Goal: Task Accomplishment & Management: Use online tool/utility

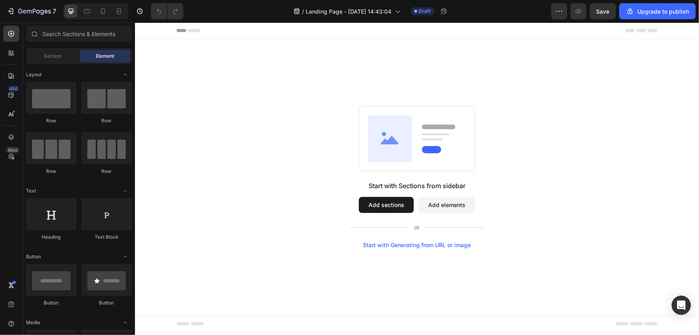
click at [422, 245] on div "Start with Generating from URL or image" at bounding box center [417, 244] width 108 height 6
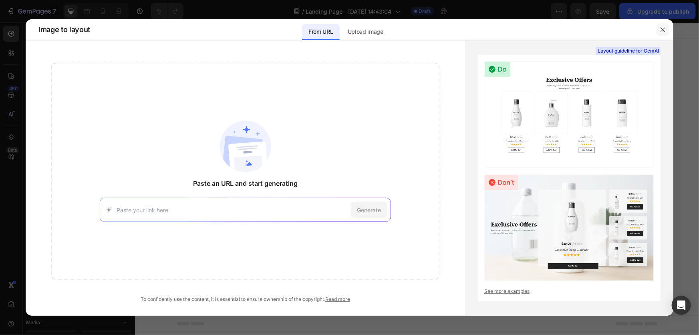
drag, startPoint x: 661, startPoint y: 29, endPoint x: 525, endPoint y: 9, distance: 136.6
click at [661, 29] on icon "button" at bounding box center [663, 29] width 6 height 6
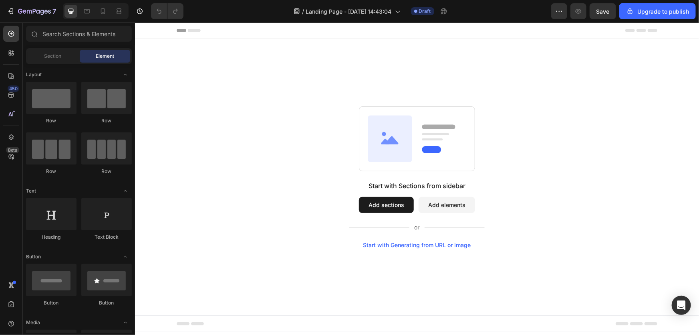
drag, startPoint x: 665, startPoint y: 73, endPoint x: 663, endPoint y: 80, distance: 7.6
click at [663, 80] on div "Start with Sections from sidebar Add sections Add elements Start with Generatin…" at bounding box center [417, 176] width 564 height 276
click at [7, 12] on icon "button" at bounding box center [11, 11] width 8 height 8
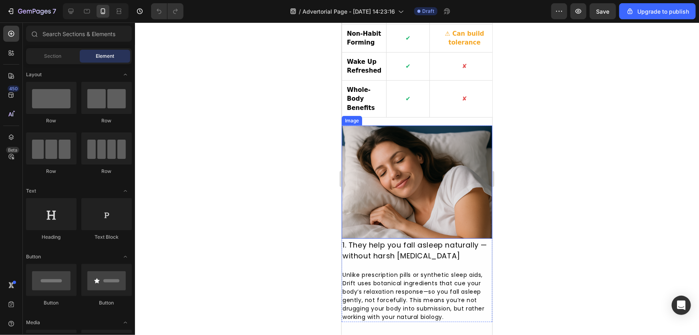
scroll to position [328, 0]
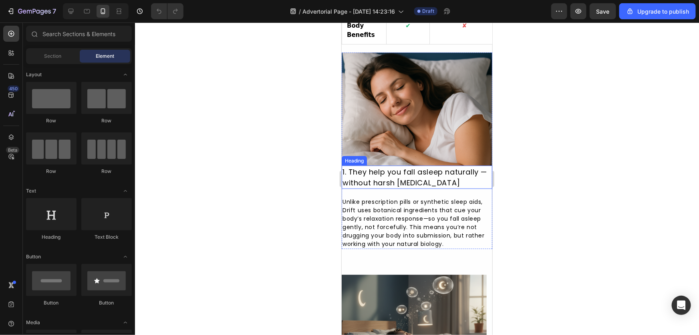
click at [360, 184] on h2 "1. They help you fall asleep naturally — without harsh [MEDICAL_DATA]" at bounding box center [417, 176] width 151 height 23
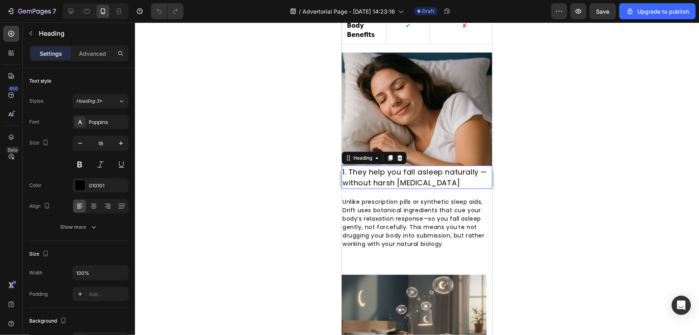
click at [350, 188] on h2 "1. They help you fall asleep naturally — without harsh [MEDICAL_DATA]" at bounding box center [417, 176] width 151 height 23
click at [265, 160] on div at bounding box center [417, 178] width 564 height 312
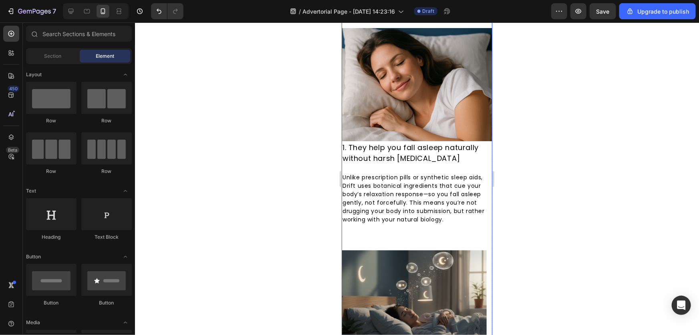
scroll to position [364, 0]
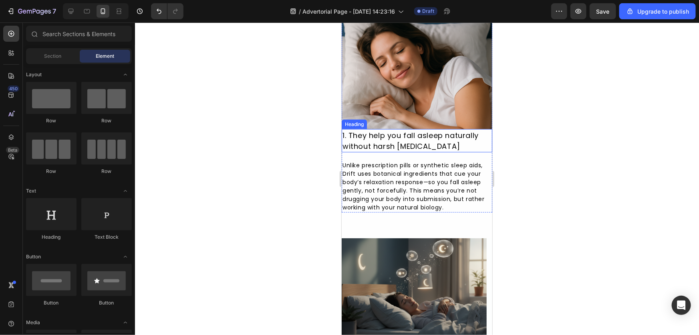
click at [429, 145] on p "1. They help you fall asleep naturally without harsh [MEDICAL_DATA]" at bounding box center [416, 140] width 149 height 22
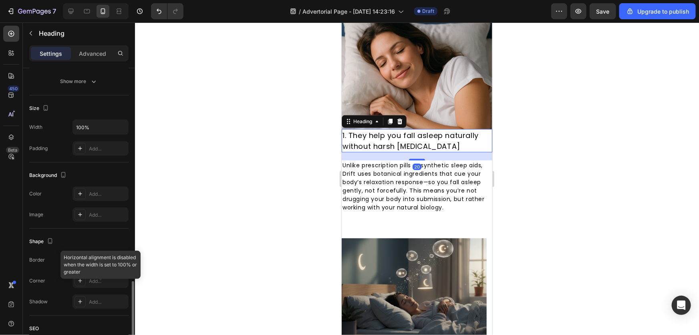
scroll to position [230, 0]
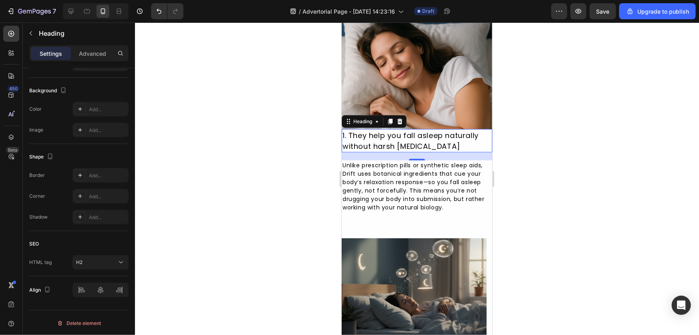
click at [562, 173] on div at bounding box center [417, 178] width 564 height 312
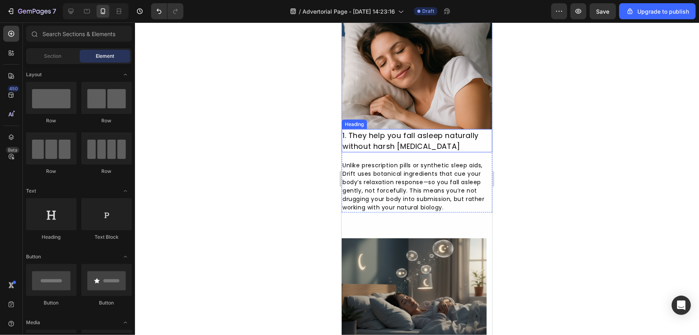
click at [346, 139] on p "1. They help you fall asleep naturally without harsh [MEDICAL_DATA]" at bounding box center [416, 140] width 149 height 22
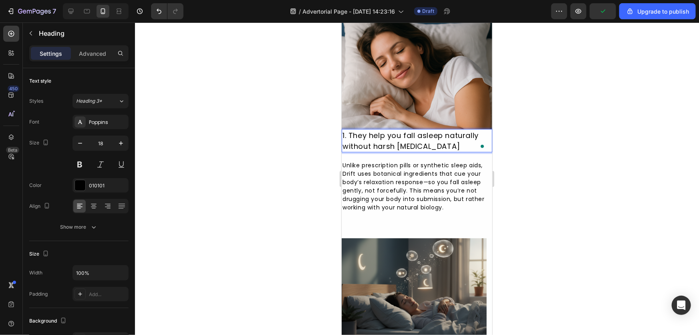
click at [350, 137] on p "1. They help you fall asleep naturally without harsh [MEDICAL_DATA]" at bounding box center [416, 140] width 149 height 22
click at [243, 214] on div at bounding box center [417, 178] width 564 height 312
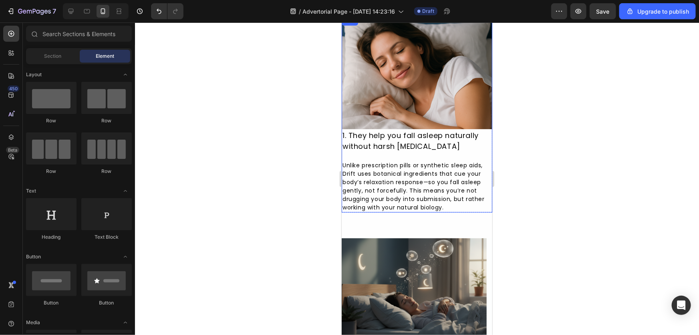
click at [430, 158] on div "1. They help you fall asleep naturally without harsh sedatives Heading Unlike p…" at bounding box center [417, 170] width 151 height 83
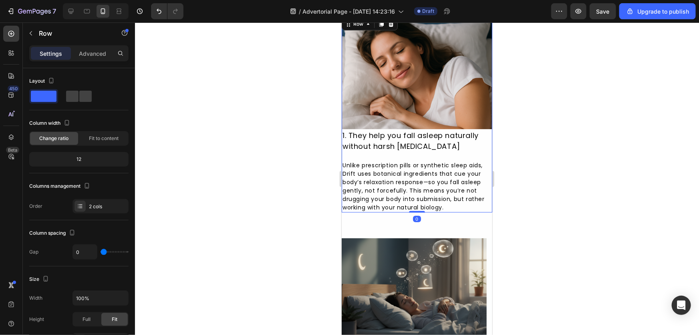
click at [422, 164] on div "1. They help you fall asleep naturally without harsh sedatives Heading Unlike p…" at bounding box center [417, 170] width 151 height 83
click at [420, 165] on p "Unlike prescription pills or synthetic sleep aids, Drift uses botanical ingredi…" at bounding box center [416, 186] width 149 height 51
click at [445, 156] on div "1. They help you fall asleep naturally without harsh sedatives Heading Unlike p…" at bounding box center [417, 170] width 151 height 83
click at [100, 48] on div "Advanced" at bounding box center [93, 53] width 40 height 13
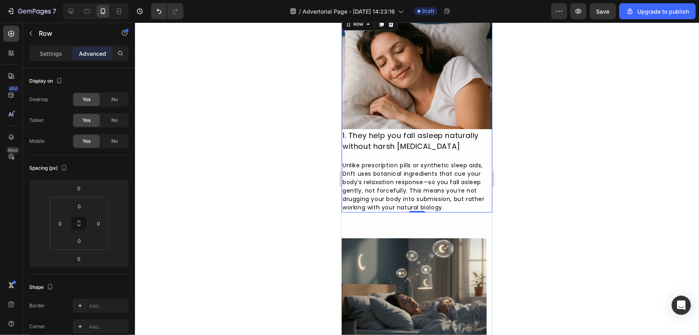
click at [252, 117] on div at bounding box center [417, 178] width 564 height 312
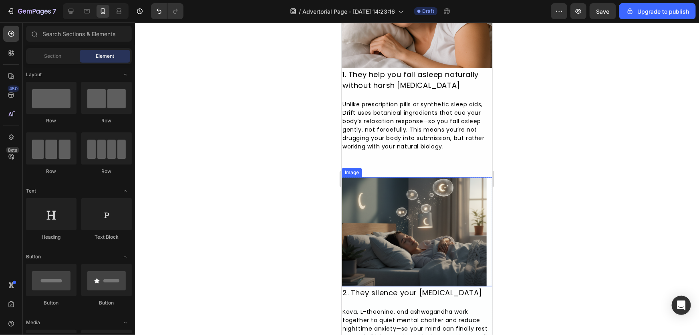
scroll to position [437, 0]
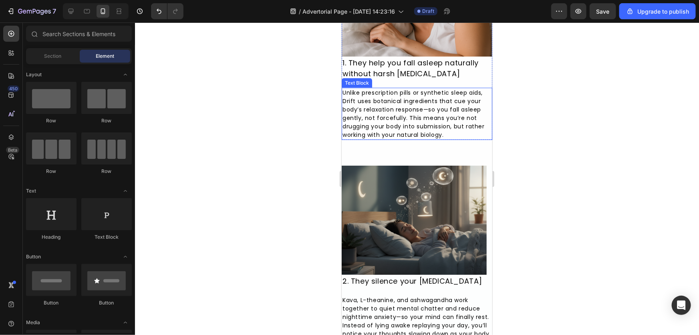
click at [424, 116] on p "Unlike prescription pills or synthetic sleep aids, Drift uses botanical ingredi…" at bounding box center [416, 113] width 149 height 51
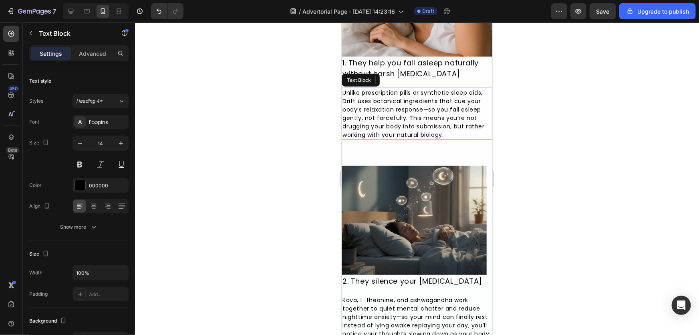
click at [429, 113] on p "Unlike prescription pills or synthetic sleep aids, Drift uses botanical ingredi…" at bounding box center [416, 113] width 149 height 51
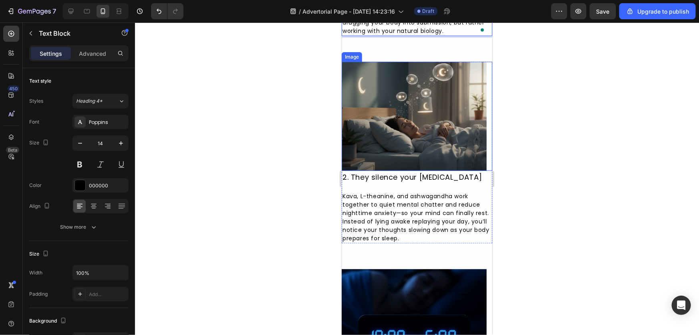
scroll to position [583, 0]
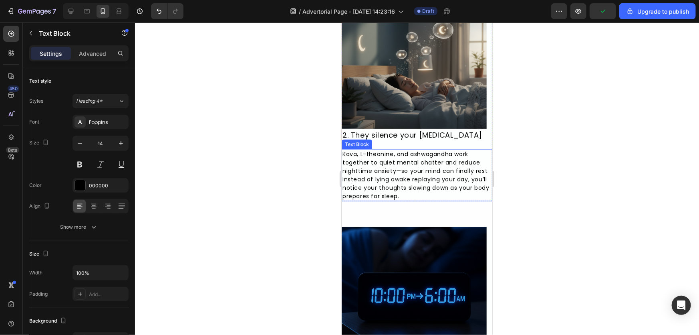
click at [398, 158] on p "Kava, L-theanine, and ashwagandha work together to quiet mental chatter and red…" at bounding box center [416, 175] width 149 height 51
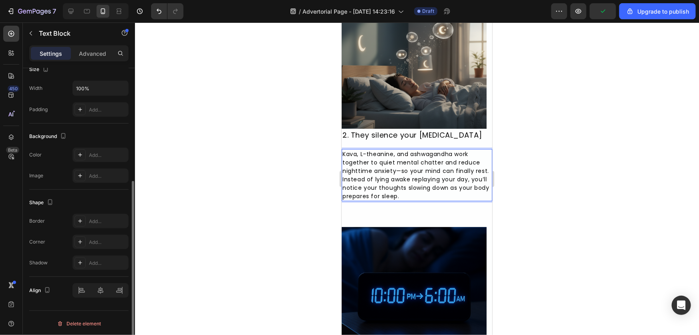
click at [398, 158] on p "Kava, L-theanine, and ashwagandha work together to quiet mental chatter and red…" at bounding box center [416, 175] width 149 height 51
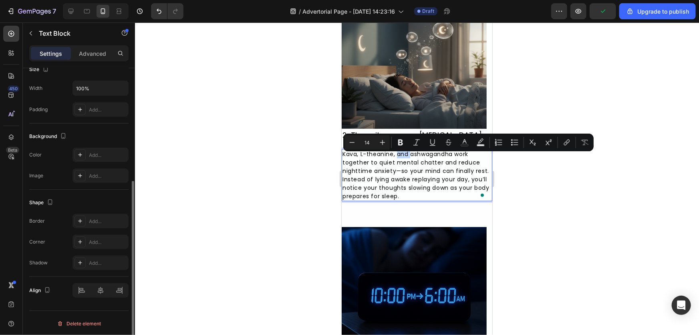
click at [398, 158] on p "Kava, L-theanine, and ashwagandha work together to quiet mental chatter and red…" at bounding box center [416, 175] width 149 height 51
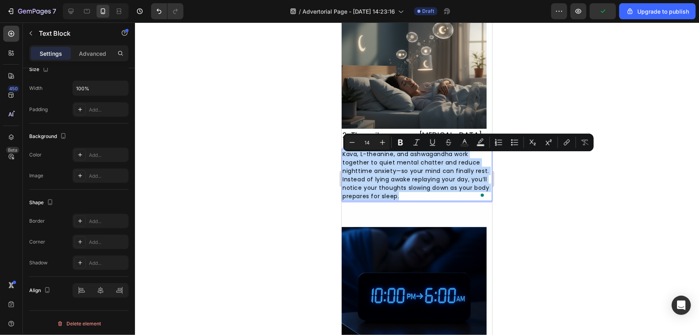
click at [396, 158] on p "Kava, L-theanine, and ashwagandha work together to quiet mental chatter and red…" at bounding box center [416, 175] width 149 height 51
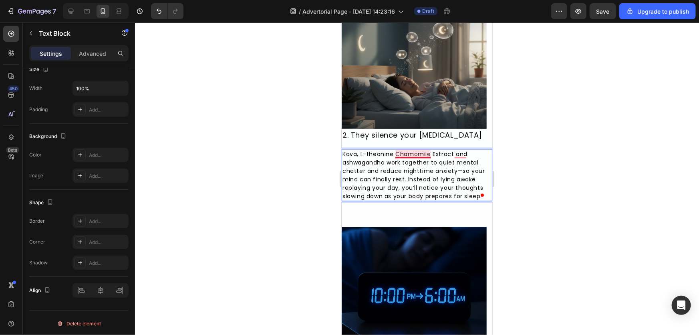
click at [404, 158] on p "Kava, L-theanine Chamomile Extract and ashwagandha work together to quiet menta…" at bounding box center [416, 175] width 149 height 51
click at [453, 158] on p "Kava, L-theanine, Chamomile Extract and ashwagandha work together to quiet ment…" at bounding box center [416, 175] width 149 height 51
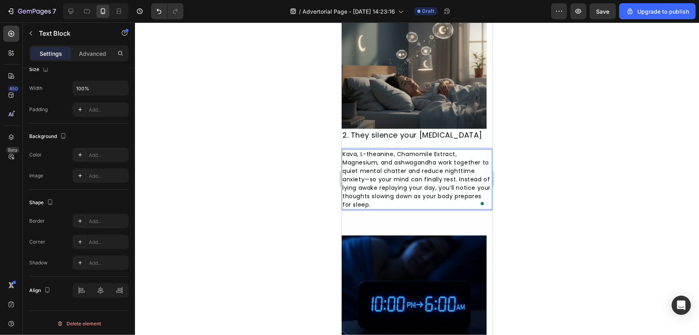
click at [398, 167] on p "Kava, L-theanine, Chamomile Extract, Magnesium, and ashwagandha work together t…" at bounding box center [416, 179] width 149 height 59
click at [407, 180] on p "Kava, L-theanine, Chamomile Extract, Magnesium, and Ashwagandha work together t…" at bounding box center [416, 179] width 149 height 59
click at [368, 185] on p "Kava, L-theanine, Chamomile Extract, Magnesium, and Ashwagandha work together t…" at bounding box center [416, 179] width 149 height 59
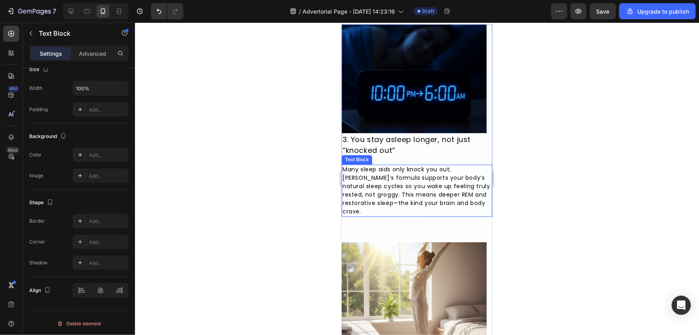
scroll to position [838, 0]
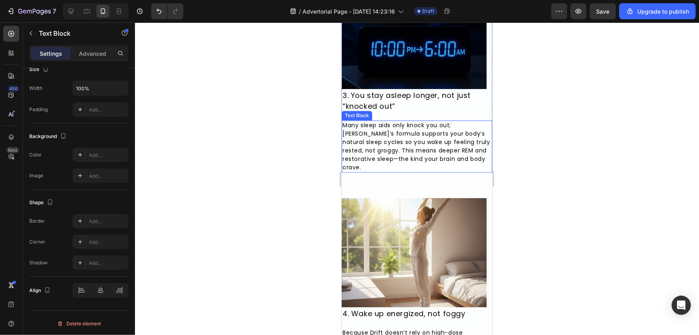
click at [394, 164] on p "Many sleep aids only knock you out; Drift’s formula supports your body’s natura…" at bounding box center [416, 146] width 149 height 51
click at [398, 163] on p "Many sleep aids only knock you out; Drift’s formula supports your body’s natura…" at bounding box center [416, 146] width 149 height 51
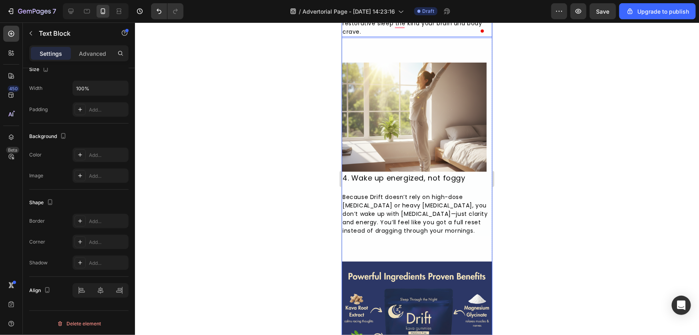
scroll to position [984, 0]
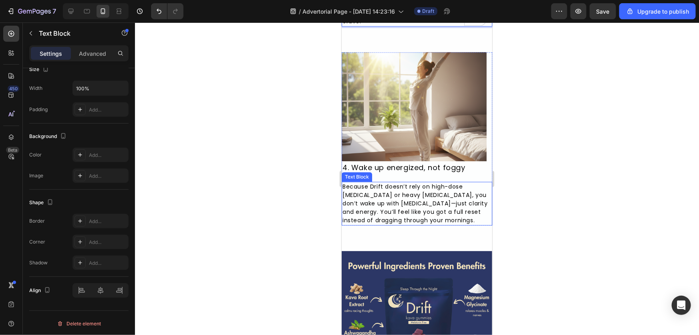
click at [367, 212] on p "Because Drift doesn’t rely on high-dose melatonin or heavy sedatives, you don’t…" at bounding box center [416, 203] width 149 height 42
click at [396, 209] on p "Because Drift doesn’t rely on high-dose melatonin or heavy sedatives, you don’t…" at bounding box center [416, 203] width 149 height 42
click at [400, 205] on p "Because Drift doesn’t rely on high-dose melatonin or heavy sedatives, you don’t…" at bounding box center [416, 203] width 149 height 42
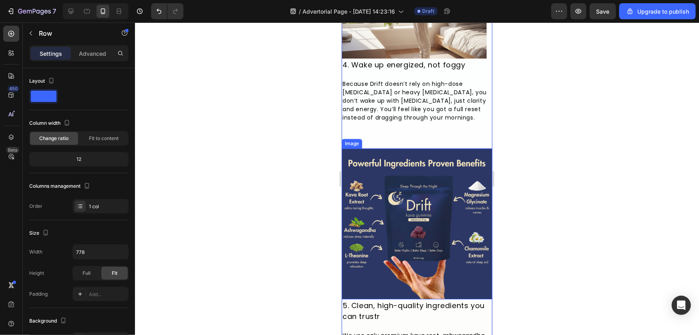
scroll to position [1203, 0]
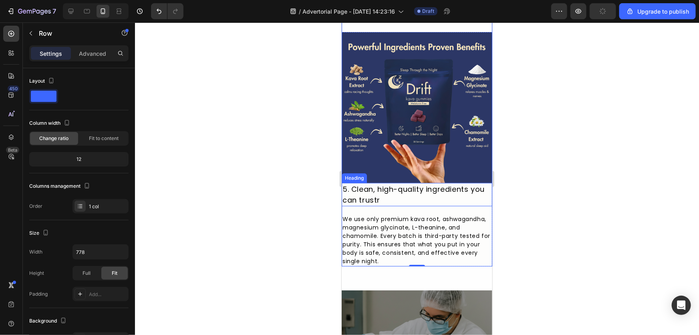
click at [382, 200] on h2 "5. Clean, high-quality ingredients you can trustr" at bounding box center [417, 193] width 151 height 23
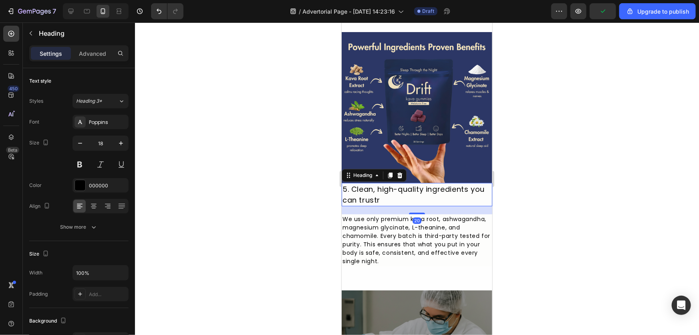
click at [395, 202] on h2 "5. Clean, high-quality ingredients you can trustr" at bounding box center [417, 193] width 151 height 23
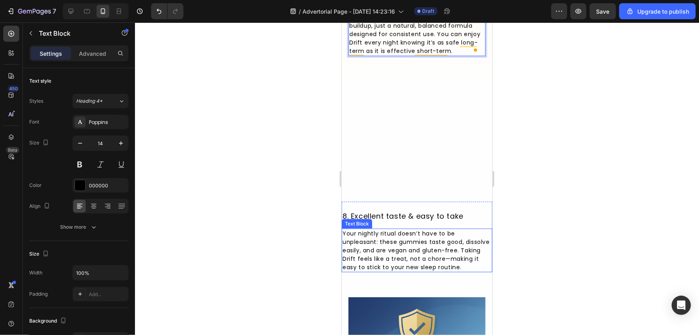
scroll to position [1895, 0]
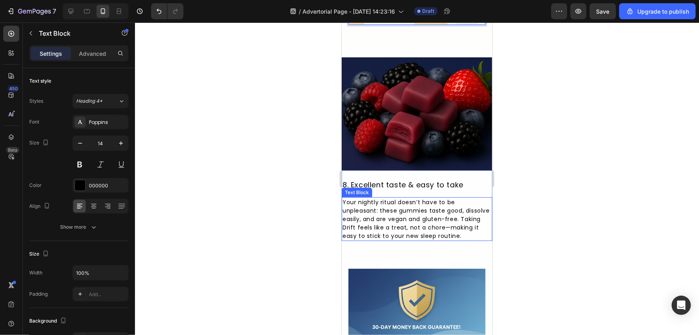
click at [442, 209] on p "Your nightly ritual doesn’t have to be unpleasant: these gummies taste good, di…" at bounding box center [416, 219] width 149 height 42
click at [408, 208] on p "Your nightly ritual doesn’t have to be unpleasant: these gummies taste good, di…" at bounding box center [416, 219] width 149 height 42
click at [401, 208] on p "Your nightly ritual doesn’t have to be unpleasant: these gummies taste good, di…" at bounding box center [416, 219] width 149 height 42
click at [425, 221] on p "Your nightly ritual doesn’t have to be unpleasant: these gummies taste good, di…" at bounding box center [416, 219] width 149 height 42
click at [396, 208] on p "Your nightly ritual doesn’t have to be unpleasant: these gummies taste good, di…" at bounding box center [416, 219] width 149 height 42
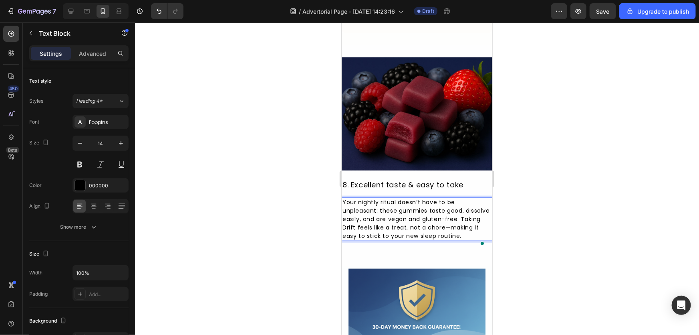
click at [435, 209] on p "Your nightly ritual doesn’t have to be unpleasant: these gummies taste good, di…" at bounding box center [416, 219] width 149 height 42
click at [467, 220] on p "Your nightly ritual doesn’t have to be unpleasant: these gummies taste good, di…" at bounding box center [416, 219] width 149 height 42
click at [350, 226] on p "Your nightly ritual doesn’t have to be unpleasant: these gummies taste good, di…" at bounding box center [416, 219] width 149 height 42
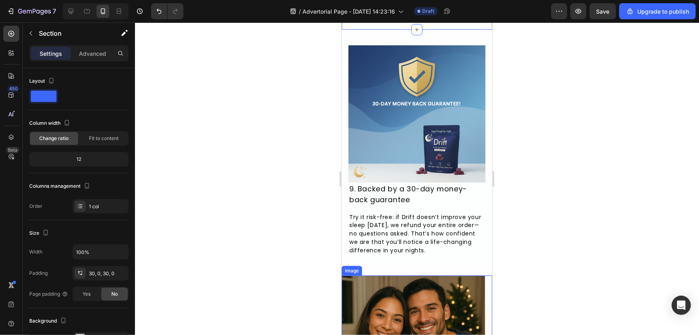
scroll to position [2113, 0]
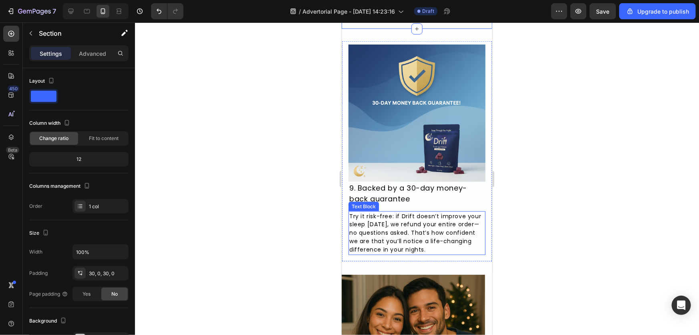
click at [369, 230] on p "Try it risk-free: if Drift doesn’t improve your sleep in 30 days, we refund you…" at bounding box center [416, 233] width 135 height 42
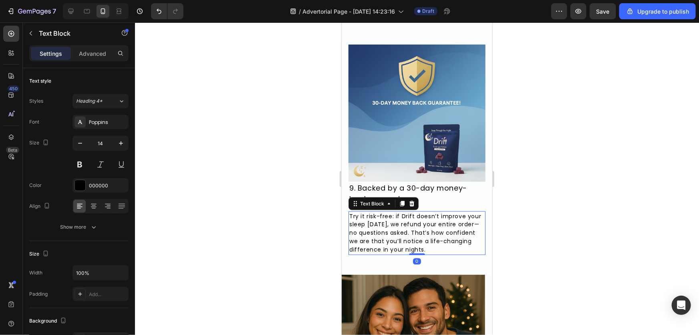
click at [369, 232] on p "Try it risk-free: if Drift doesn’t improve your sleep in 30 days, we refund you…" at bounding box center [416, 233] width 135 height 42
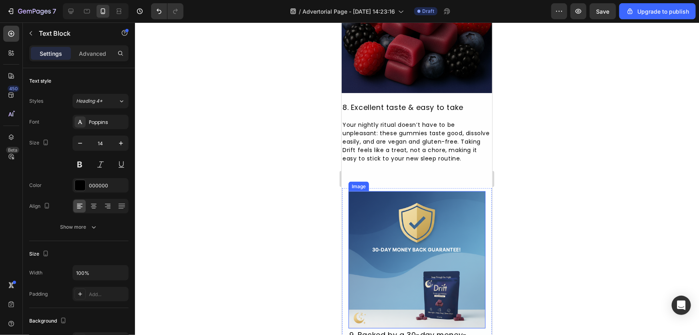
scroll to position [2186, 0]
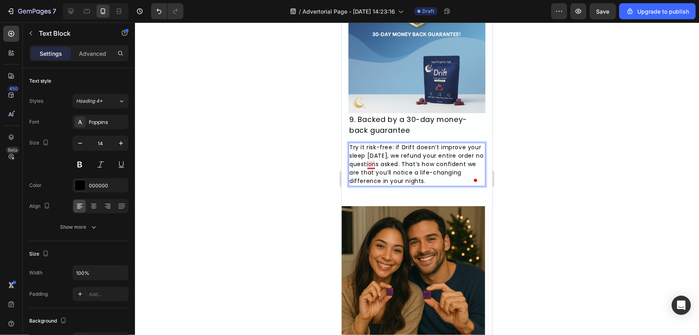
click at [370, 159] on p "Try it risk-free: if Drift doesn’t improve your sleep in 30 days, we refund you…" at bounding box center [416, 164] width 135 height 42
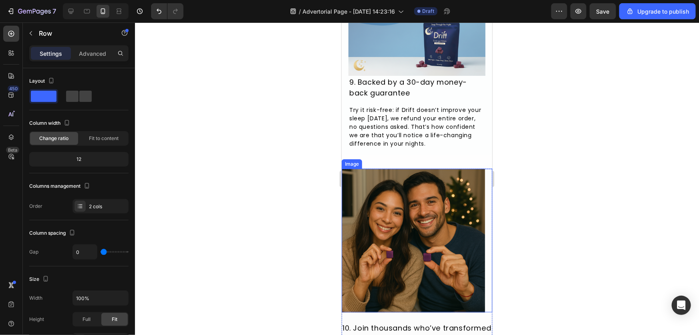
scroll to position [2223, 0]
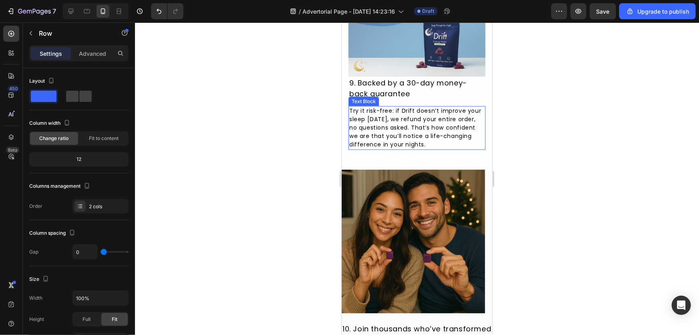
click at [466, 135] on p "Try it risk-free: if Drift doesn’t improve your sleep in 30 days, we refund you…" at bounding box center [416, 128] width 135 height 42
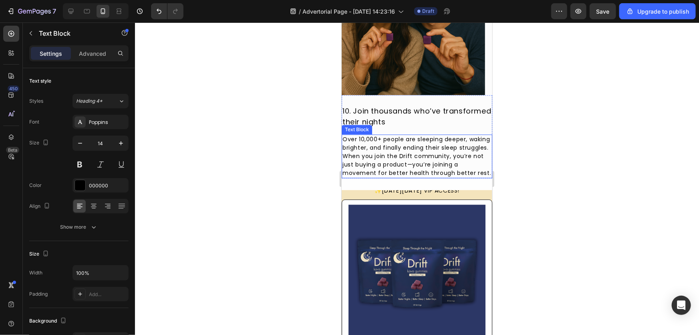
scroll to position [2441, 0]
click at [304, 154] on div at bounding box center [417, 178] width 564 height 312
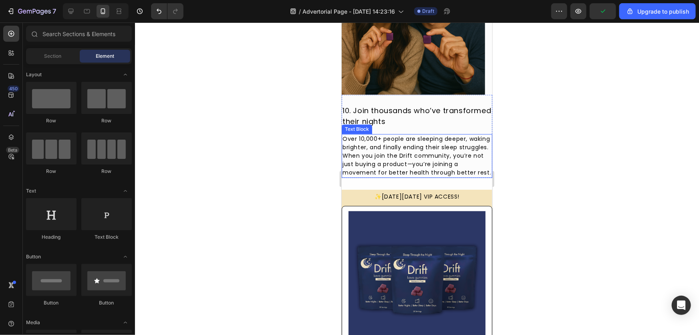
drag, startPoint x: 443, startPoint y: 152, endPoint x: 445, endPoint y: 159, distance: 7.1
click at [445, 156] on p "Over 10,000+ people are sleeping deeper, waking brighter, and finally ending th…" at bounding box center [416, 155] width 149 height 42
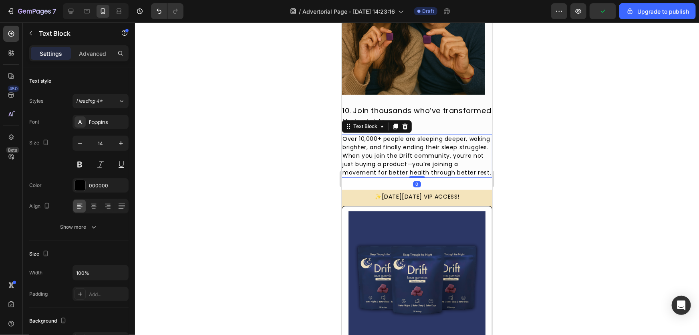
click at [441, 156] on p "Over 10,000+ people are sleeping deeper, waking brighter, and finally ending th…" at bounding box center [416, 155] width 149 height 42
click at [442, 159] on p "Over 10,000+ people are sleeping deeper, waking brighter, and finally ending th…" at bounding box center [416, 155] width 149 height 42
click at [450, 134] on p "Over 10,000+ people are sleeping deeper, waking brighter, and finally ending th…" at bounding box center [416, 155] width 149 height 42
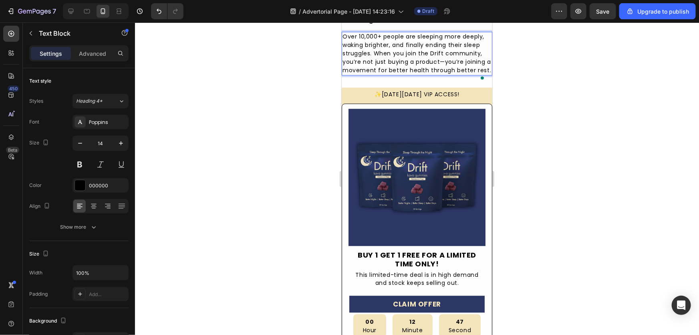
scroll to position [2623, 0]
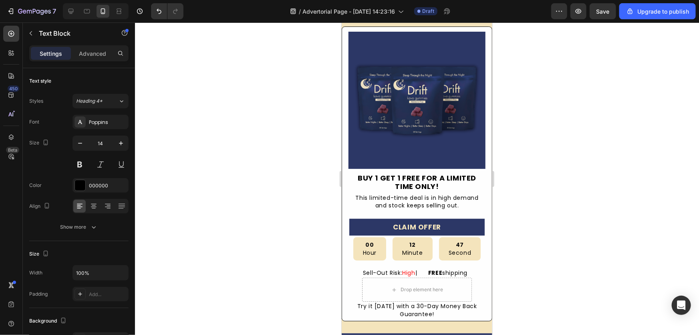
click at [297, 193] on div at bounding box center [417, 178] width 564 height 312
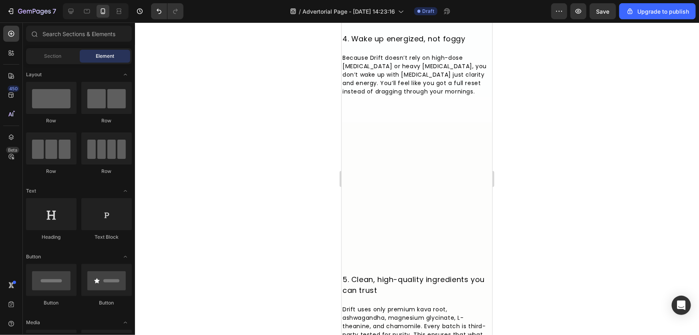
scroll to position [1093, 0]
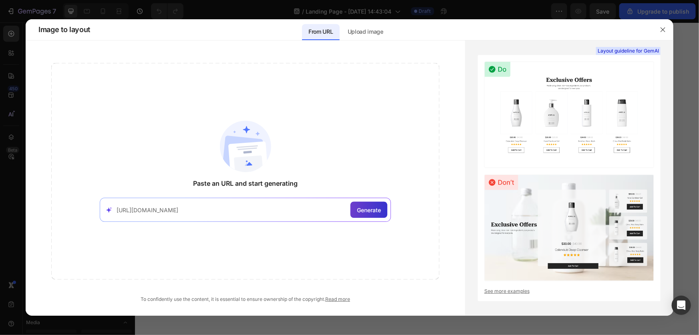
type input "https://www.everydaydose.com/"
click at [368, 207] on span "Generate" at bounding box center [369, 210] width 24 height 8
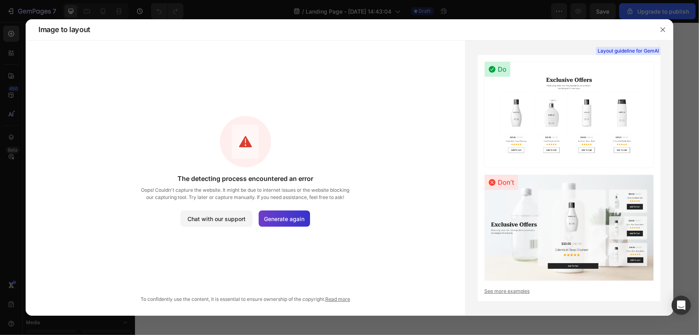
drag, startPoint x: 315, startPoint y: 220, endPoint x: 306, endPoint y: 222, distance: 9.0
click at [308, 222] on div "The detecting process encountered an error Oops! Couldn't capture the website. …" at bounding box center [245, 171] width 212 height 111
click at [306, 222] on div "Generate again" at bounding box center [284, 218] width 51 height 16
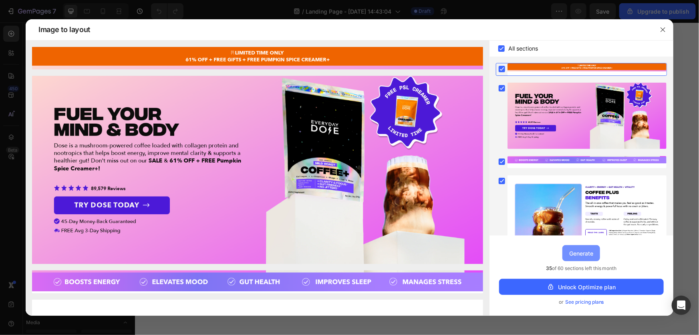
click at [578, 253] on div "Generate" at bounding box center [582, 253] width 24 height 8
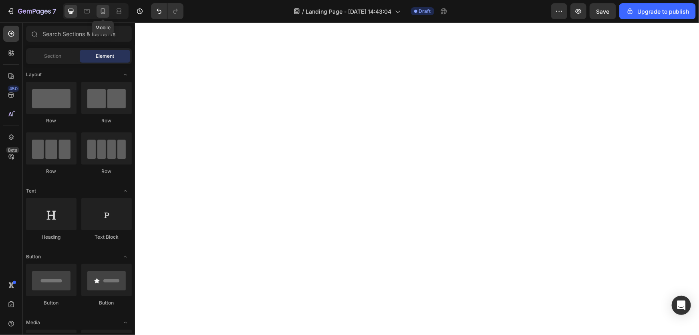
click at [107, 6] on div at bounding box center [103, 11] width 13 height 13
click at [71, 8] on icon at bounding box center [71, 11] width 8 height 8
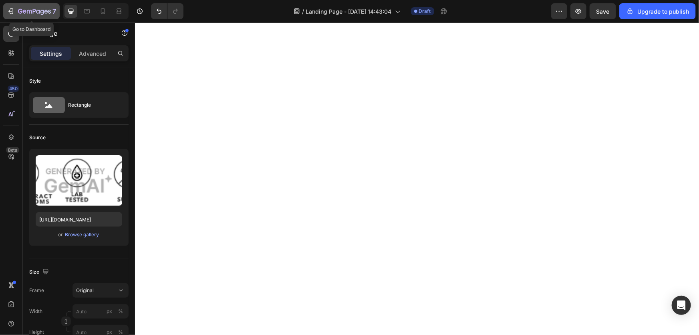
click at [13, 8] on icon "button" at bounding box center [11, 11] width 8 height 8
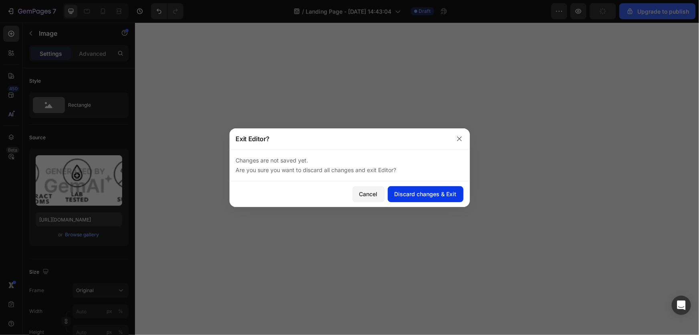
click at [404, 196] on div "Discard changes & Exit" at bounding box center [426, 194] width 62 height 8
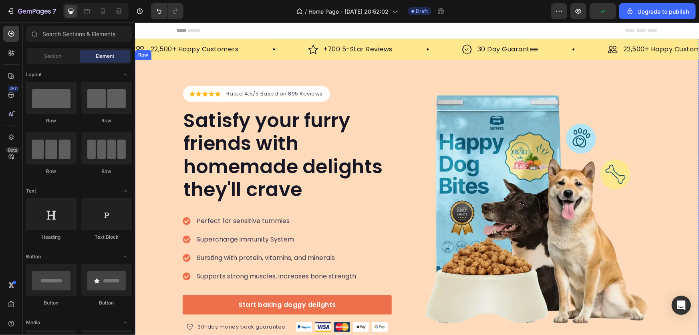
click at [375, 76] on div "Icon Icon Icon Icon Icon Icon List Hoz Rated 4.5/5 Based on 895 Reviews Text bl…" at bounding box center [417, 208] width 564 height 298
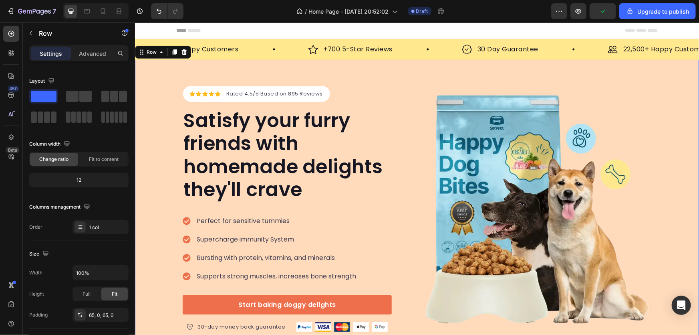
click at [156, 101] on div "Icon Icon Icon Icon Icon Icon List Hoz Rated 4.5/5 Based on 895 Reviews Text bl…" at bounding box center [417, 208] width 564 height 246
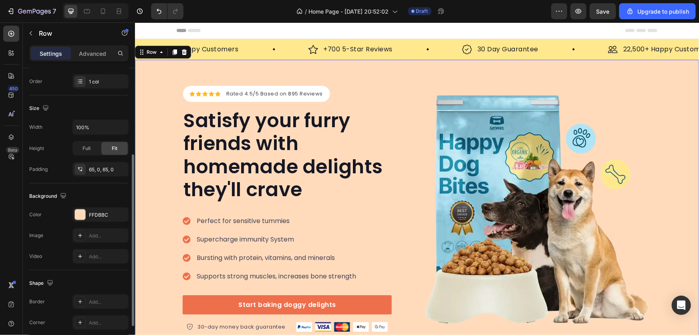
scroll to position [182, 0]
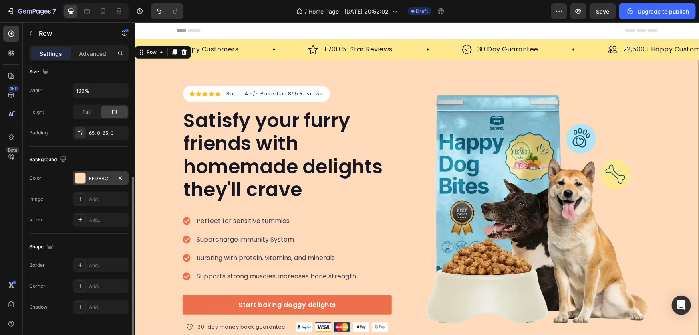
click at [106, 175] on div "FFDBBC" at bounding box center [100, 178] width 23 height 7
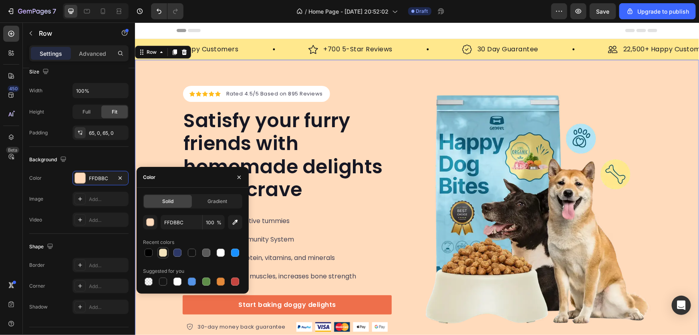
click at [162, 249] on div at bounding box center [163, 253] width 8 height 8
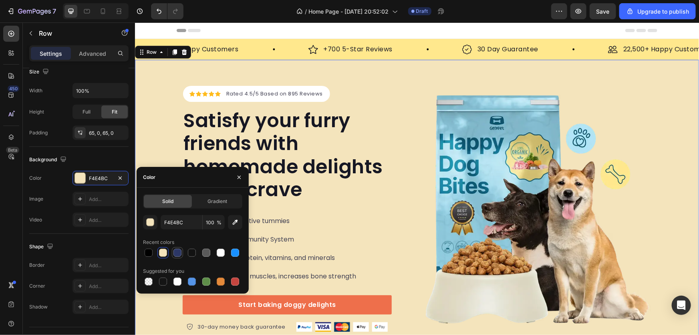
click at [172, 253] on div at bounding box center [177, 252] width 11 height 11
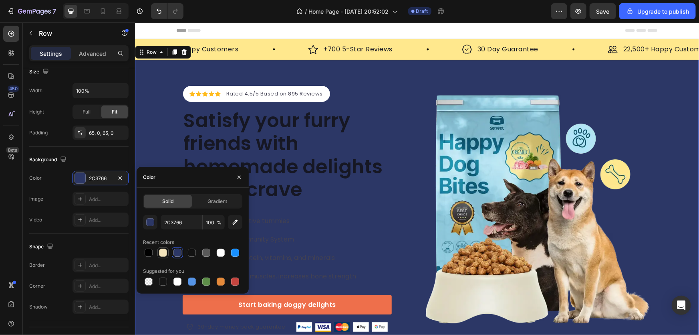
click at [166, 250] on div at bounding box center [163, 253] width 8 height 8
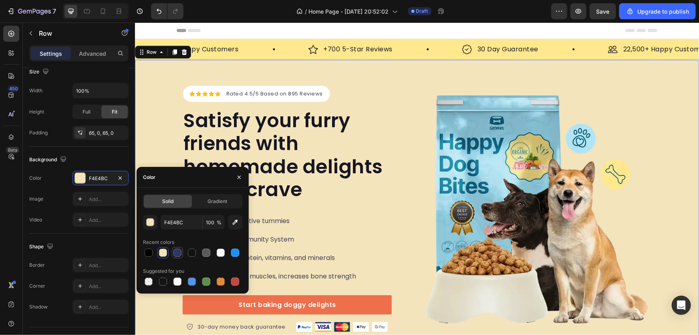
click at [173, 250] on div at bounding box center [178, 253] width 10 height 10
type input "2C3766"
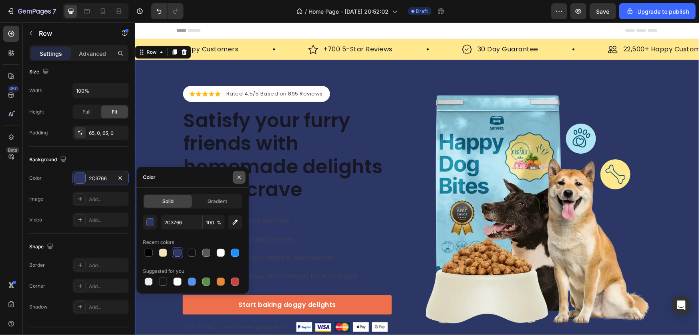
click at [236, 174] on icon "button" at bounding box center [239, 177] width 6 height 6
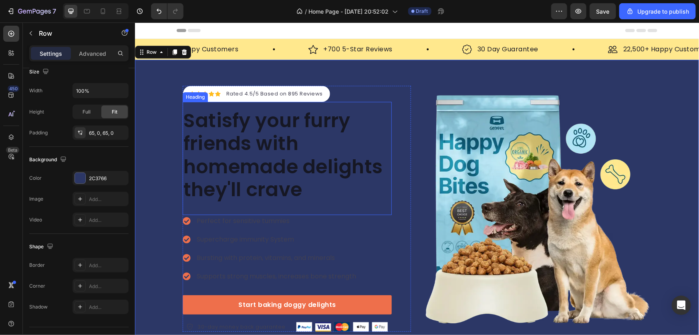
click at [245, 139] on p "Satisfy your furry friends with homemade delights they'll crave" at bounding box center [287, 155] width 208 height 92
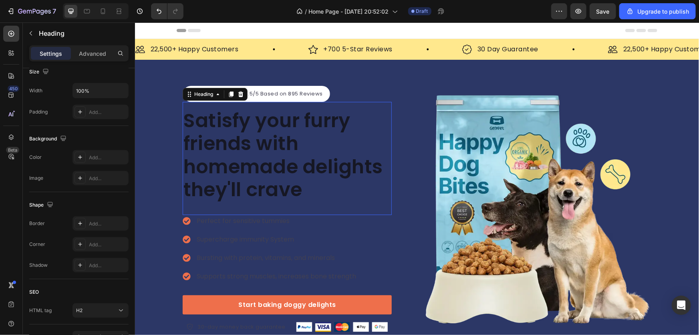
scroll to position [0, 0]
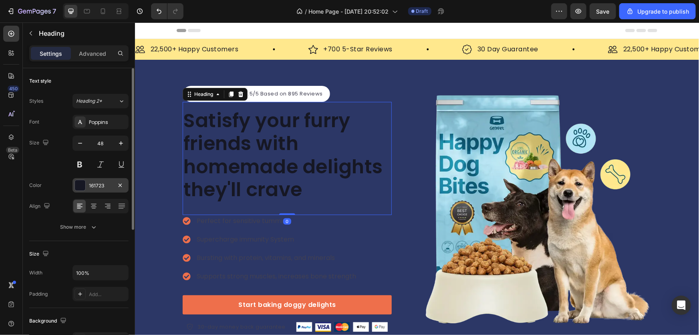
click at [103, 182] on div "161723" at bounding box center [100, 185] width 23 height 7
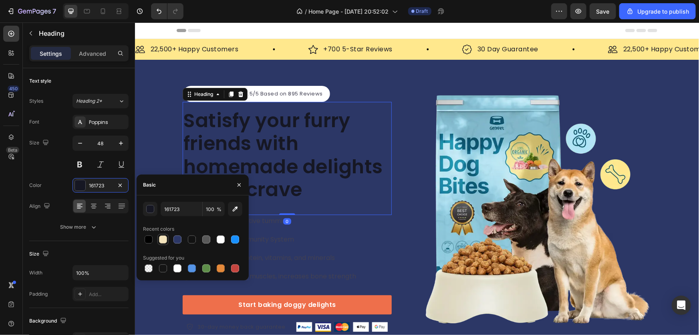
click at [160, 241] on div at bounding box center [163, 239] width 10 height 10
type input "F4E4BC"
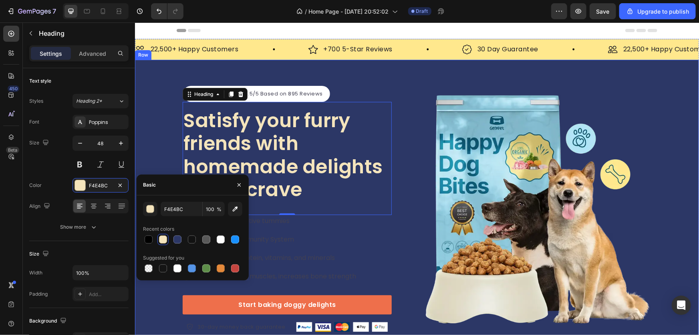
click at [401, 85] on div "Icon Icon Icon Icon Icon Icon List Hoz Rated 4.5/5 Based on 895 Reviews Text bl…" at bounding box center [296, 208] width 228 height 246
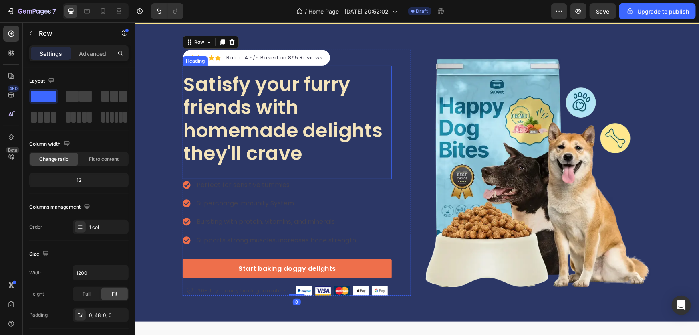
scroll to position [73, 0]
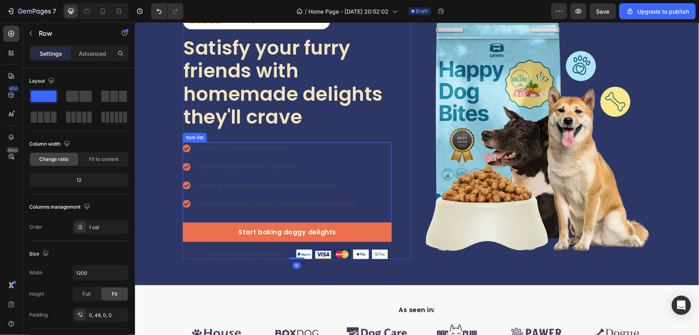
click at [232, 150] on p "Perfect for sensitive tummies" at bounding box center [276, 148] width 160 height 10
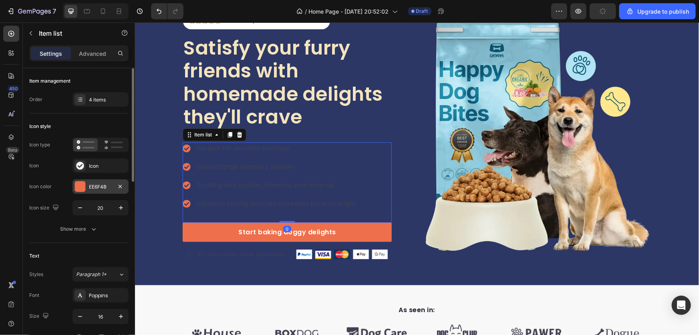
click at [91, 187] on div "EE6F4B" at bounding box center [100, 186] width 23 height 7
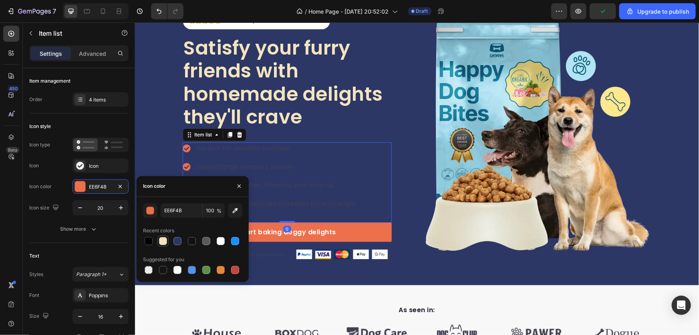
drag, startPoint x: 163, startPoint y: 236, endPoint x: 77, endPoint y: 148, distance: 123.3
click at [163, 237] on div at bounding box center [163, 241] width 8 height 8
type input "F4E4BC"
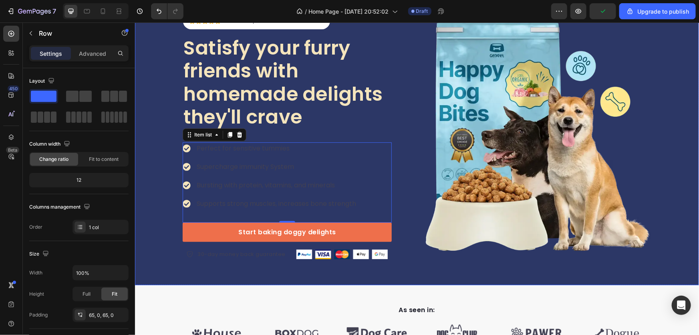
click at [163, 105] on div "Icon Icon Icon Icon Icon Icon List Hoz Rated 4.5/5 Based on 895 Reviews Text bl…" at bounding box center [417, 136] width 564 height 246
click at [229, 146] on p "Perfect for sensitive tummies" at bounding box center [276, 148] width 160 height 10
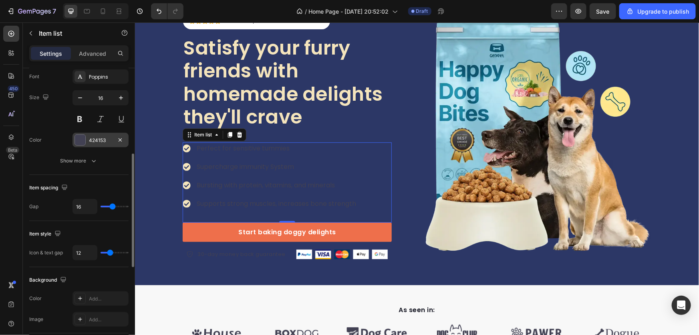
click at [106, 143] on div "424153" at bounding box center [100, 140] width 23 height 7
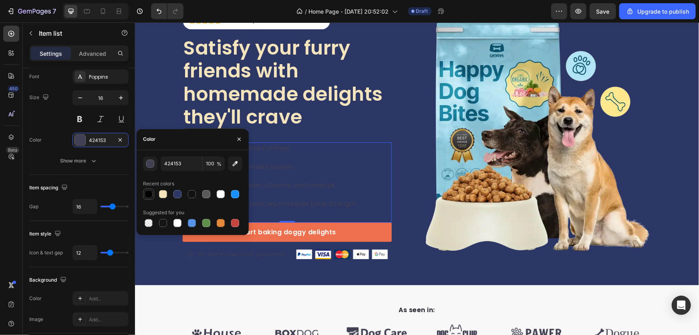
click at [153, 190] on div at bounding box center [149, 194] width 10 height 10
click at [162, 191] on div at bounding box center [163, 194] width 8 height 8
type input "F4E4BC"
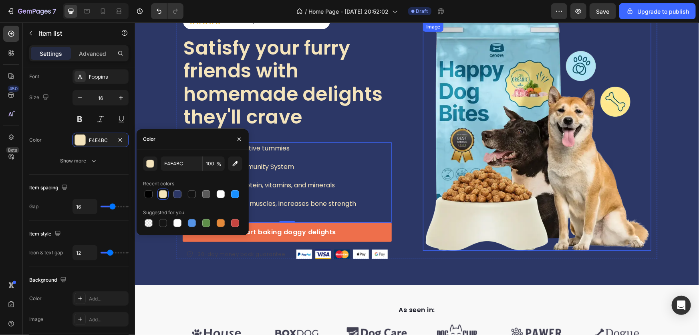
click at [469, 245] on img at bounding box center [537, 136] width 228 height 228
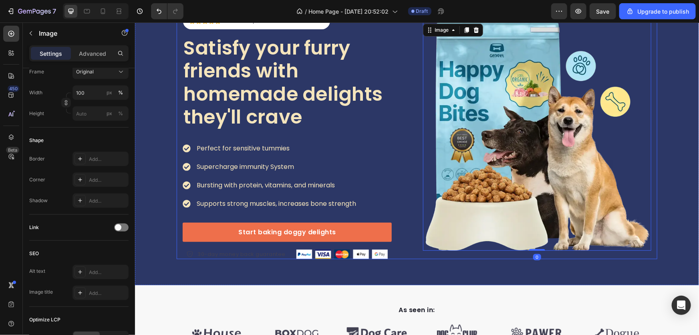
scroll to position [0, 0]
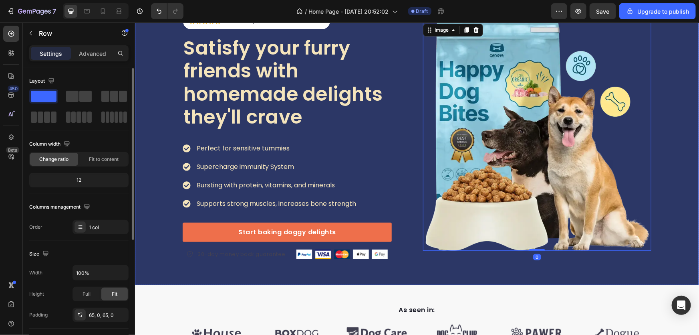
click at [246, 258] on div "Icon Icon Icon Icon Icon Icon List Hoz Rated 4.5/5 Based on 895 Reviews Text bl…" at bounding box center [417, 136] width 564 height 298
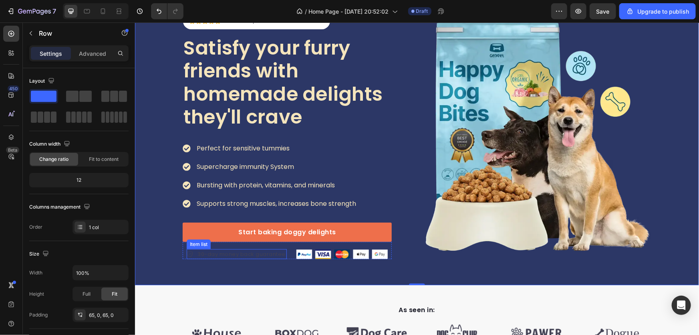
click at [243, 254] on p "30-day money back guarantee" at bounding box center [241, 254] width 88 height 8
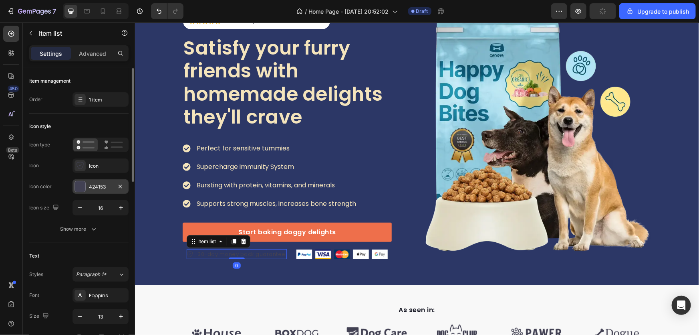
click at [89, 183] on div "424153" at bounding box center [100, 186] width 23 height 7
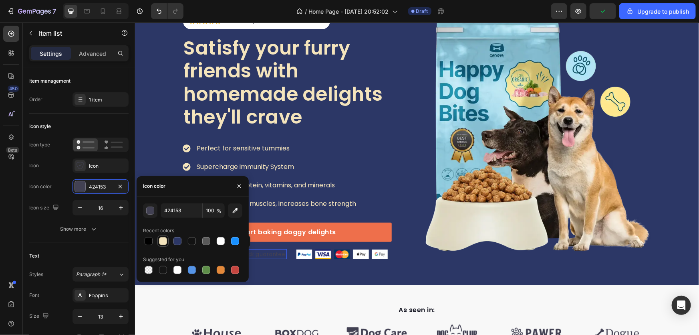
click at [162, 242] on div at bounding box center [163, 241] width 8 height 8
type input "F4E4BC"
click at [151, 141] on div "Icon Icon Icon Icon Icon Icon List Hoz Rated 4.5/5 Based on 895 Reviews Text bl…" at bounding box center [417, 136] width 564 height 246
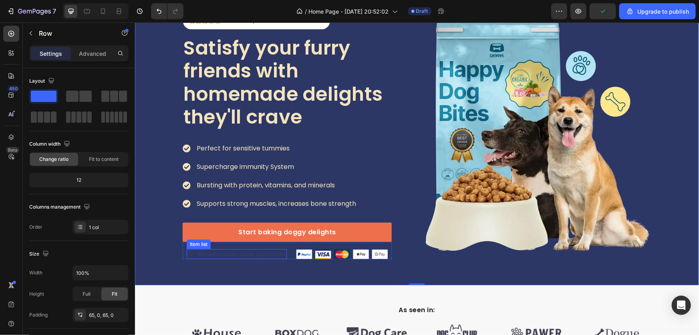
click at [190, 253] on icon at bounding box center [189, 254] width 6 height 6
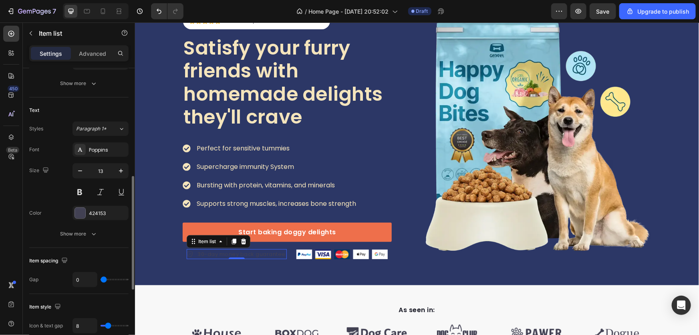
scroll to position [182, 0]
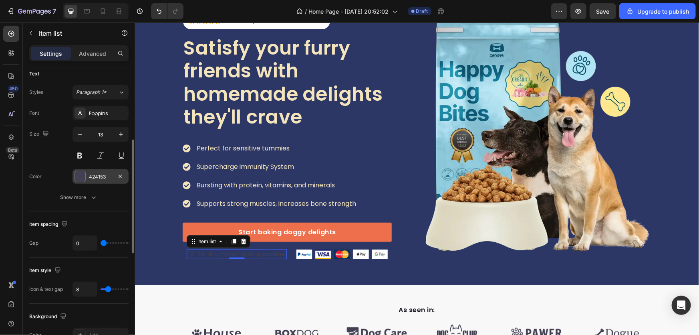
click at [80, 177] on div at bounding box center [80, 176] width 10 height 10
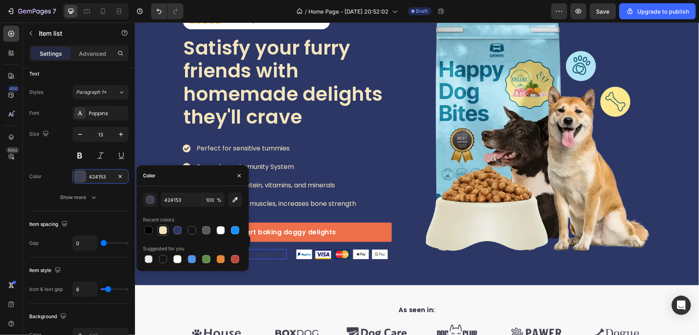
click at [164, 224] on div at bounding box center [163, 229] width 11 height 11
type input "F4E4BC"
click at [164, 228] on div at bounding box center [163, 230] width 8 height 8
click at [143, 129] on div "Icon Icon Icon Icon Icon Icon List Hoz Rated 4.5/5 Based on 895 Reviews Text bl…" at bounding box center [417, 136] width 564 height 246
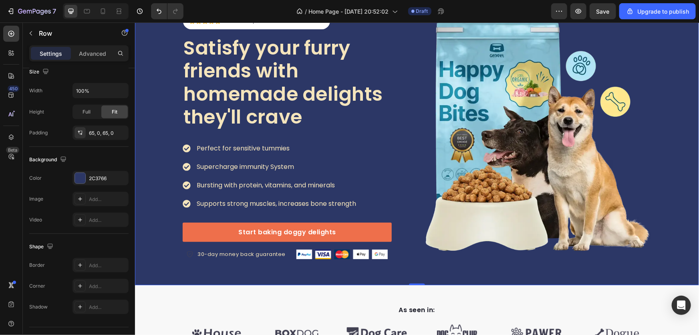
scroll to position [0, 0]
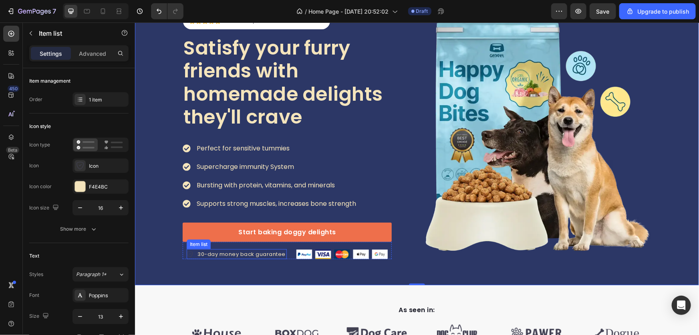
click at [186, 253] on icon at bounding box center [189, 254] width 6 height 6
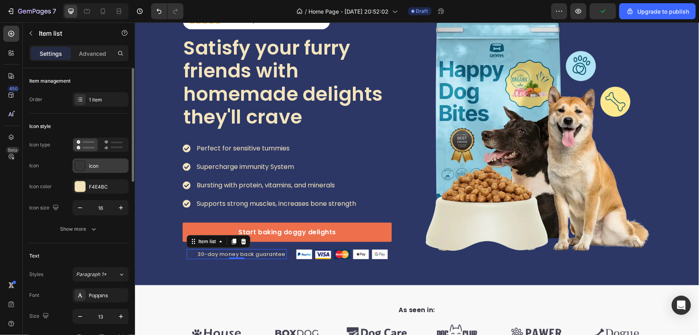
click at [99, 168] on div "Icon" at bounding box center [108, 165] width 38 height 7
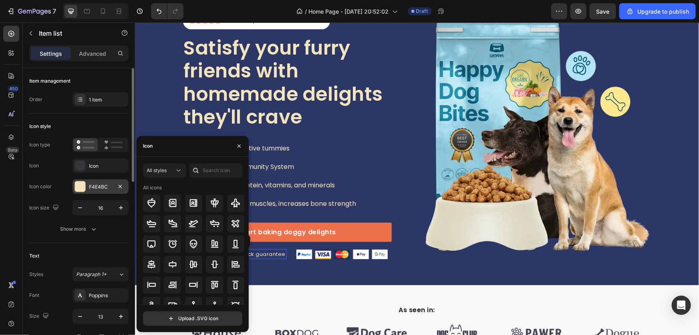
click at [106, 187] on div "F4E4BC" at bounding box center [100, 186] width 23 height 7
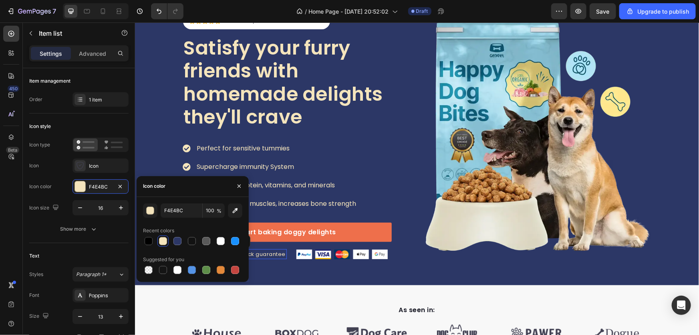
drag, startPoint x: 163, startPoint y: 241, endPoint x: 131, endPoint y: 203, distance: 48.7
click at [162, 241] on div at bounding box center [163, 241] width 8 height 8
click at [91, 166] on div "Icon" at bounding box center [108, 165] width 38 height 7
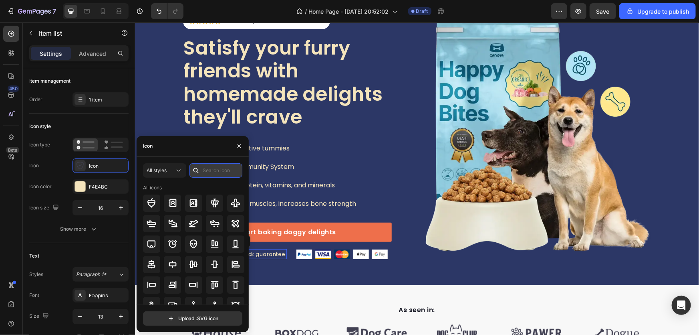
click at [214, 173] on input "text" at bounding box center [216, 170] width 53 height 14
type input "gua"
click at [216, 224] on icon at bounding box center [215, 224] width 8 height 8
click at [164, 129] on div "Icon Icon Icon Icon Icon Icon List Hoz Rated 4.5/5 Based on 895 Reviews Text bl…" at bounding box center [417, 136] width 564 height 246
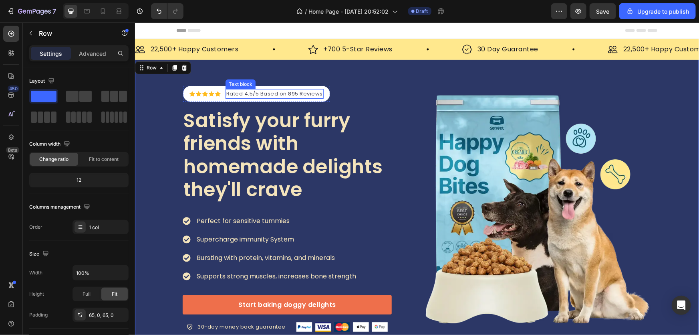
click at [294, 92] on p "Rated 4.5/5 Based on 895 Reviews" at bounding box center [274, 93] width 97 height 8
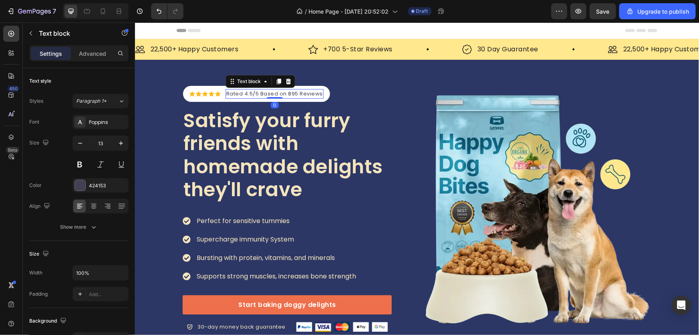
click at [295, 92] on p "Rated 4.5/5 Based on 895 Reviews" at bounding box center [274, 93] width 97 height 8
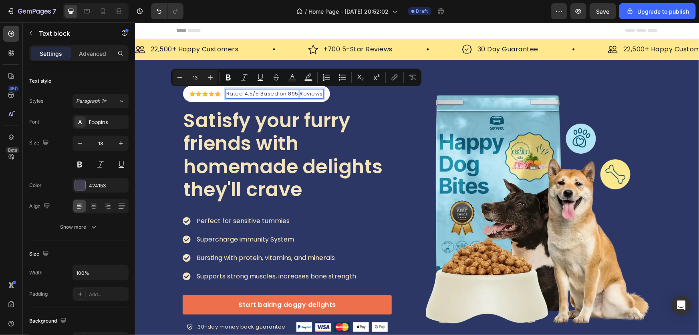
click at [295, 94] on p "Rated 4.5/5 Based on 895 Reviews" at bounding box center [274, 93] width 97 height 8
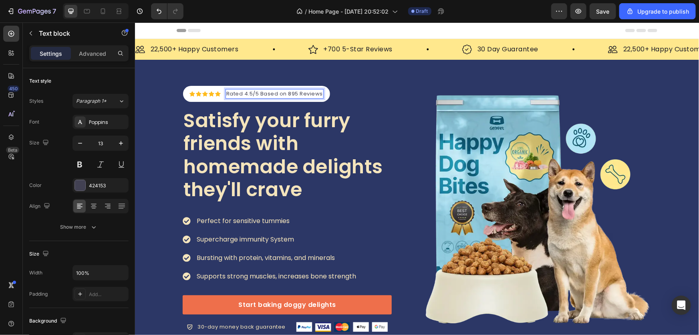
click at [251, 93] on p "Rated 4.5/5 Based on 895 Reviews" at bounding box center [274, 93] width 97 height 8
click at [248, 91] on p "Rated 4.5/5 Based on 895 Reviews" at bounding box center [274, 93] width 97 height 8
click at [294, 93] on p "Rated 4.7/5 Based on 895 Reviews" at bounding box center [274, 93] width 96 height 8
click at [151, 44] on p "22,500+ Happy Customers" at bounding box center [194, 49] width 88 height 10
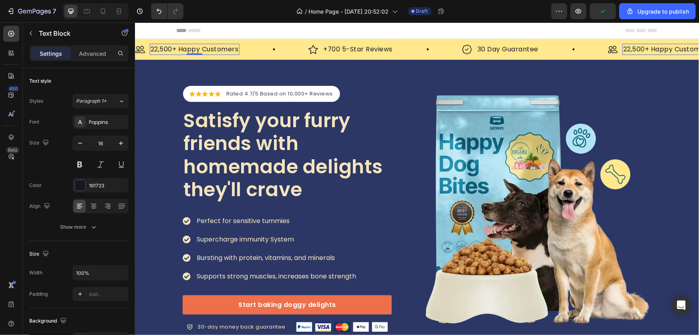
click at [159, 48] on p "22,500+ Happy Customers" at bounding box center [194, 49] width 88 height 10
click at [208, 46] on p "10,000+ Happy Customers" at bounding box center [193, 49] width 87 height 10
drag, startPoint x: 200, startPoint y: 47, endPoint x: 209, endPoint y: 48, distance: 9.2
click at [206, 48] on p "10,000+ Happy Customers" at bounding box center [193, 49] width 87 height 10
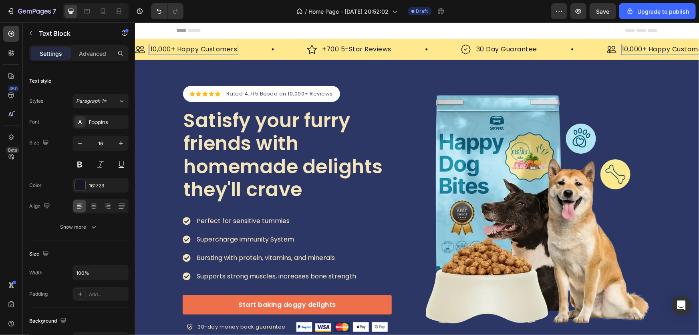
drag, startPoint x: 220, startPoint y: 49, endPoint x: 228, endPoint y: 49, distance: 7.6
click at [221, 49] on p "10,000+ Happy Customers" at bounding box center [193, 49] width 87 height 10
click at [228, 49] on p "10,000+ Happy Customers" at bounding box center [193, 49] width 87 height 10
click at [344, 47] on p "+700 5-Star Reviews" at bounding box center [345, 49] width 69 height 10
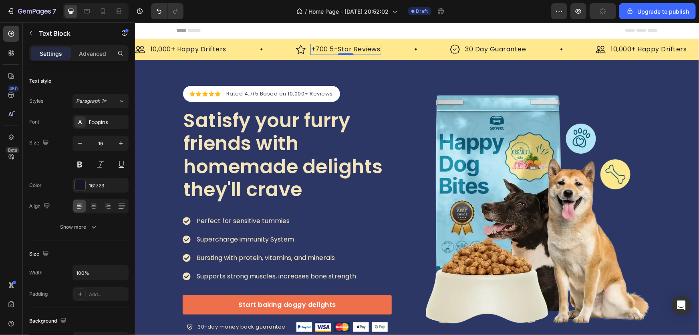
click at [317, 49] on p "+700 5-Star Reviews" at bounding box center [345, 49] width 69 height 10
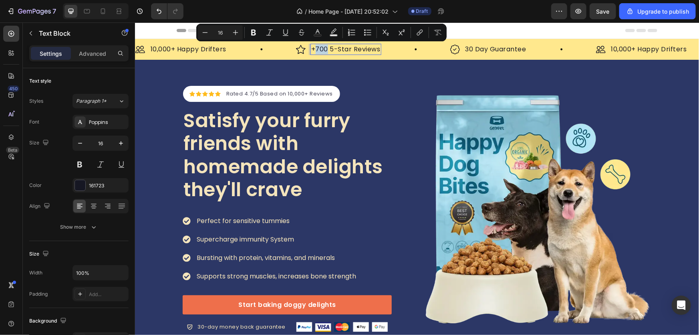
drag, startPoint x: 327, startPoint y: 50, endPoint x: 316, endPoint y: 50, distance: 10.4
click at [316, 50] on p "+700 5-Star Reviews" at bounding box center [345, 49] width 69 height 10
click at [358, 90] on div "Icon Icon Icon Icon Icon Icon List Hoz Rated 4.7/5 Based on 10,000+ Reviews Tex…" at bounding box center [286, 208] width 209 height 246
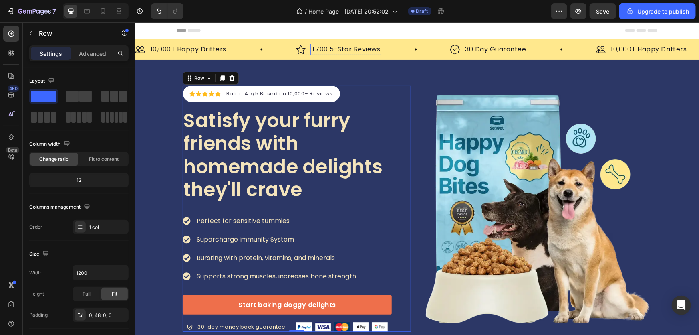
click at [315, 46] on p "+700 5-Star Reviews" at bounding box center [345, 49] width 69 height 10
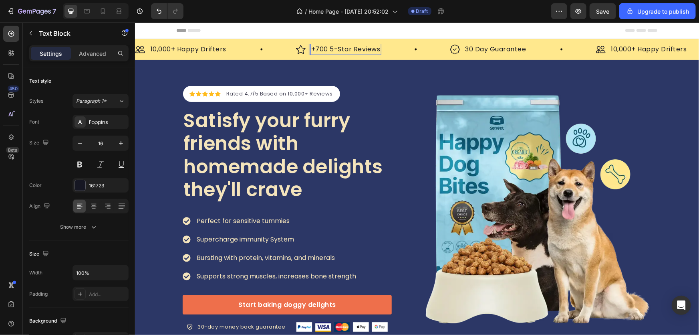
click at [317, 50] on p "+700 5-Star Reviews" at bounding box center [345, 49] width 69 height 10
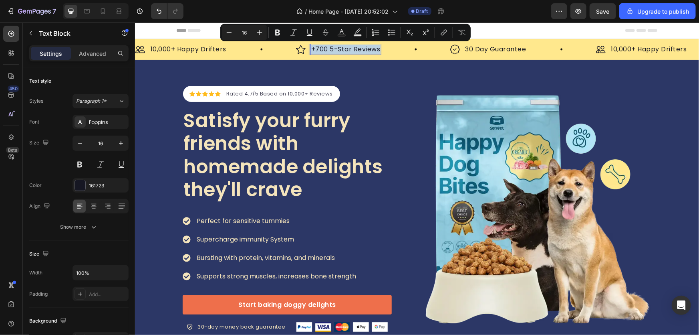
click at [317, 50] on p "+700 5-Star Reviews" at bounding box center [345, 49] width 69 height 10
click at [325, 51] on p "+700 5-Star Reviews" at bounding box center [345, 49] width 69 height 10
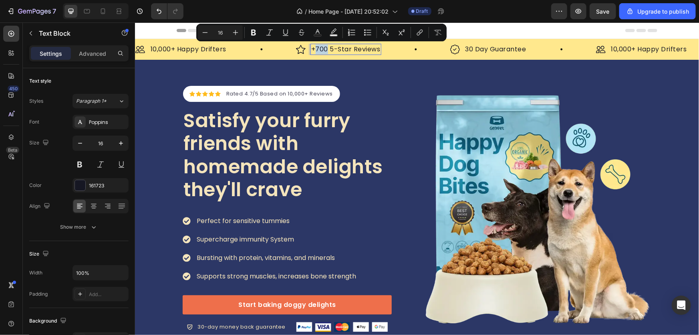
drag, startPoint x: 327, startPoint y: 52, endPoint x: 315, endPoint y: 51, distance: 11.7
click at [315, 51] on p "+700 5-Star Reviews" at bounding box center [345, 49] width 69 height 10
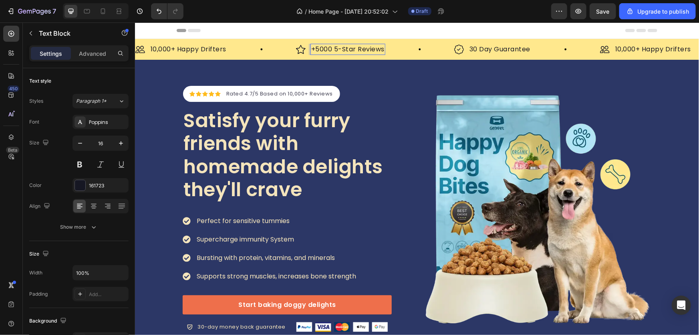
click at [313, 50] on p "+5000 5-Star Reviews" at bounding box center [347, 49] width 73 height 10
click at [315, 49] on p "+5000 5-Star Reviews" at bounding box center [347, 49] width 73 height 10
click at [326, 47] on p "5000 5-Star Reviews" at bounding box center [345, 49] width 69 height 10
click at [312, 50] on p "5000+ 5-Star Reviews" at bounding box center [347, 49] width 73 height 10
click at [315, 49] on p "5000+ 5-Star Reviews" at bounding box center [347, 49] width 73 height 10
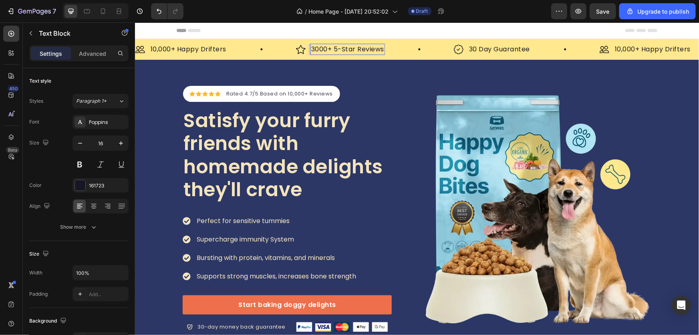
click at [341, 48] on p "3000+ 5-Star Reviews" at bounding box center [347, 49] width 73 height 10
click at [496, 46] on p "30 Day Guarantee" at bounding box center [497, 49] width 61 height 10
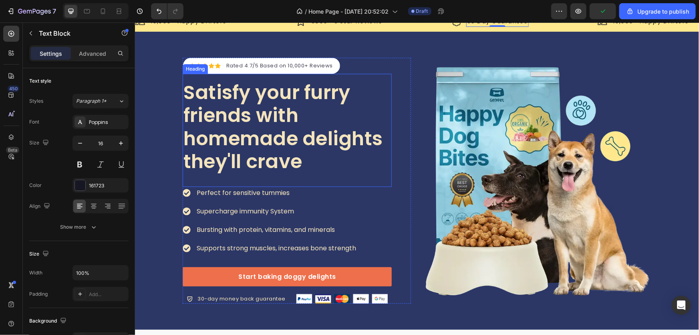
scroll to position [73, 0]
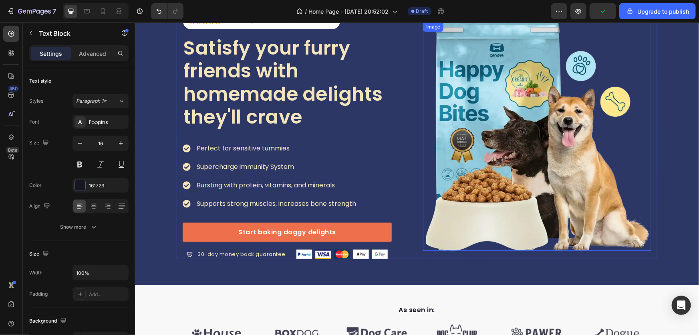
click at [536, 173] on img at bounding box center [537, 136] width 228 height 228
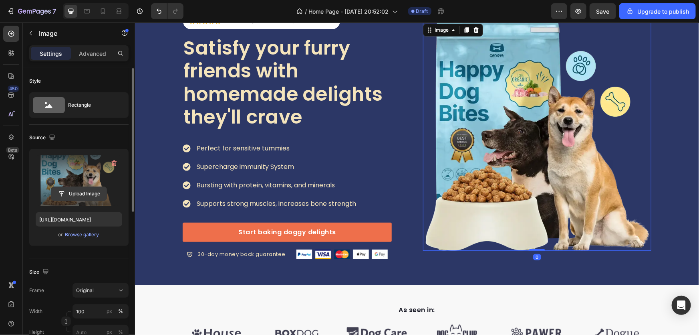
click at [75, 192] on input "file" at bounding box center [78, 194] width 55 height 14
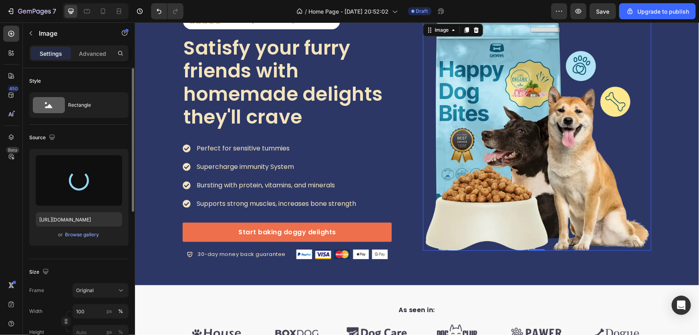
type input "https://cdn.shopify.com/s/files/1/0631/6536/6343/files/gempages_585148150625338…"
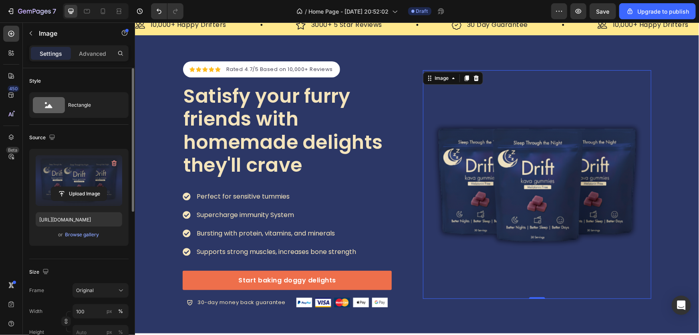
scroll to position [36, 0]
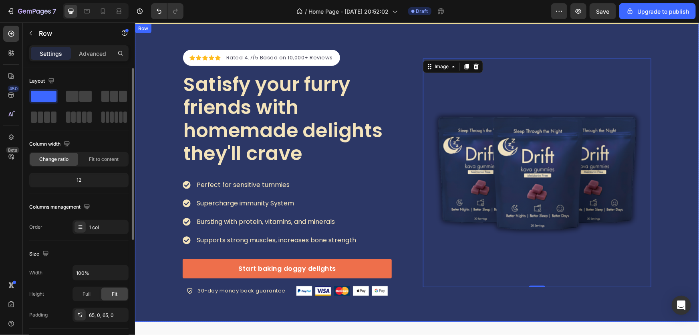
click at [669, 170] on div "Icon Icon Icon Icon Icon Icon List Hoz Rated 4.7/5 Based on 10,000+ Reviews Tex…" at bounding box center [417, 172] width 564 height 246
click at [523, 181] on img at bounding box center [537, 172] width 228 height 228
click at [666, 205] on div "Icon Icon Icon Icon Icon Icon List Hoz Rated 4.7/5 Based on 10,000+ Reviews Tex…" at bounding box center [417, 172] width 564 height 246
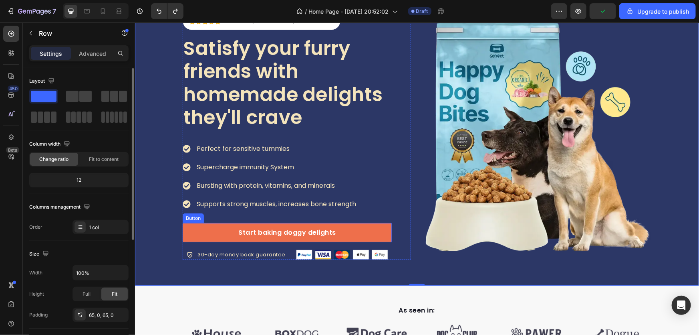
scroll to position [73, 0]
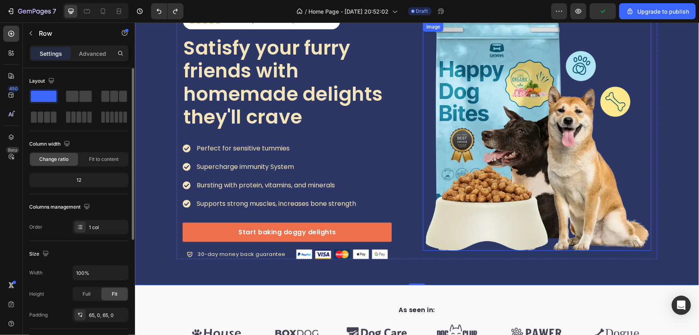
click at [538, 191] on img at bounding box center [537, 136] width 228 height 228
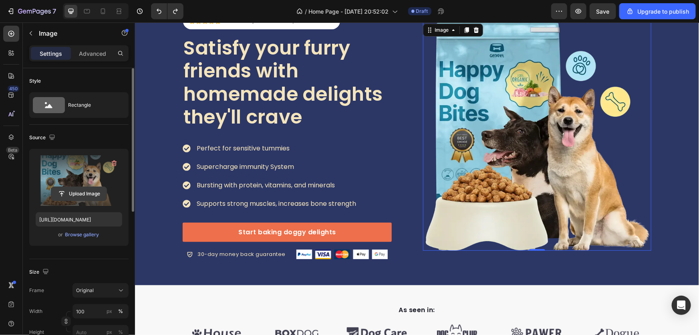
click at [88, 192] on input "file" at bounding box center [78, 194] width 55 height 14
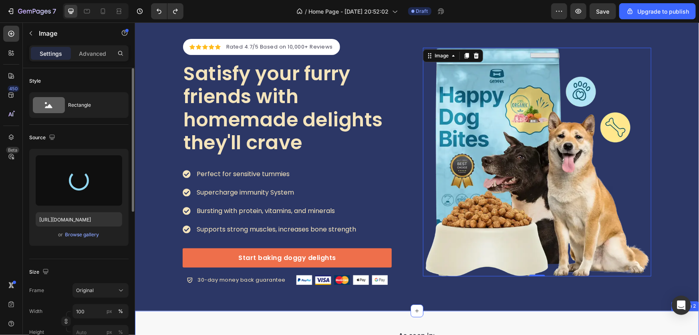
scroll to position [36, 0]
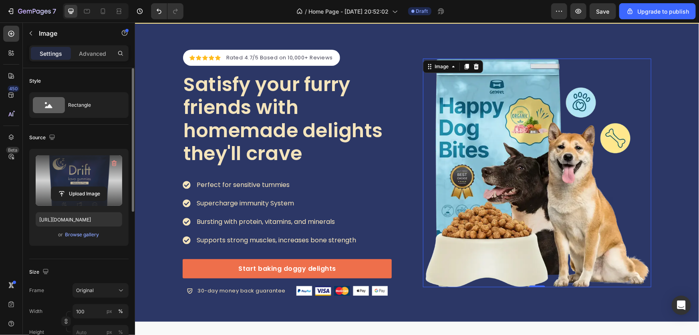
click at [509, 123] on img at bounding box center [537, 172] width 228 height 228
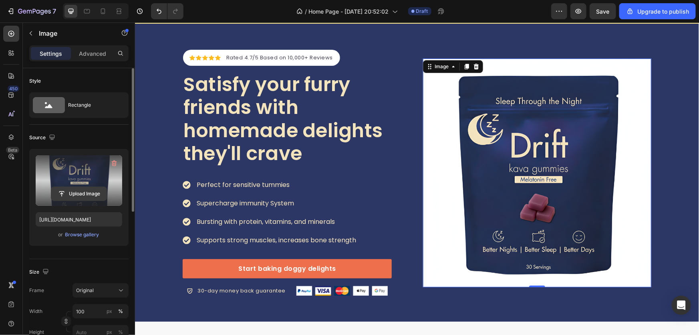
click at [78, 193] on input "file" at bounding box center [78, 194] width 55 height 14
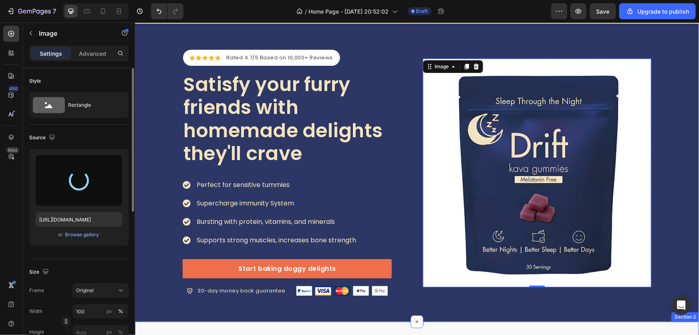
type input "https://cdn.shopify.com/s/files/1/0631/6536/6343/files/gempages_585148150625338…"
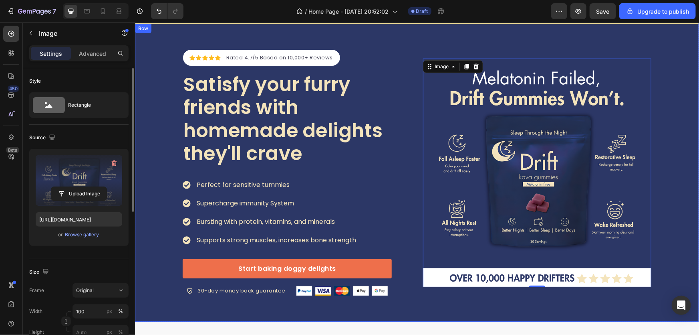
click at [668, 178] on div "Icon Icon Icon Icon Icon Icon List Hoz Rated 4.7/5 Based on 10,000+ Reviews Tex…" at bounding box center [417, 172] width 564 height 246
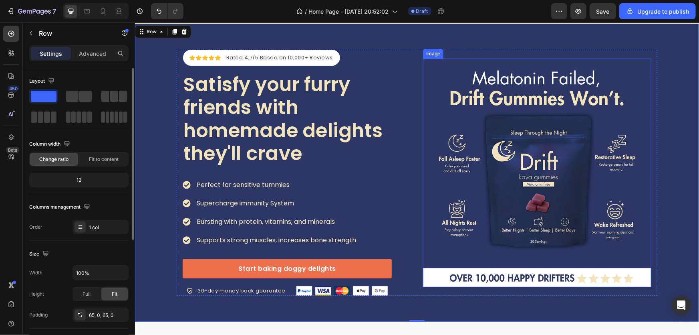
click at [552, 202] on img at bounding box center [537, 172] width 228 height 228
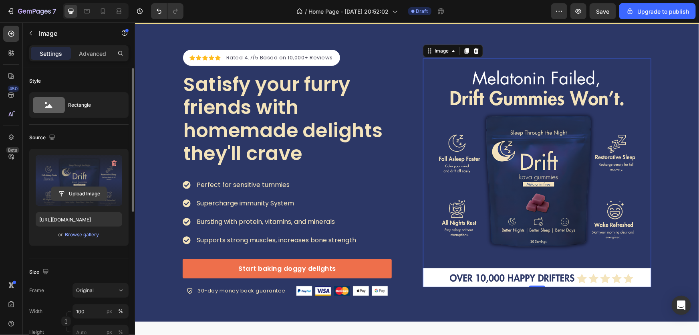
click at [85, 192] on input "file" at bounding box center [78, 194] width 55 height 14
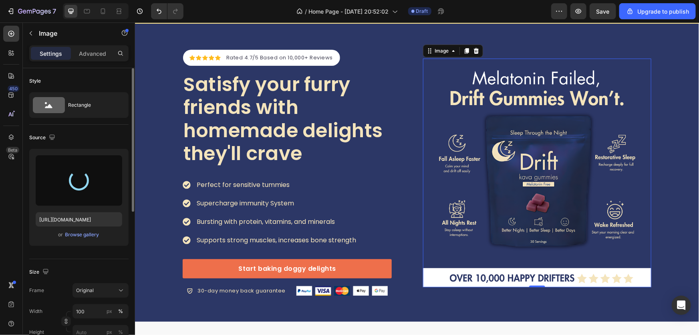
type input "https://cdn.shopify.com/s/files/1/0631/6536/6343/files/gempages_585148150625338…"
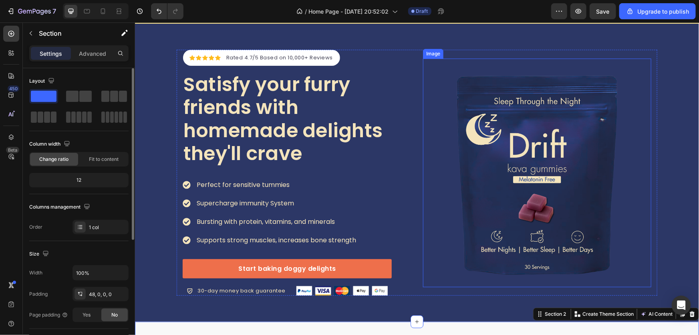
click at [504, 192] on img at bounding box center [537, 172] width 228 height 228
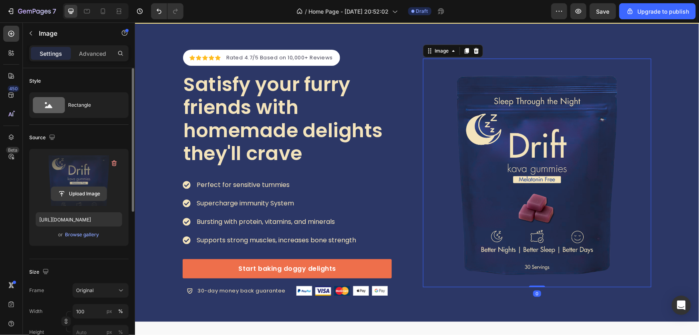
click at [80, 197] on input "file" at bounding box center [78, 194] width 55 height 14
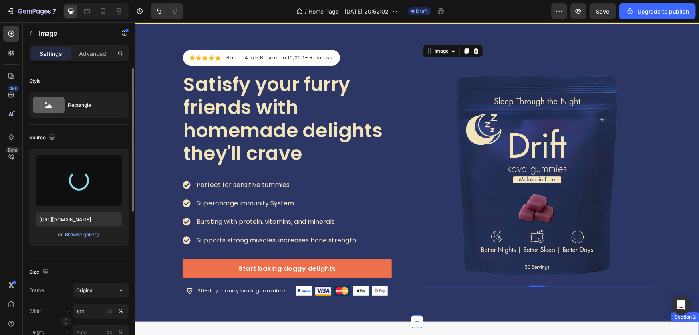
type input "https://cdn.shopify.com/s/files/1/0631/6536/6343/files/gempages_585148150625338…"
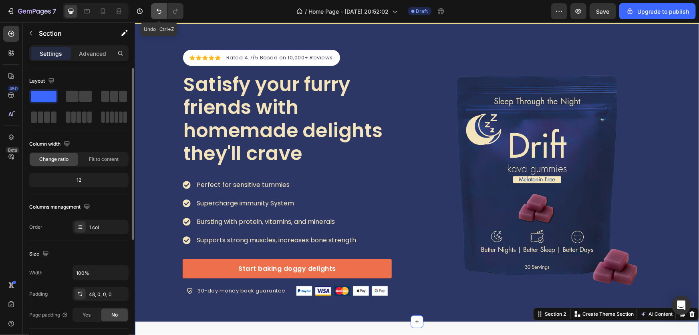
click at [160, 12] on icon "Undo/Redo" at bounding box center [159, 11] width 8 height 8
click at [161, 10] on icon "Undo/Redo" at bounding box center [159, 11] width 8 height 8
click at [259, 116] on p "Satisfy your furry friends with homemade delights they'll crave" at bounding box center [287, 119] width 208 height 92
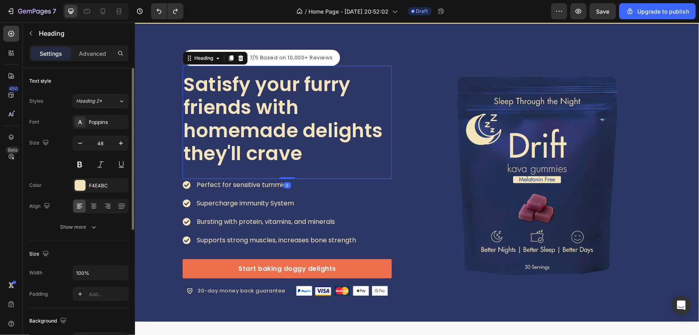
click at [259, 116] on p "Satisfy your furry friends with homemade delights they'll crave" at bounding box center [287, 119] width 208 height 92
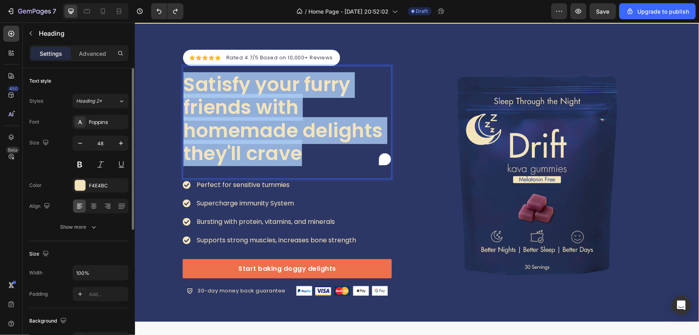
click at [259, 116] on p "Satisfy your furry friends with homemade delights they'll crave" at bounding box center [287, 119] width 208 height 92
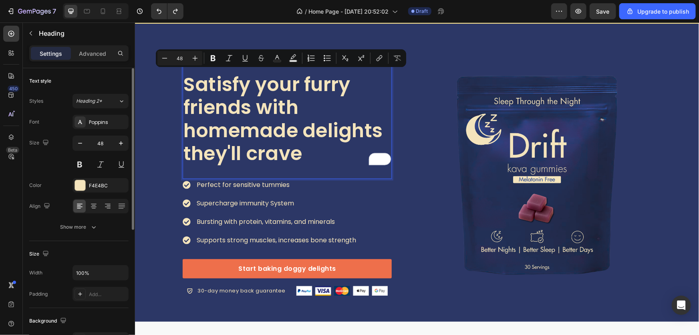
scroll to position [62, 0]
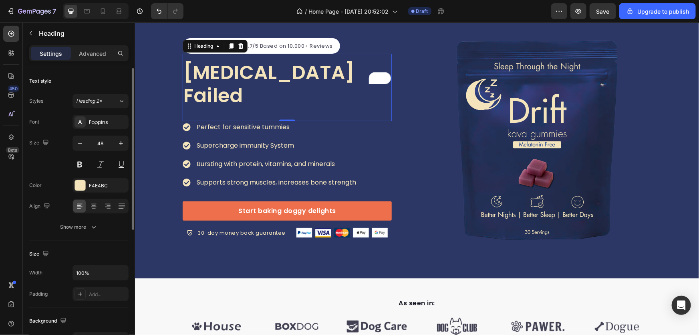
click at [350, 85] on p "Melatonin Failed" at bounding box center [287, 84] width 208 height 46
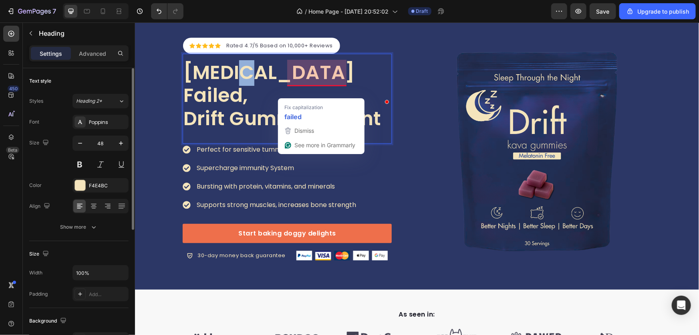
click at [236, 86] on p "Melatonin Failed, Drift Gummies Wont" at bounding box center [287, 95] width 208 height 69
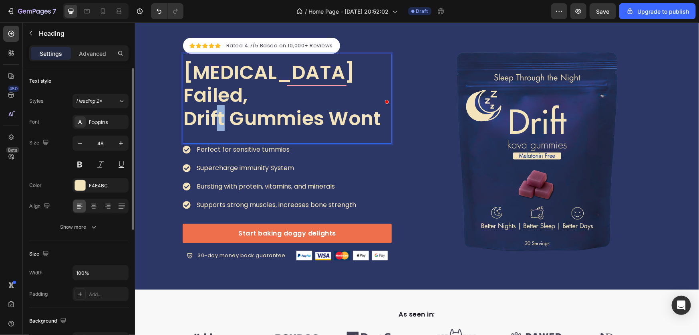
click at [216, 96] on p "Melatonin Failed, Drift Gummies Wont" at bounding box center [287, 95] width 208 height 69
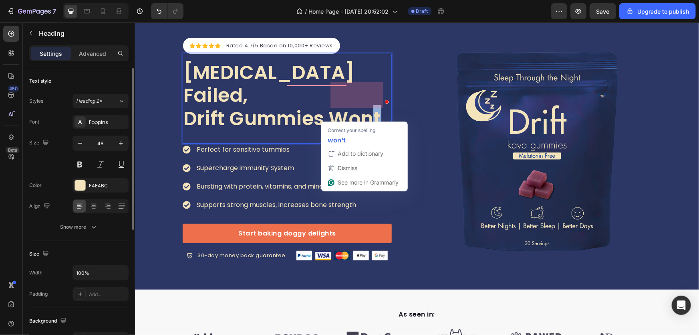
click at [375, 105] on p "Melatonin Failed, Drift Gummies Wont" at bounding box center [287, 95] width 208 height 69
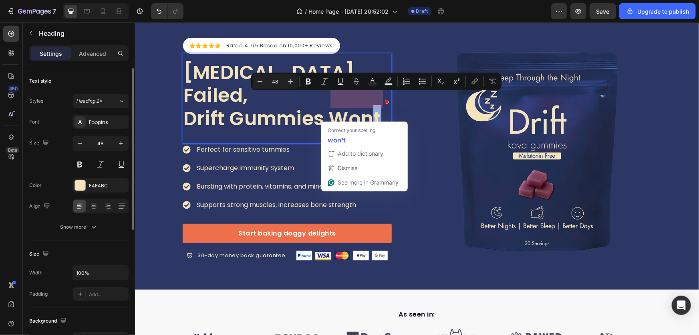
click at [368, 106] on p "Melatonin Failed, Drift Gummies Wont" at bounding box center [287, 95] width 208 height 69
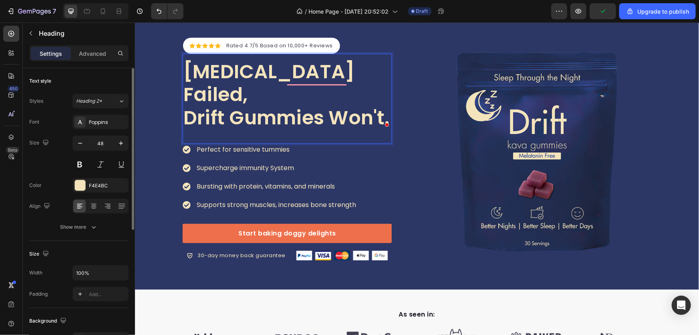
scroll to position [39, 0]
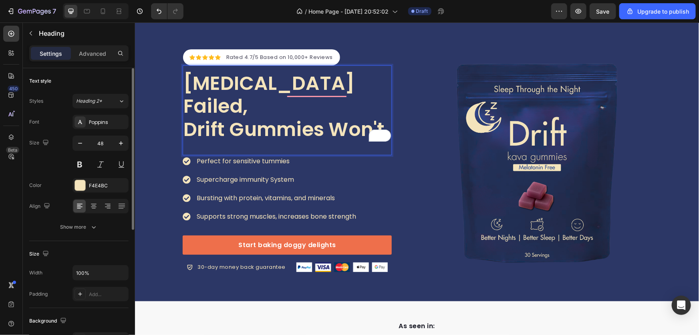
click at [261, 133] on p "Melatonin Failed, Drift Gummies Won't." at bounding box center [287, 105] width 208 height 69
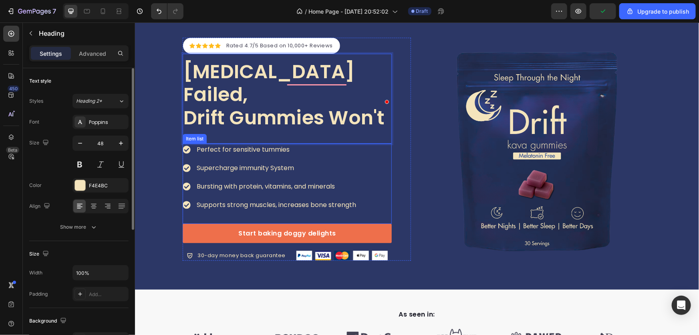
click at [219, 144] on p "Perfect for sensitive tummies" at bounding box center [276, 149] width 160 height 10
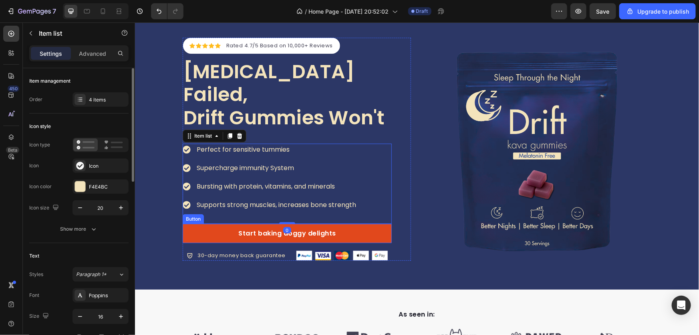
click at [349, 223] on link "Start baking doggy delights" at bounding box center [286, 232] width 209 height 19
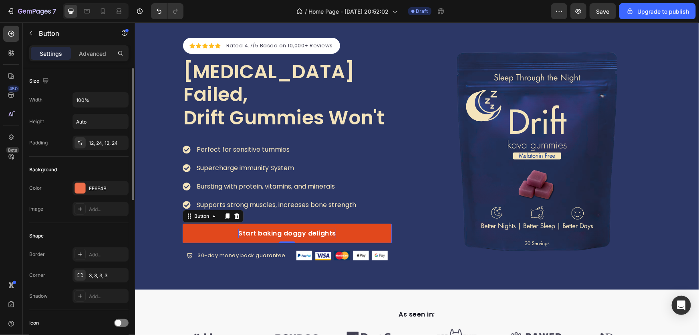
click at [297, 228] on div "Start baking doggy delights" at bounding box center [287, 233] width 98 height 10
click at [296, 228] on p "Start baking doggy delights" at bounding box center [287, 233] width 98 height 10
click at [297, 228] on p "Start baking doggy delights" at bounding box center [287, 233] width 98 height 10
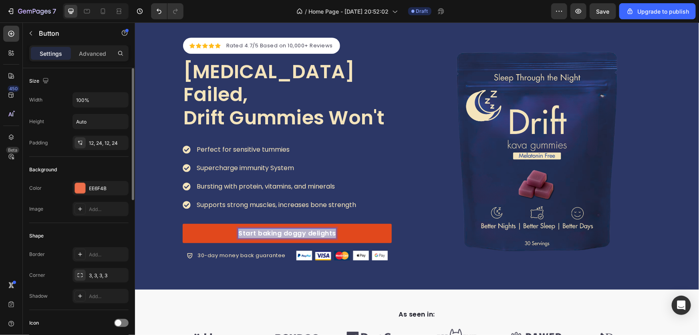
click at [297, 228] on p "Start baking doggy delights" at bounding box center [287, 233] width 98 height 10
click at [343, 223] on link "Try Drift Today →" at bounding box center [286, 232] width 209 height 19
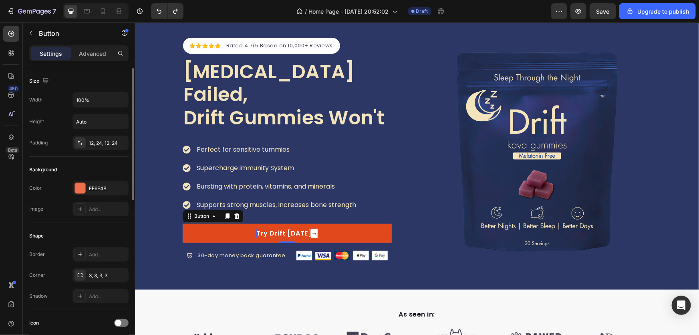
click at [313, 226] on link "Try Drift Today →" at bounding box center [286, 232] width 209 height 19
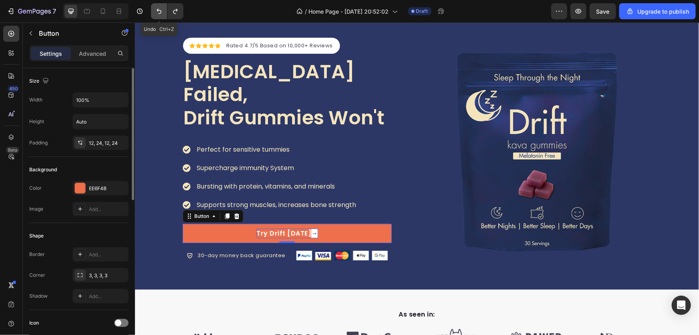
click at [166, 16] on button "Undo/Redo" at bounding box center [159, 11] width 16 height 16
click at [163, 14] on button "Undo/Redo" at bounding box center [159, 11] width 16 height 16
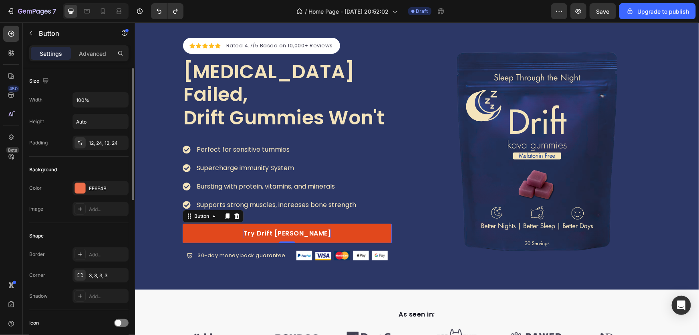
click at [306, 223] on link "Try Drift Tod" at bounding box center [286, 232] width 209 height 19
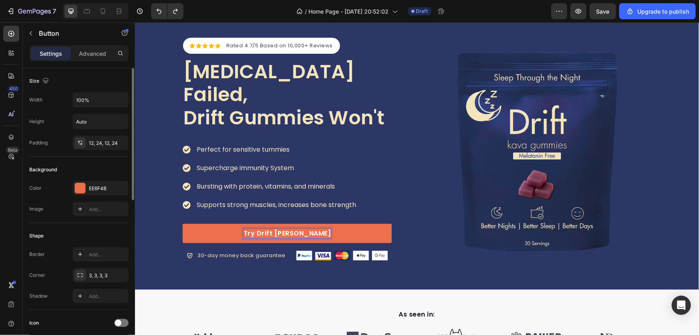
click at [303, 228] on p "Try Drift Tod" at bounding box center [287, 233] width 88 height 10
click at [307, 228] on p "Try Drift Today→" at bounding box center [287, 233] width 62 height 10
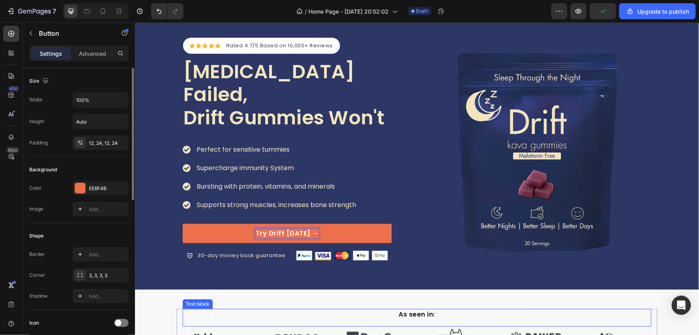
click at [250, 323] on div "As seen in: Text block" at bounding box center [416, 317] width 469 height 18
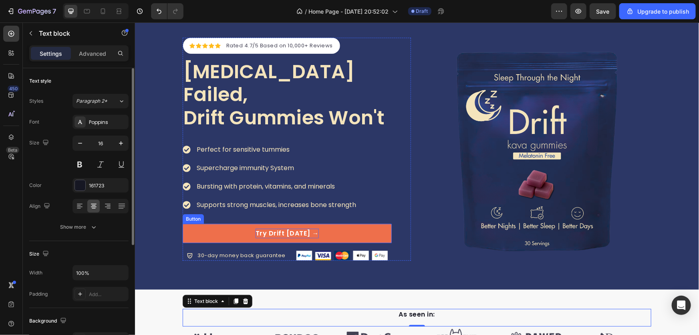
click at [310, 228] on p "Try Drift Today →" at bounding box center [286, 233] width 63 height 10
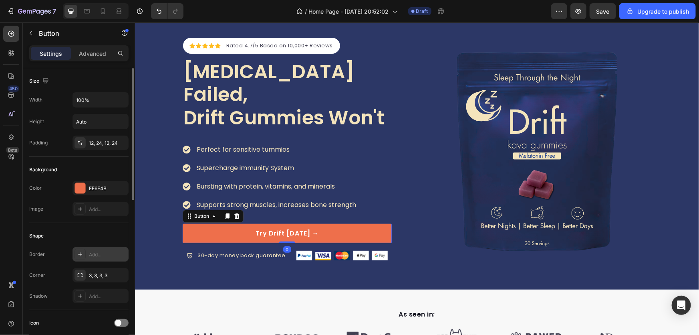
scroll to position [109, 0]
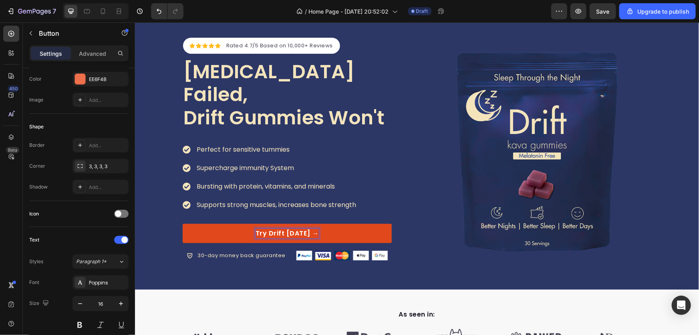
click at [311, 228] on p "Try Drift Today →" at bounding box center [286, 233] width 63 height 10
click at [115, 214] on div "Icon" at bounding box center [78, 213] width 99 height 13
click at [115, 214] on span at bounding box center [118, 213] width 6 height 6
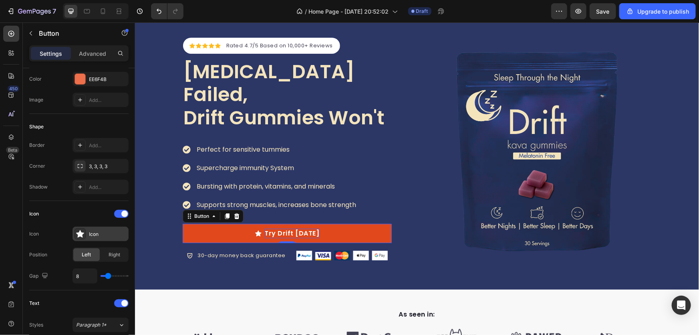
click at [96, 234] on div "Icon" at bounding box center [108, 233] width 38 height 7
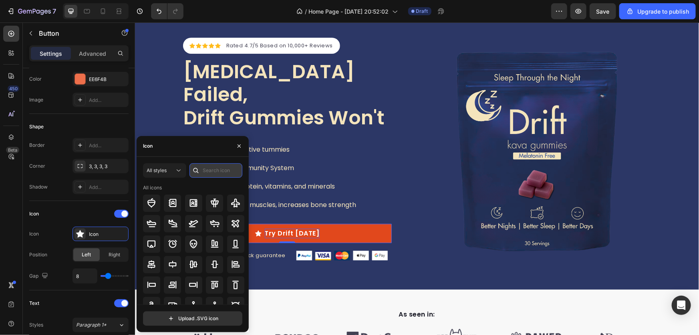
click at [210, 170] on input "text" at bounding box center [216, 170] width 53 height 14
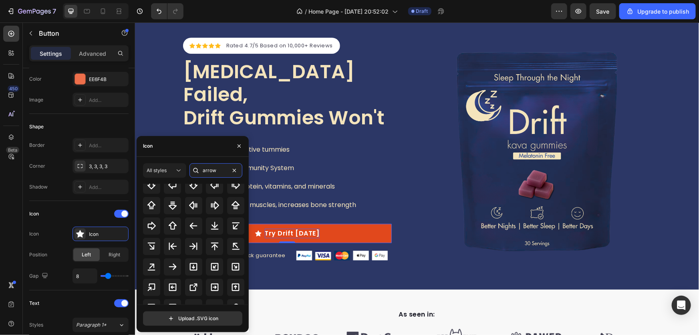
scroll to position [161, 0]
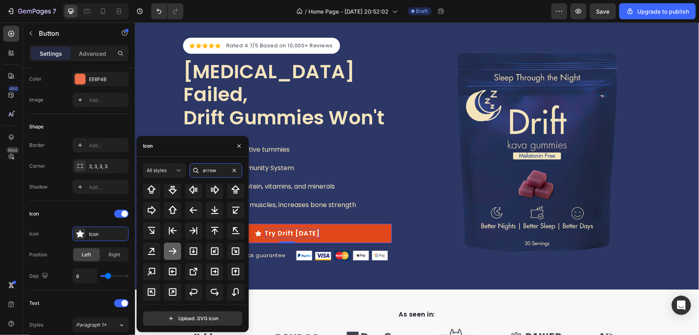
type input "arrow"
click at [174, 246] on icon at bounding box center [173, 251] width 10 height 10
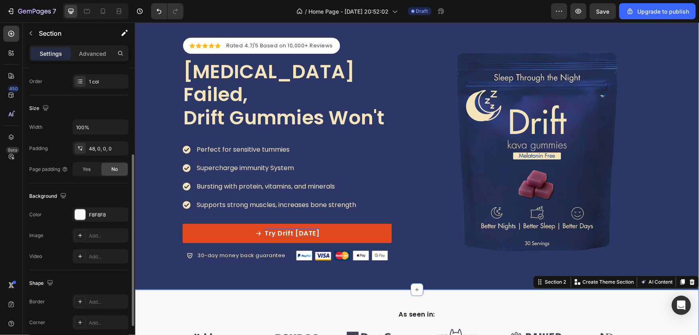
scroll to position [182, 0]
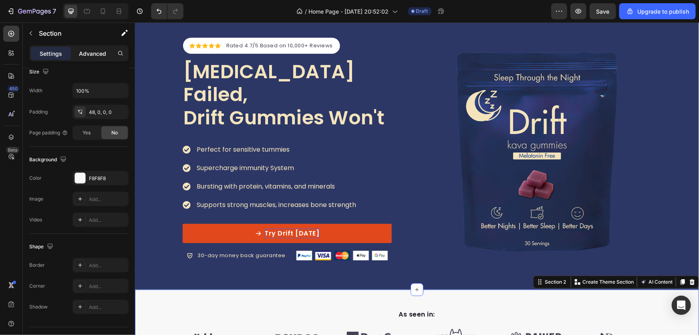
click at [101, 53] on p "Advanced" at bounding box center [92, 53] width 27 height 8
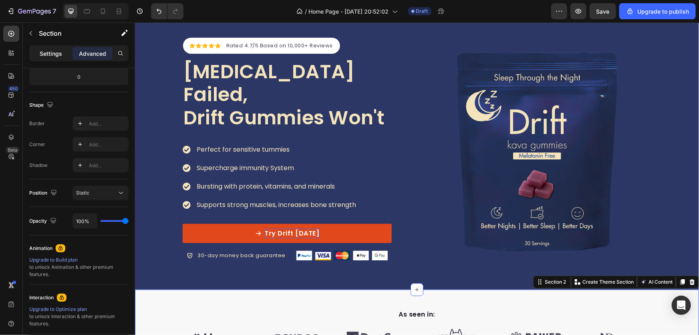
click at [54, 53] on p "Settings" at bounding box center [51, 53] width 22 height 8
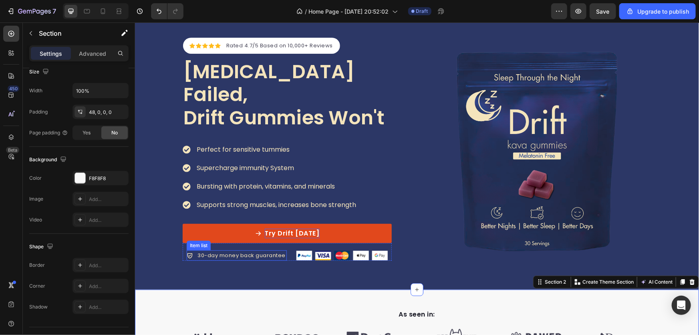
click at [251, 223] on link "Try Drift Today" at bounding box center [286, 232] width 209 height 19
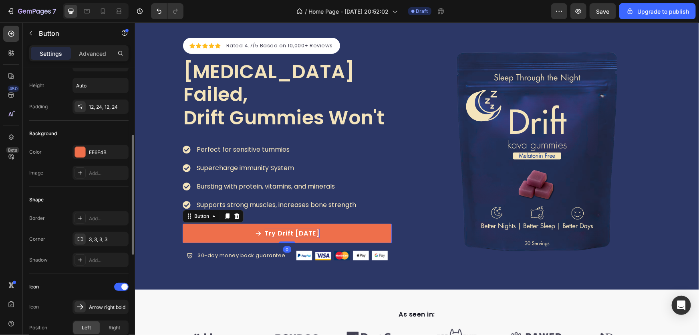
scroll to position [73, 0]
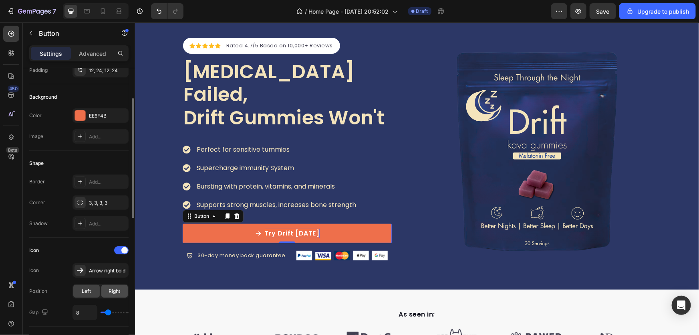
click at [114, 291] on span "Right" at bounding box center [115, 290] width 12 height 7
click at [99, 269] on div "Arrow right bold" at bounding box center [108, 270] width 38 height 7
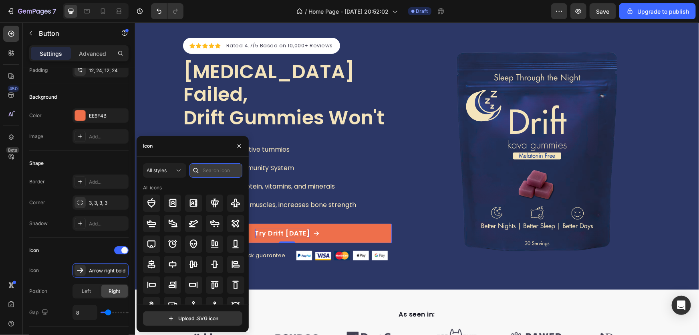
click at [208, 170] on input "text" at bounding box center [216, 170] width 53 height 14
type input "arrow"
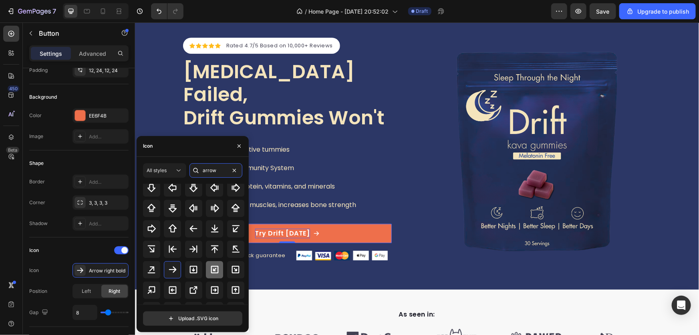
scroll to position [115, 0]
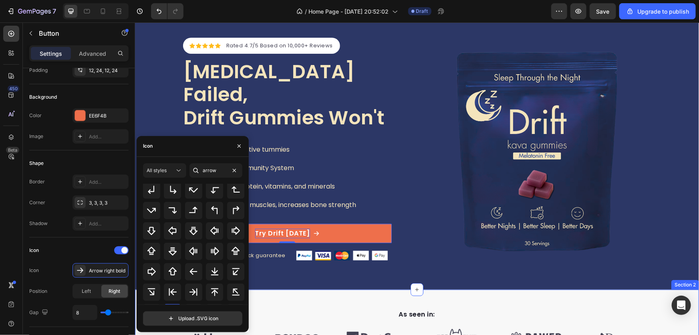
click at [276, 304] on div "As seen in: Text block Image Image Image Image Image Image Carousel Row Section…" at bounding box center [417, 318] width 564 height 59
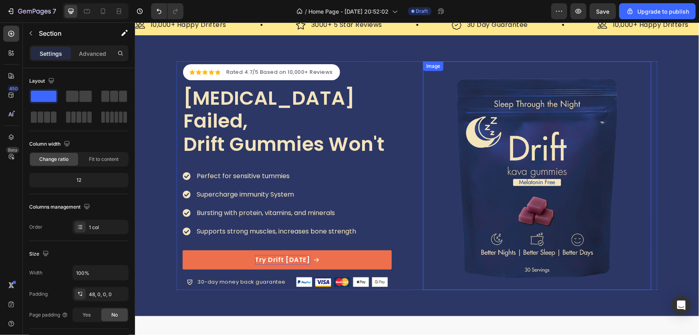
scroll to position [0, 0]
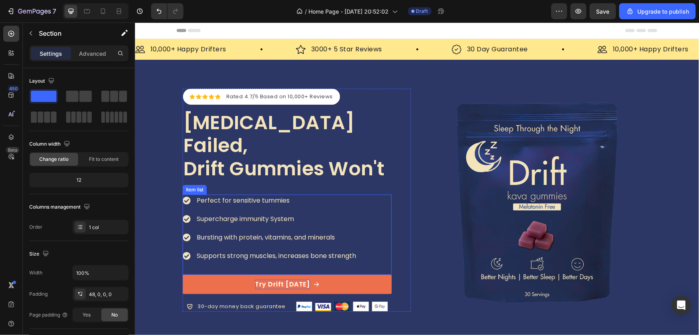
click at [215, 195] on p "Perfect for sensitive tummies" at bounding box center [276, 200] width 160 height 10
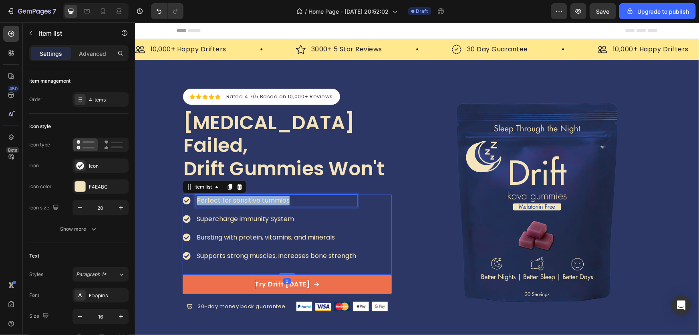
click at [215, 195] on p "Perfect for sensitive tummies" at bounding box center [276, 200] width 160 height 10
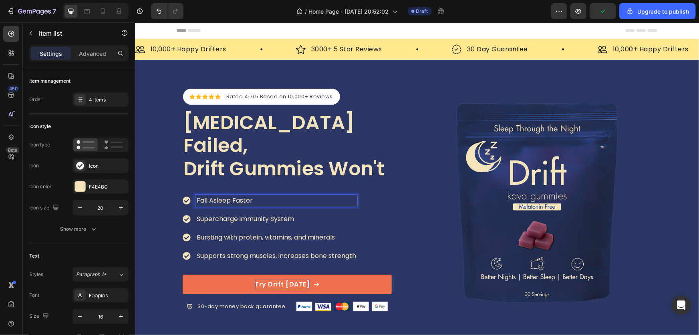
click at [260, 214] on p "Supercharge immunity System" at bounding box center [276, 219] width 160 height 10
click at [228, 231] on div "Bursting with protein, vitamins, and minerals" at bounding box center [276, 237] width 162 height 12
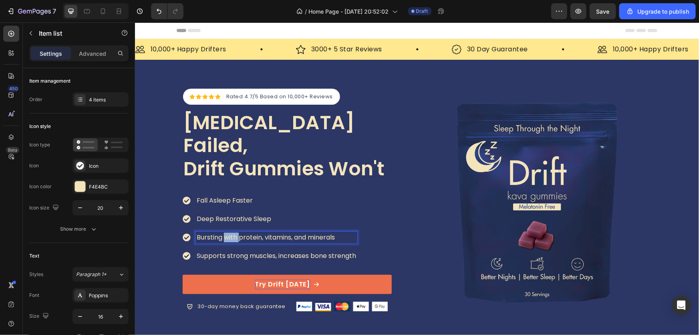
click at [228, 232] on p "Bursting with protein, vitamins, and minerals" at bounding box center [276, 237] width 160 height 10
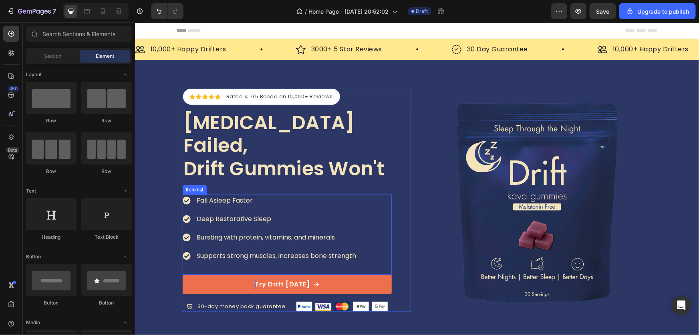
click at [228, 232] on p "Bursting with protein, vitamins, and minerals" at bounding box center [276, 237] width 160 height 10
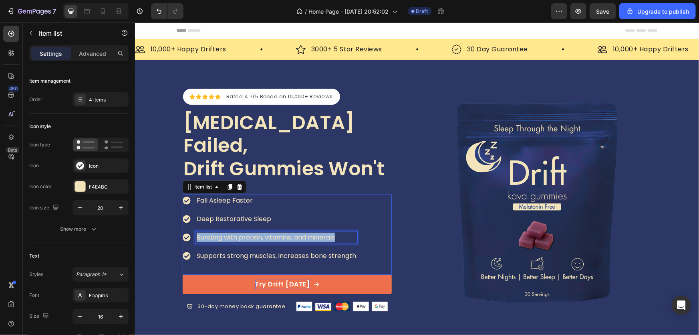
click at [228, 232] on p "Bursting with protein, vitamins, and minerals" at bounding box center [276, 237] width 160 height 10
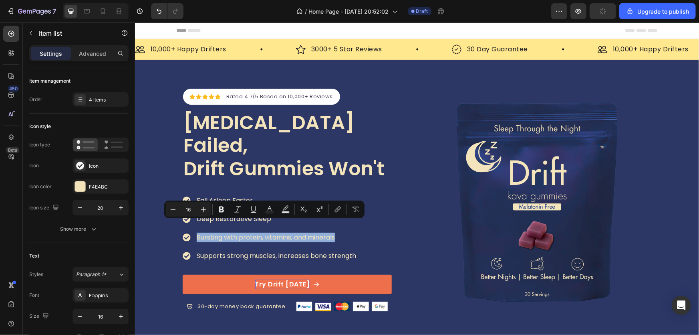
click at [248, 234] on div "Fall Asleep Faster Deep Restorative Sleep Bursting with protein, vitamins, and …" at bounding box center [269, 227] width 175 height 67
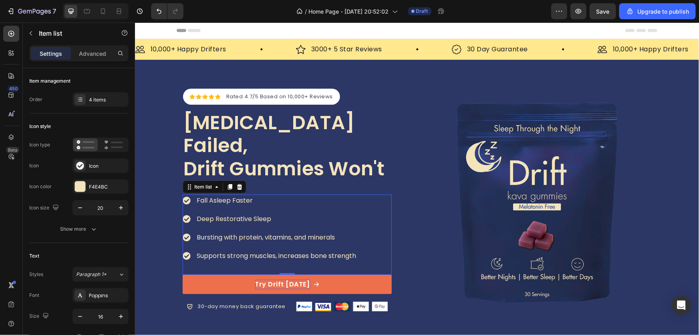
click at [219, 214] on p "Deep Restorative Sleep" at bounding box center [276, 219] width 160 height 10
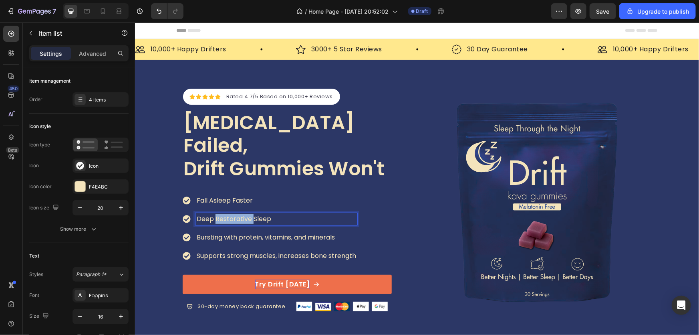
click at [219, 214] on p "Deep Restorative Sleep" at bounding box center [276, 219] width 160 height 10
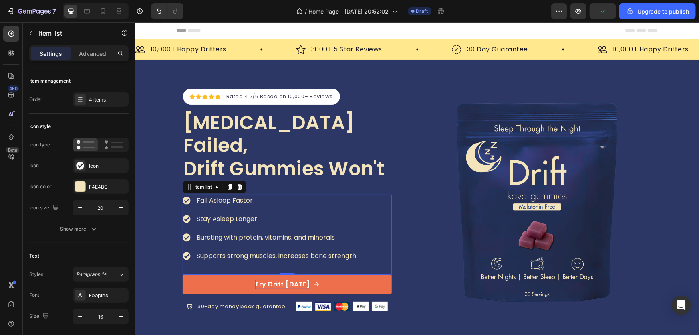
click at [259, 232] on p "Bursting with protein, vitamins, and minerals" at bounding box center [276, 237] width 160 height 10
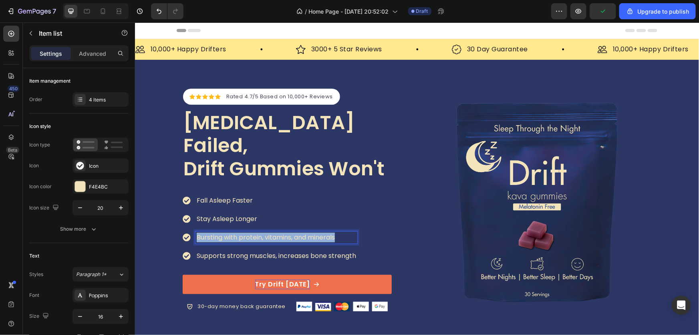
click at [259, 232] on p "Bursting with protein, vitamins, and minerals" at bounding box center [276, 237] width 160 height 10
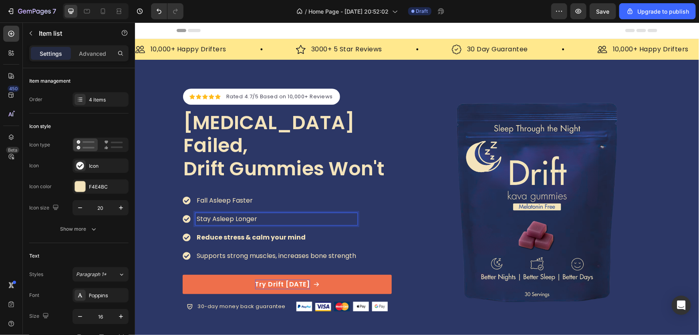
click at [207, 214] on p "Stay Asleep Longer" at bounding box center [276, 219] width 160 height 10
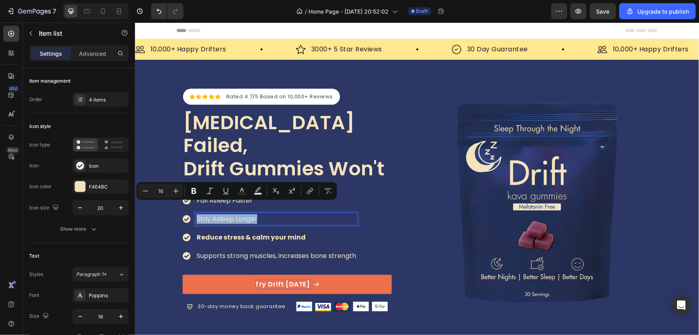
click at [203, 251] on p "Supports strong muscles, increases bone strength" at bounding box center [276, 256] width 160 height 10
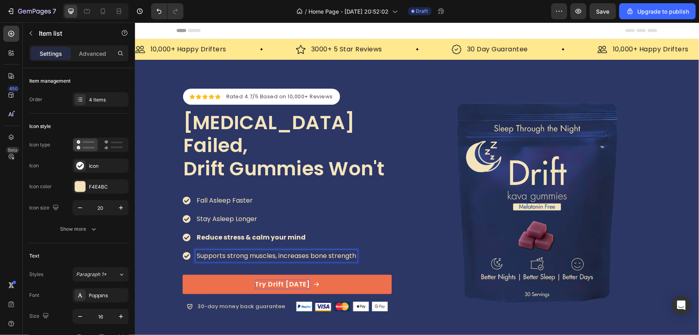
click at [219, 214] on p "Stay Asleep Longer" at bounding box center [276, 219] width 160 height 10
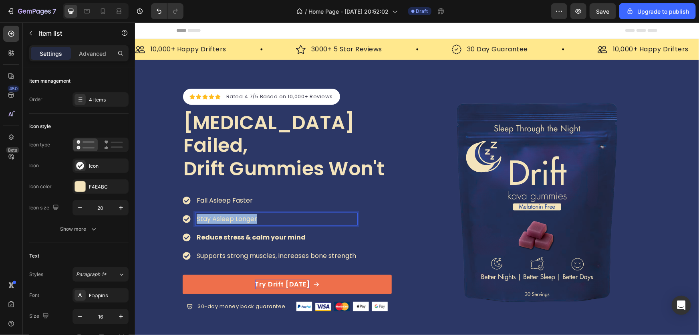
click at [219, 214] on p "Stay Asleep Longer" at bounding box center [276, 219] width 160 height 10
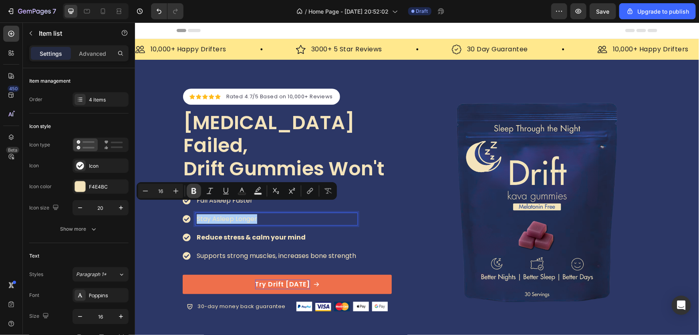
drag, startPoint x: 199, startPoint y: 190, endPoint x: 48, endPoint y: 203, distance: 151.7
click at [199, 190] on button "Bold" at bounding box center [194, 191] width 14 height 14
click at [169, 238] on div "Icon Icon Icon Icon Icon Icon List Hoz Rated 4.7/5 Based on 10,000+ Reviews Tex…" at bounding box center [417, 199] width 564 height 228
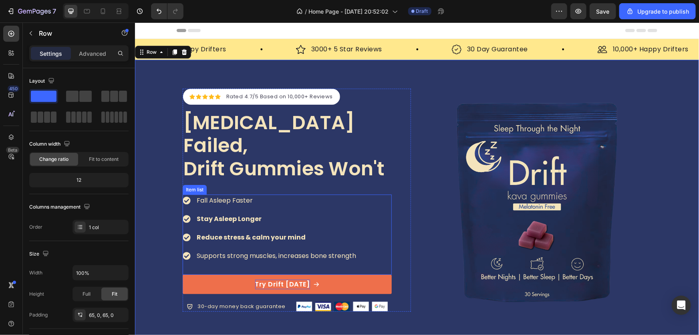
click at [226, 195] on p "Fall Asleep Faster" at bounding box center [276, 200] width 160 height 10
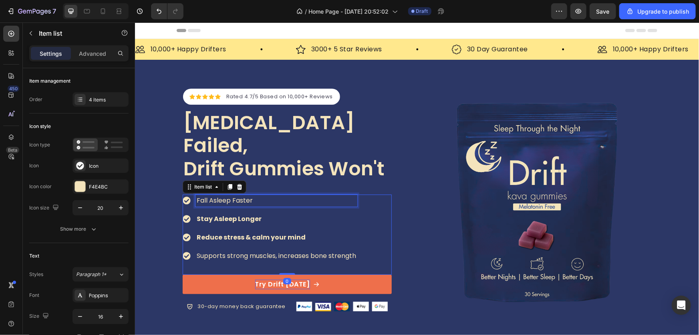
click at [226, 195] on p "Fall Asleep Faster" at bounding box center [276, 200] width 160 height 10
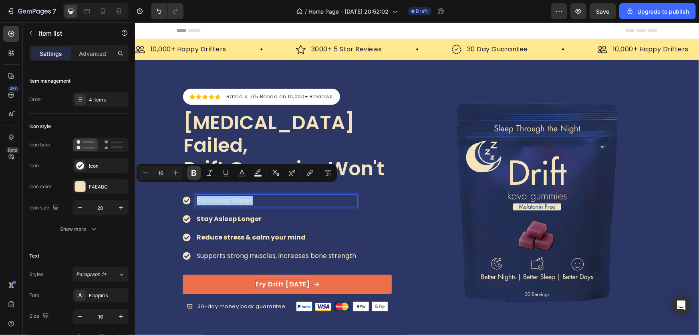
click at [192, 172] on icon "Editor contextual toolbar" at bounding box center [194, 173] width 5 height 6
click at [176, 225] on div "Icon Icon Icon Icon Icon Icon List Hoz Rated 4.7/5 Based on 10,000+ Reviews Tex…" at bounding box center [416, 199] width 481 height 228
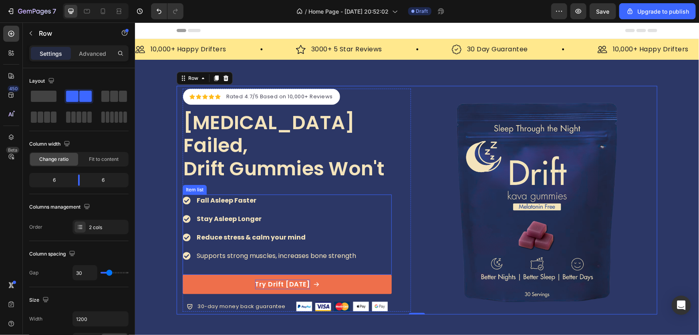
click at [289, 251] on p "Supports strong muscles, increases bone strength" at bounding box center [276, 256] width 160 height 10
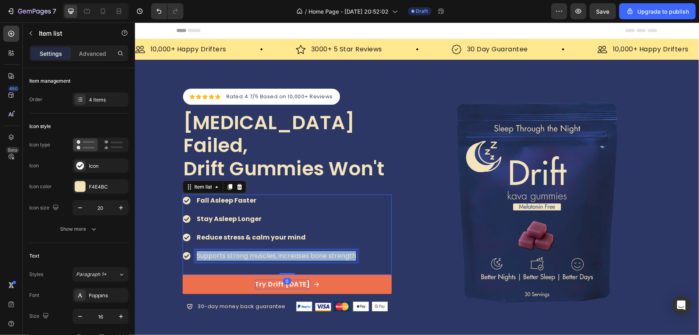
click at [289, 251] on p "Supports strong muscles, increases bone strength" at bounding box center [276, 256] width 160 height 10
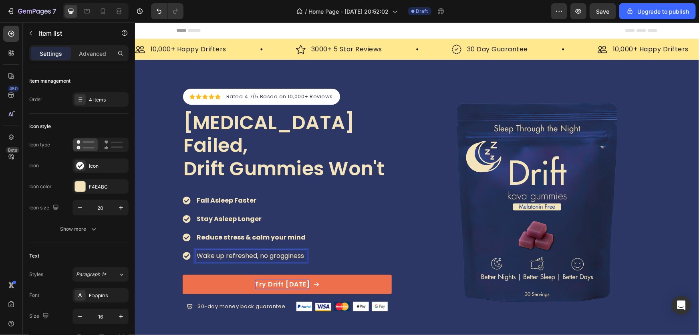
click at [220, 249] on div "Wake up refreshed, no grogginess" at bounding box center [250, 255] width 111 height 12
click at [226, 251] on p "Wake up refreshed, no grogginess" at bounding box center [250, 256] width 109 height 10
click at [227, 251] on p "Wake up refreshed, no grogginess" at bounding box center [250, 256] width 109 height 10
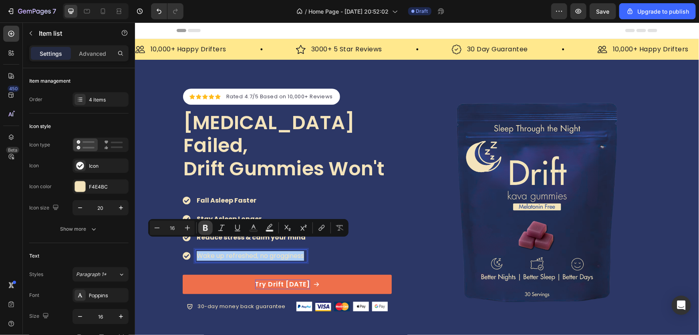
click at [204, 230] on icon "Editor contextual toolbar" at bounding box center [205, 228] width 5 height 6
click at [167, 259] on div "Icon Icon Icon Icon Icon Icon List Hoz Rated 4.7/5 Based on 10,000+ Reviews Tex…" at bounding box center [417, 199] width 564 height 228
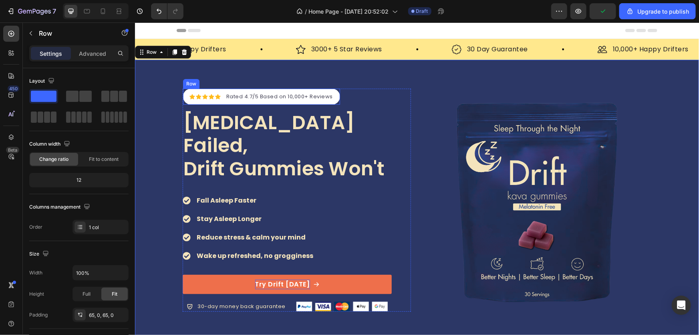
click at [212, 101] on div "Icon Icon Icon Icon Icon Icon List Hoz" at bounding box center [204, 96] width 31 height 10
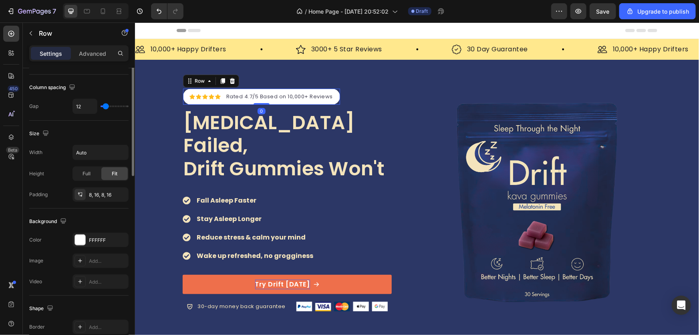
scroll to position [182, 0]
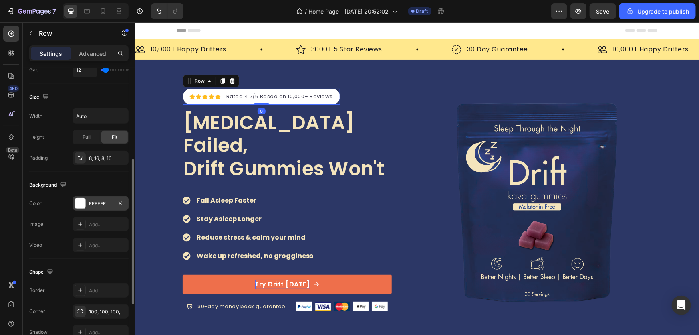
click at [97, 206] on div "FFFFFF" at bounding box center [101, 203] width 56 height 14
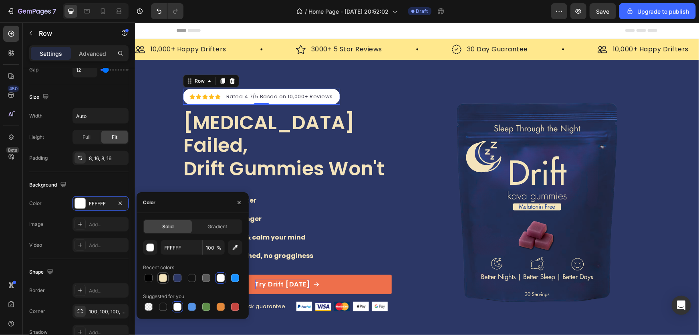
click at [163, 278] on div at bounding box center [163, 278] width 8 height 8
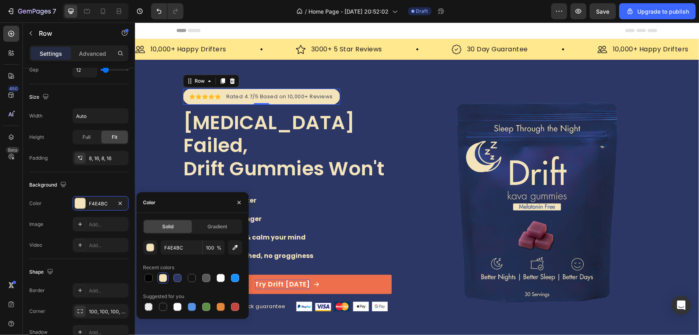
type input "FFFFFF"
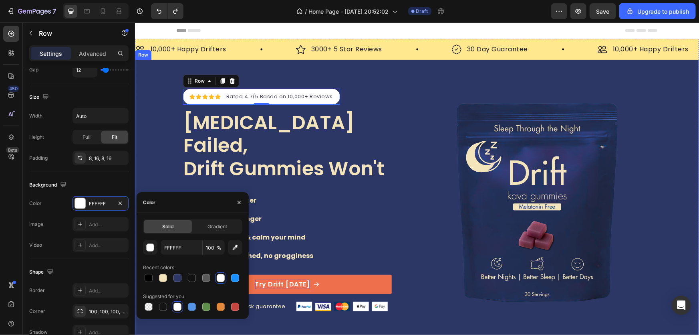
click at [394, 77] on div "Icon Icon Icon Icon Icon Icon List Hoz Rated 4.7/5 Based on 10,000+ Reviews Tex…" at bounding box center [417, 199] width 564 height 281
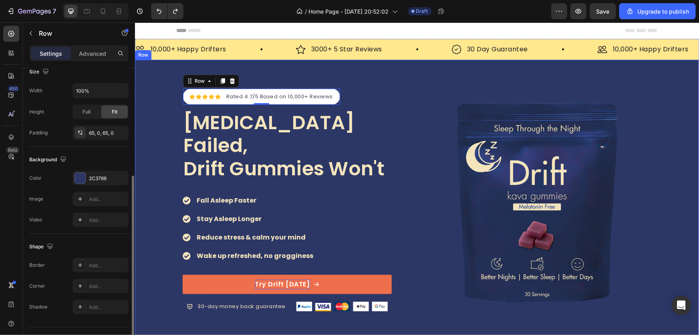
scroll to position [182, 0]
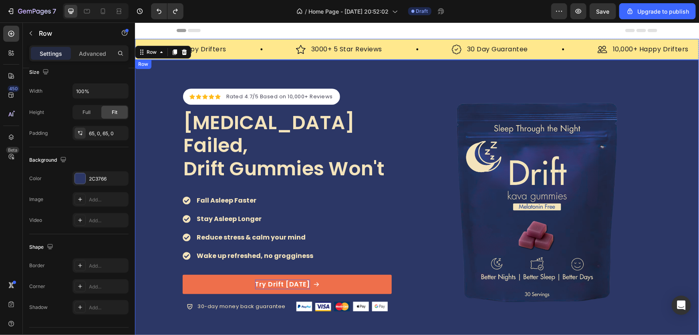
click at [422, 42] on div "Image 10,000+ Happy Drifters Text Block Row Image 3000+ 5 Star Reviews Text Blo…" at bounding box center [417, 48] width 564 height 21
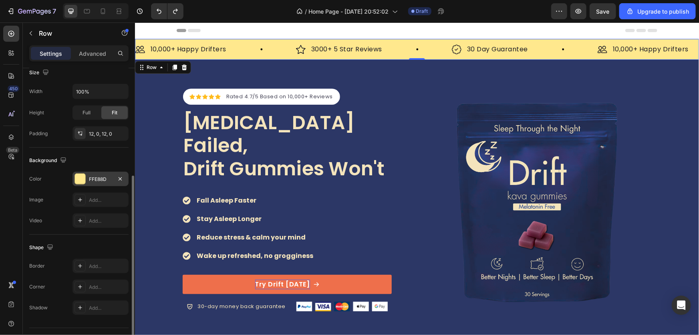
click at [92, 178] on div "FFE88D" at bounding box center [100, 179] width 23 height 7
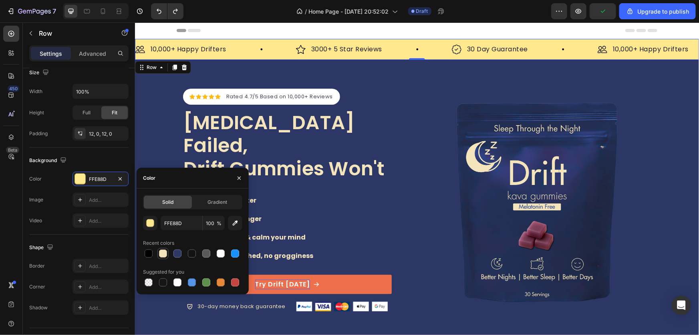
click at [160, 253] on div at bounding box center [163, 253] width 8 height 8
type input "F4E4BC"
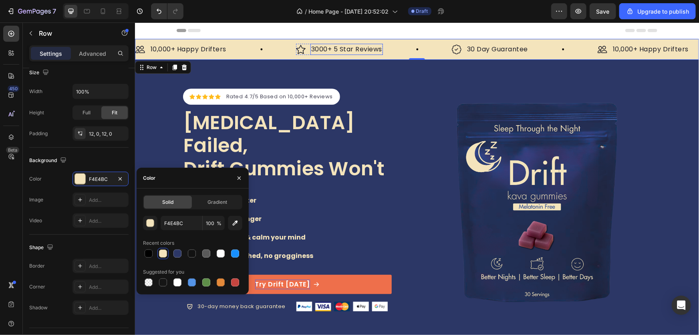
click at [347, 48] on p "3000+ 5 Star Reviews" at bounding box center [346, 49] width 71 height 10
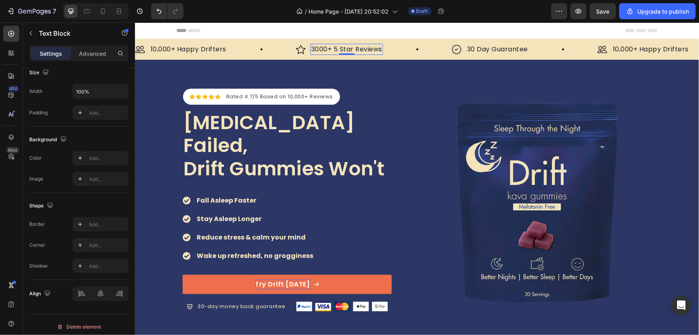
scroll to position [0, 0]
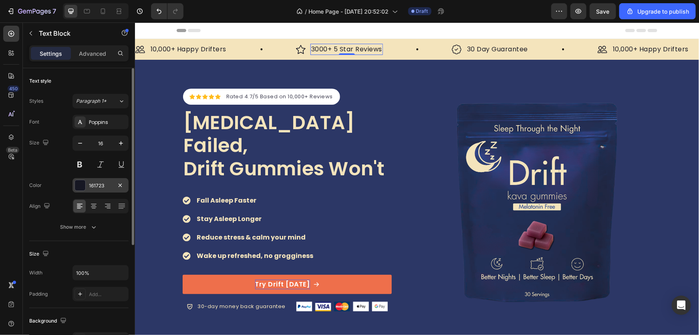
click at [98, 189] on div "161723" at bounding box center [101, 185] width 56 height 14
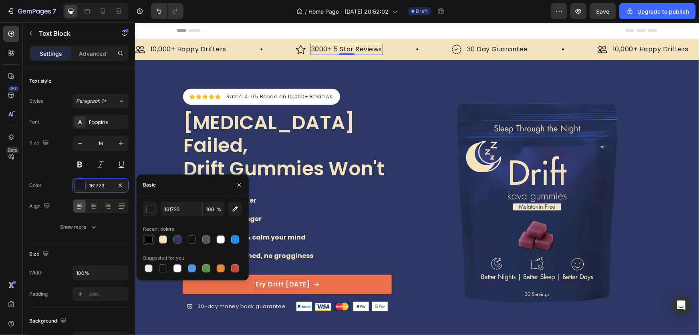
click at [151, 241] on div at bounding box center [149, 239] width 8 height 8
click at [176, 241] on div at bounding box center [178, 239] width 8 height 8
type input "2C3766"
click at [299, 52] on img at bounding box center [301, 49] width 10 height 10
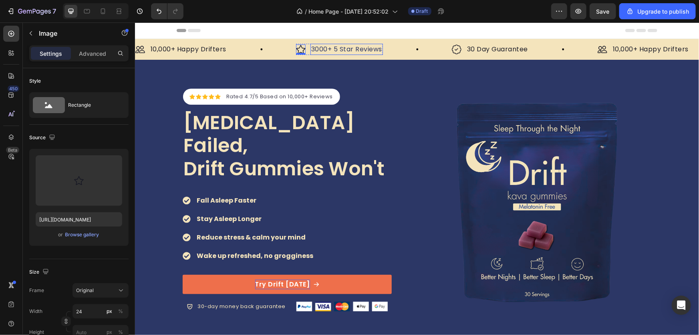
click at [347, 48] on p "3000+ 5 Star Reviews" at bounding box center [346, 49] width 71 height 10
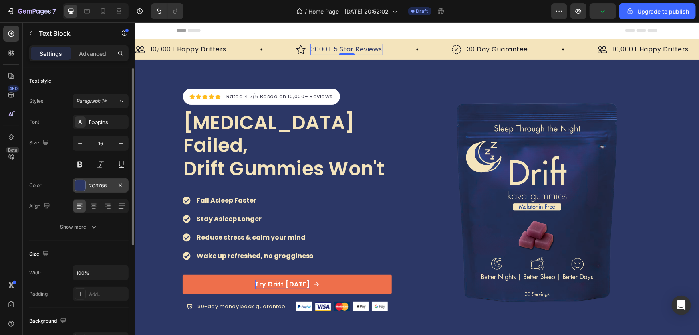
click at [101, 186] on div "2C3766" at bounding box center [100, 185] width 23 height 7
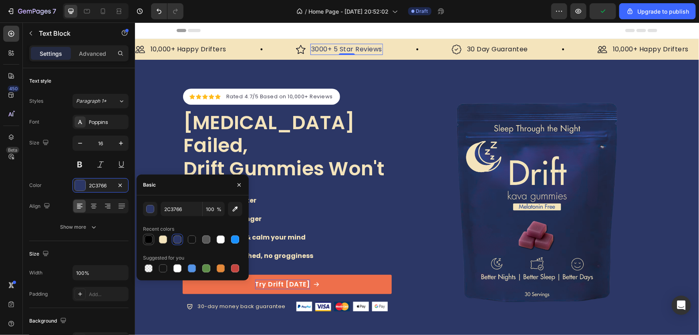
click at [146, 240] on div at bounding box center [149, 239] width 8 height 8
type input "000000"
click at [300, 51] on img at bounding box center [301, 49] width 10 height 10
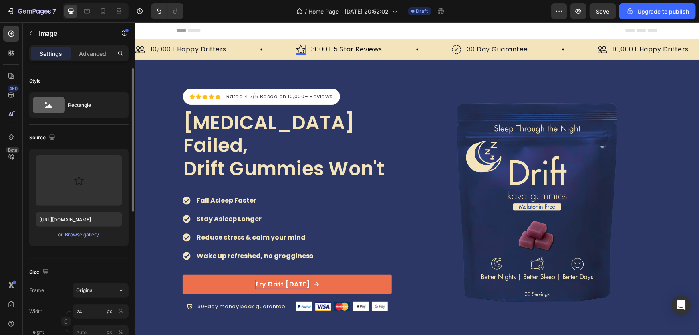
click at [53, 56] on p "Settings" at bounding box center [51, 53] width 22 height 8
click at [191, 50] on p "10,000+ Happy Drifters" at bounding box center [188, 49] width 76 height 10
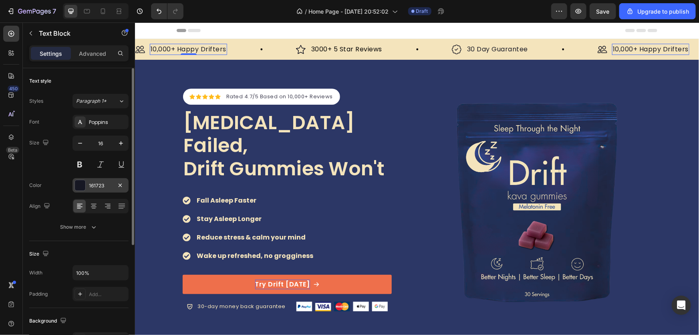
click at [103, 188] on div "161723" at bounding box center [100, 185] width 23 height 7
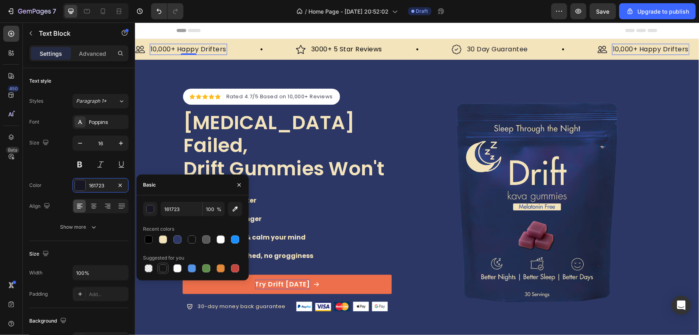
click at [162, 266] on div at bounding box center [163, 268] width 8 height 8
click at [148, 237] on div at bounding box center [149, 239] width 8 height 8
type input "000000"
click at [505, 50] on p "30 Day Guarantee" at bounding box center [497, 49] width 61 height 10
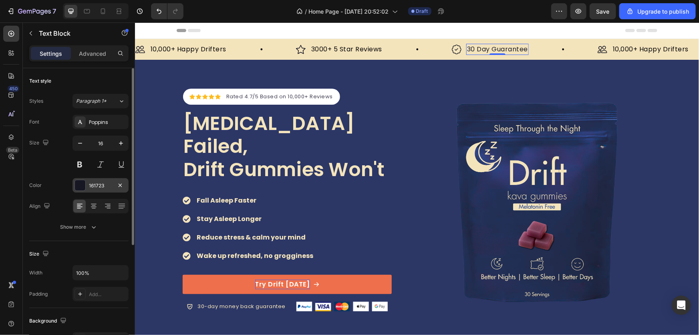
click at [96, 188] on div "161723" at bounding box center [100, 185] width 23 height 7
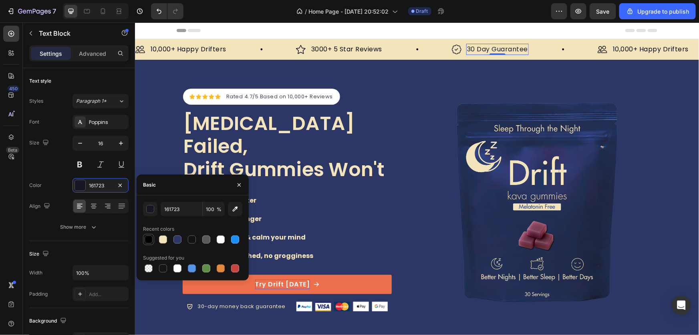
click at [151, 236] on div at bounding box center [149, 239] width 8 height 8
type input "000000"
click at [649, 44] on div "10,000+ Happy Drifters" at bounding box center [650, 48] width 77 height 11
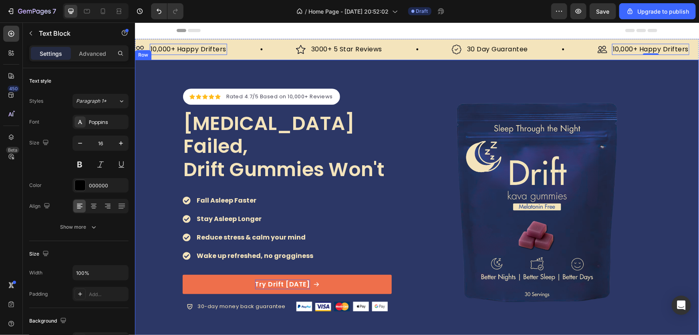
click at [400, 74] on div "Icon Icon Icon Icon Icon Icon List Hoz Rated 4.7/5 Based on 10,000+ Reviews Tex…" at bounding box center [417, 199] width 564 height 281
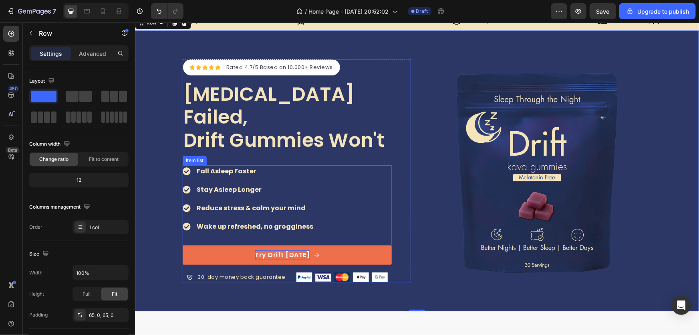
scroll to position [36, 0]
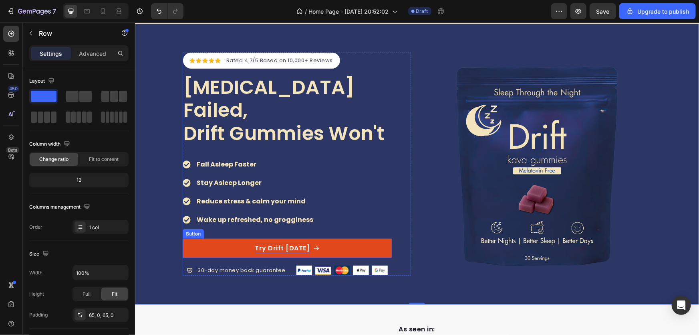
click at [375, 238] on link "Try Drift Today" at bounding box center [286, 247] width 209 height 19
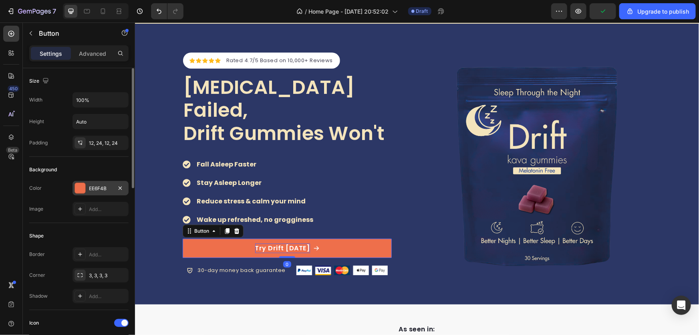
click at [92, 189] on div "EE6F4B" at bounding box center [100, 188] width 23 height 7
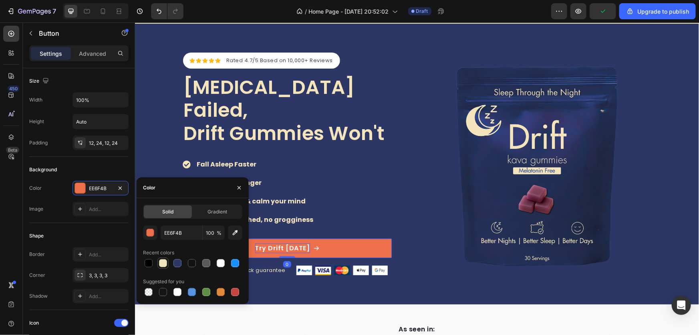
click at [162, 265] on div at bounding box center [163, 263] width 8 height 8
type input "F4E4BC"
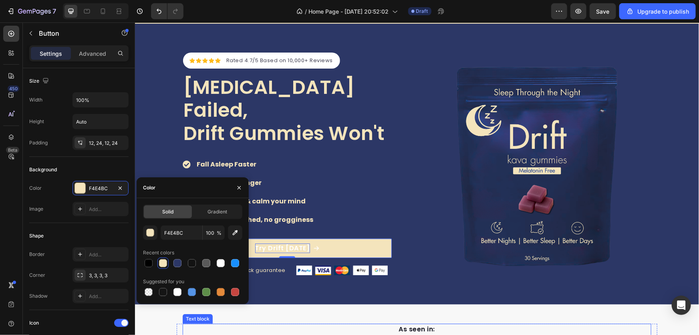
click at [277, 327] on p "As seen in:" at bounding box center [416, 329] width 467 height 10
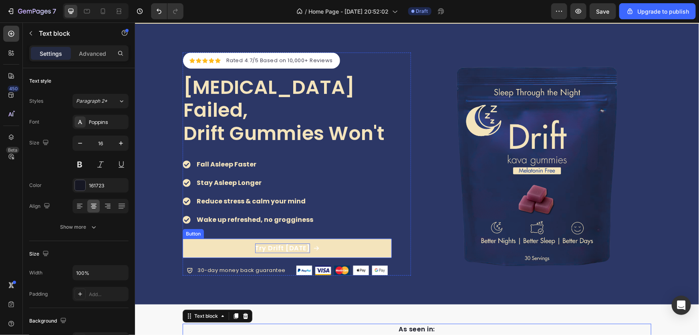
click at [277, 243] on p "Try Drift Today" at bounding box center [282, 248] width 55 height 10
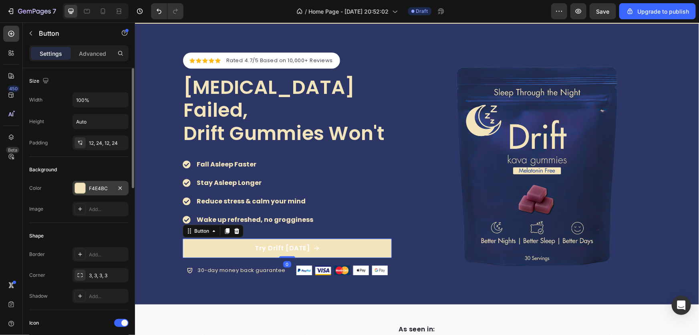
click at [96, 192] on div "F4E4BC" at bounding box center [101, 188] width 56 height 14
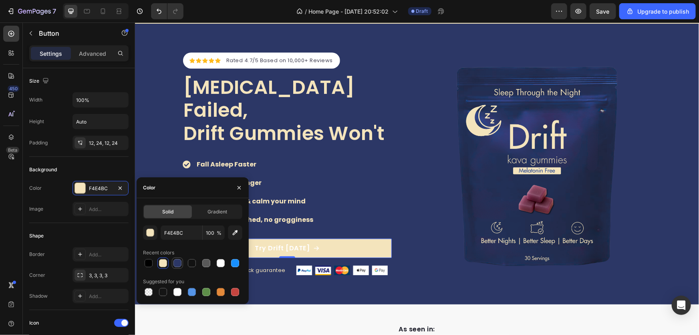
click at [174, 265] on div at bounding box center [178, 263] width 8 height 8
type input "2C3766"
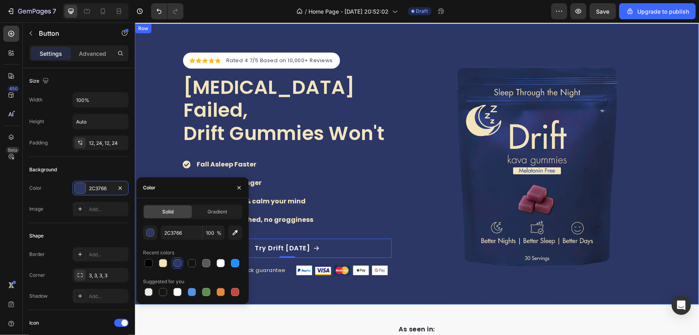
click at [301, 277] on div "Icon Icon Icon Icon Icon Icon List Hoz Rated 4.7/5 Based on 10,000+ Reviews Tex…" at bounding box center [296, 163] width 228 height 228
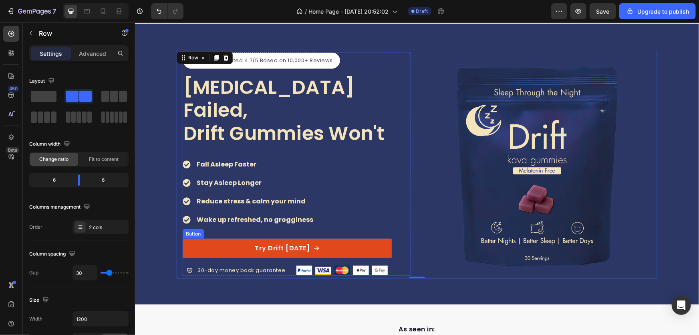
click at [217, 239] on link "Try Drift Today" at bounding box center [286, 247] width 209 height 19
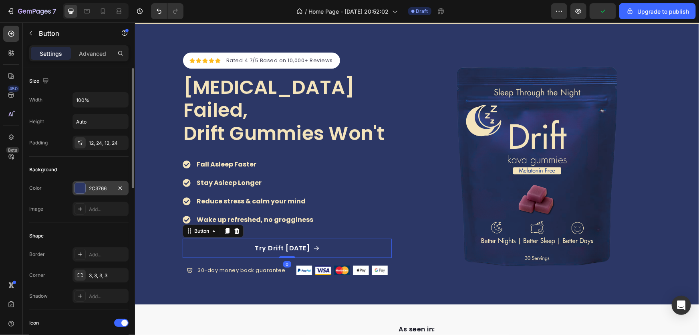
click at [97, 190] on div "2C3766" at bounding box center [100, 188] width 23 height 7
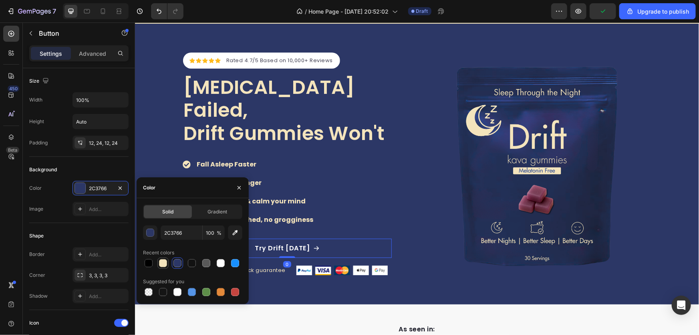
click at [161, 260] on div at bounding box center [163, 263] width 8 height 8
type input "F4E4BC"
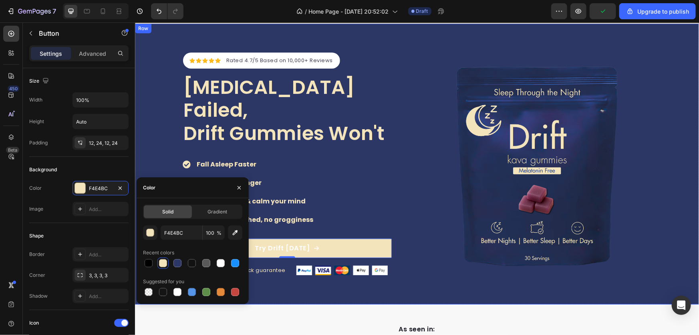
click at [315, 300] on div "Icon Icon Icon Icon Icon Icon List Hoz Rated 4.7/5 Based on 10,000+ Reviews Tex…" at bounding box center [417, 163] width 564 height 281
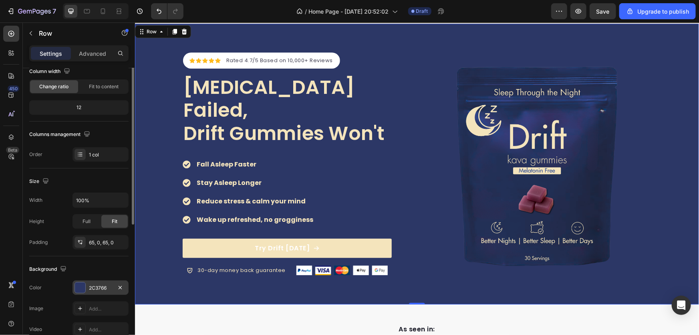
scroll to position [109, 0]
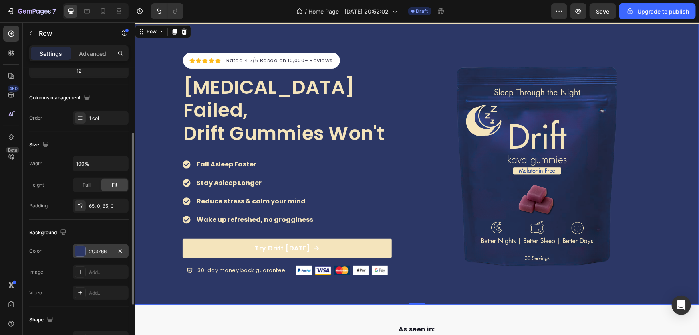
click at [96, 248] on div "2C3766" at bounding box center [100, 251] width 23 height 7
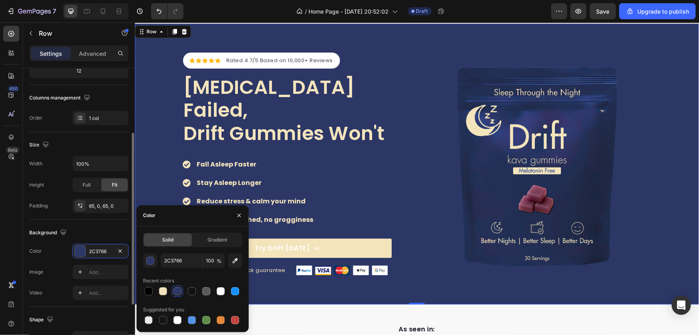
click at [63, 220] on div "Background The changes might be hidden by the video. Color 2C3766 Image Add... …" at bounding box center [78, 263] width 99 height 87
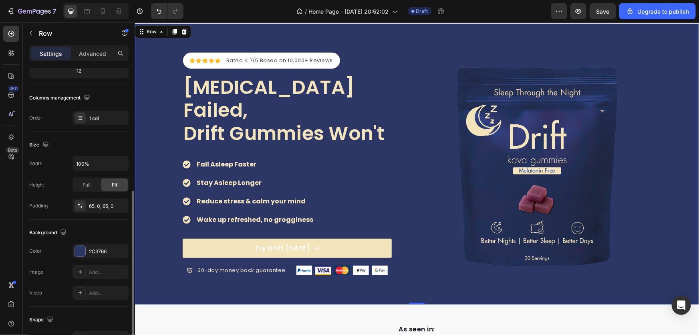
scroll to position [182, 0]
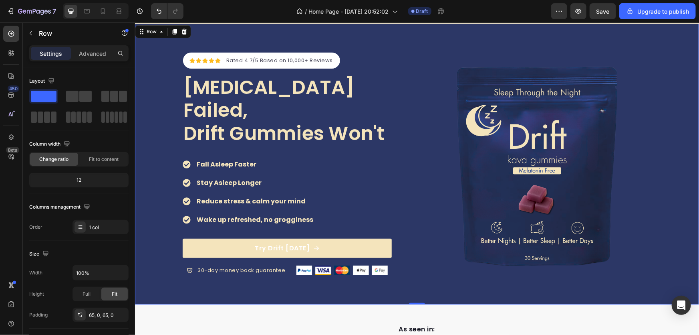
scroll to position [182, 0]
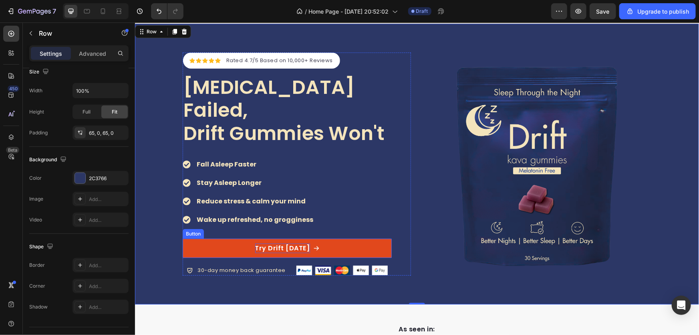
click at [270, 243] on p "Try Drift [DATE]" at bounding box center [282, 248] width 55 height 10
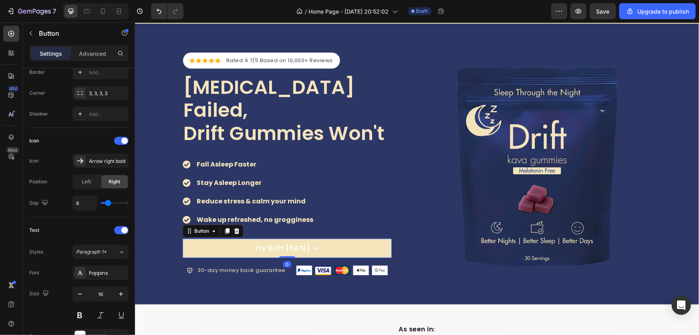
scroll to position [0, 0]
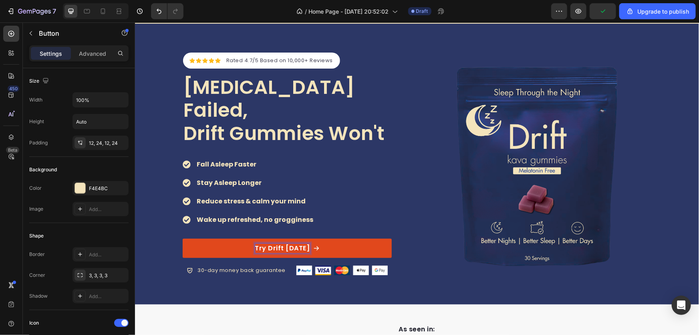
click at [268, 243] on p "Try Drift Today" at bounding box center [282, 248] width 55 height 10
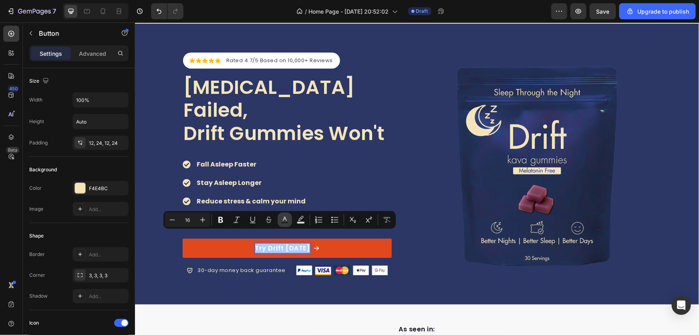
click at [285, 222] on rect "Editor contextual toolbar" at bounding box center [285, 223] width 8 height 2
type input "FFFFFF"
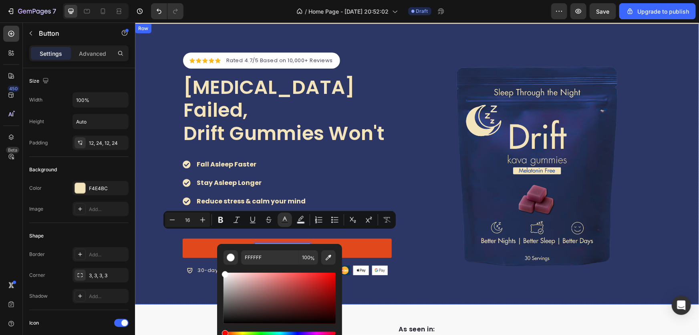
click at [164, 271] on div "Icon Icon Icon Icon Icon Icon List Hoz Rated 4.7/5 Based on 10,000+ Reviews Tex…" at bounding box center [417, 163] width 564 height 228
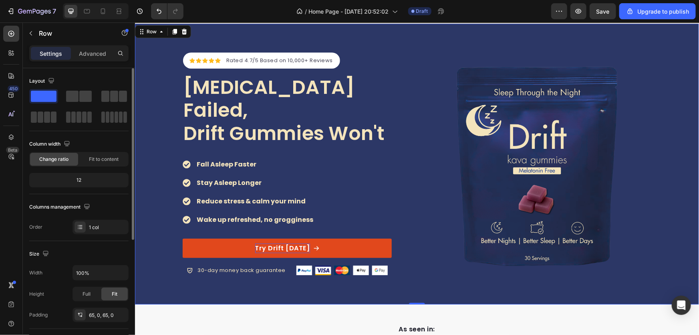
scroll to position [146, 0]
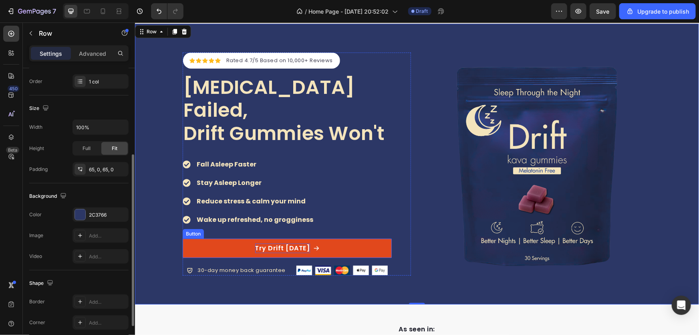
click at [279, 243] on p "Try Drift Today" at bounding box center [282, 248] width 55 height 10
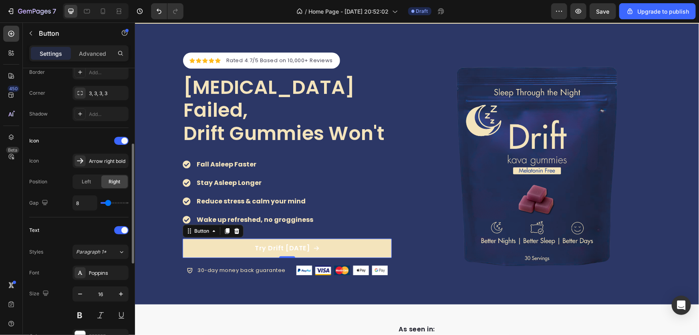
scroll to position [218, 0]
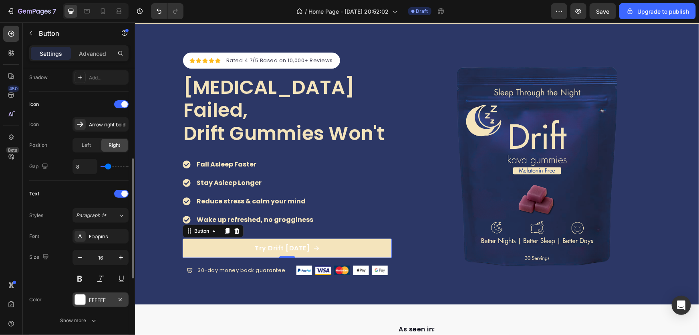
click at [99, 295] on div "FFFFFF" at bounding box center [101, 299] width 56 height 14
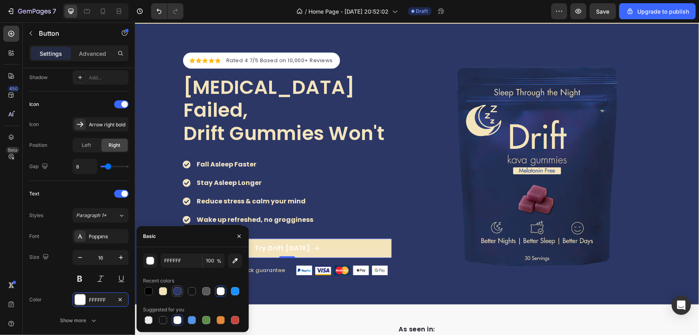
click at [174, 288] on div at bounding box center [178, 291] width 8 height 8
type input "2C3766"
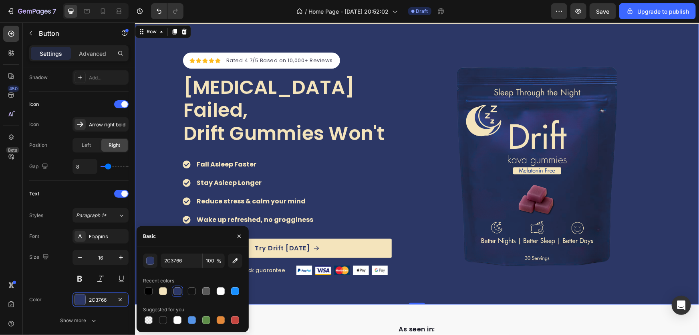
click at [313, 291] on div "Icon Icon Icon Icon Icon Icon List Hoz Rated 4.7/5 Based on 10,000+ Reviews Tex…" at bounding box center [417, 163] width 564 height 281
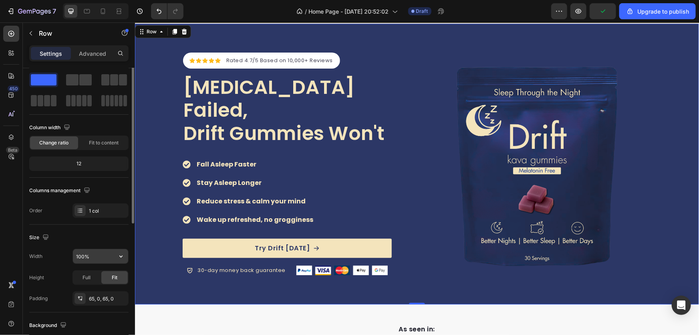
scroll to position [0, 0]
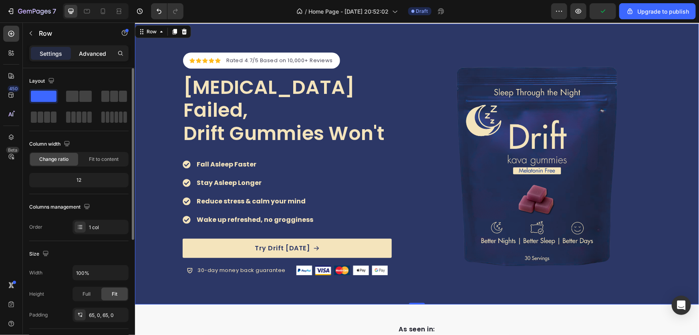
click at [84, 56] on p "Advanced" at bounding box center [92, 53] width 27 height 8
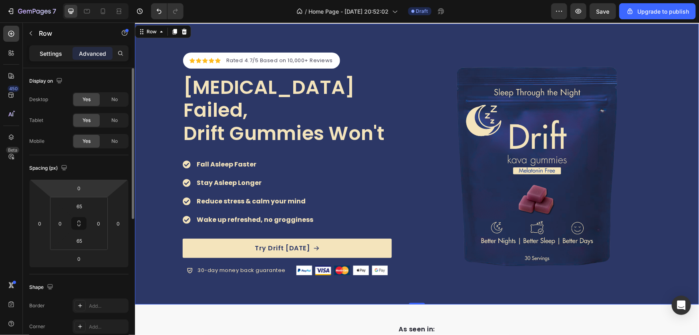
click at [50, 55] on p "Settings" at bounding box center [51, 53] width 22 height 8
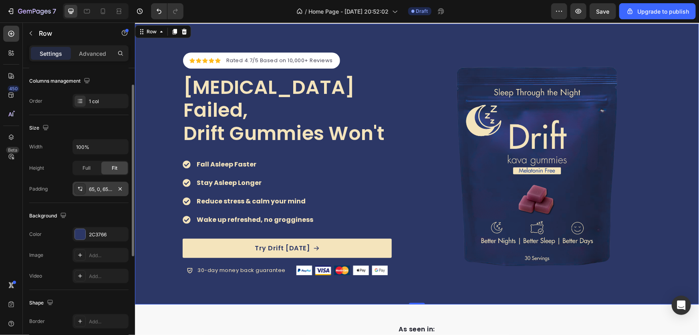
scroll to position [89, 0]
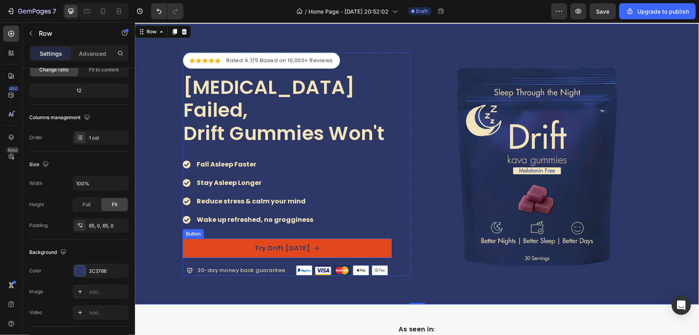
click at [194, 238] on link "Try Drift Today" at bounding box center [286, 247] width 209 height 19
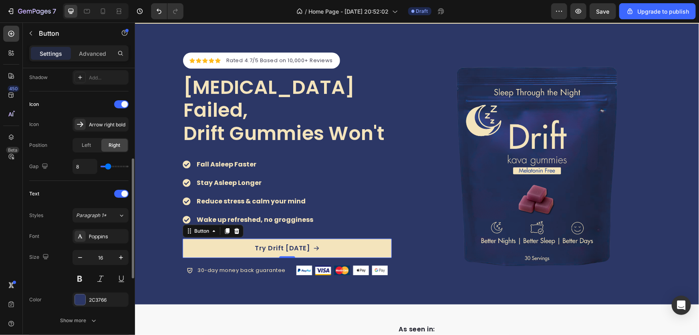
scroll to position [255, 0]
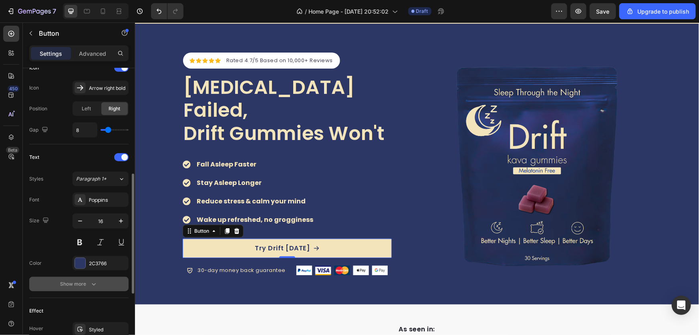
click at [79, 285] on div "Show more" at bounding box center [79, 284] width 37 height 8
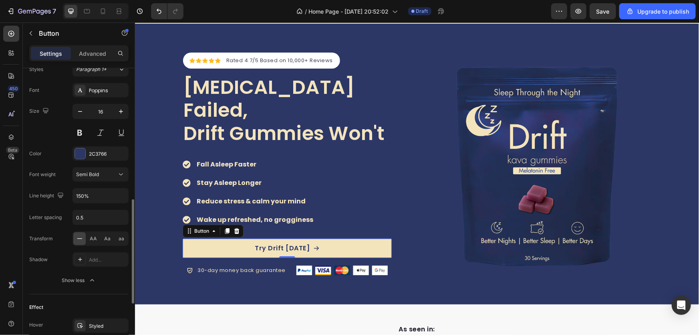
scroll to position [437, 0]
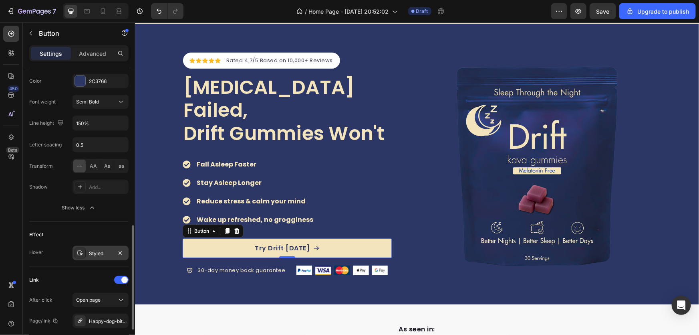
click at [94, 254] on div "Styled" at bounding box center [100, 253] width 23 height 7
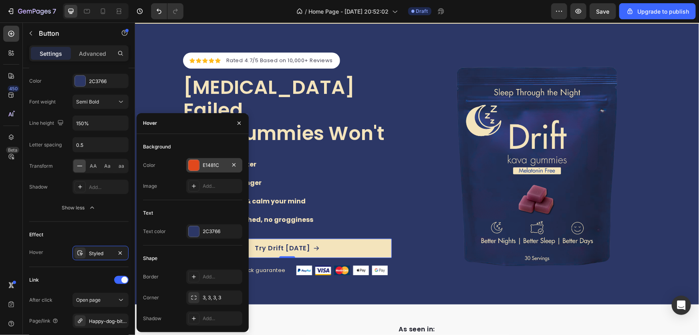
drag, startPoint x: 216, startPoint y: 167, endPoint x: 122, endPoint y: 215, distance: 106.3
click at [216, 167] on div "E1481C" at bounding box center [214, 165] width 23 height 7
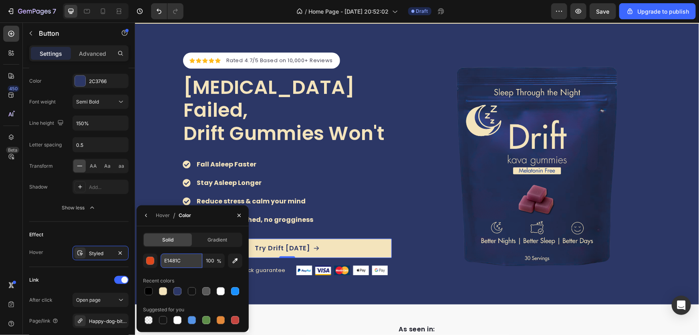
click at [169, 264] on input "E1481C" at bounding box center [182, 260] width 42 height 14
click at [165, 290] on div at bounding box center [163, 291] width 8 height 8
click at [179, 291] on div at bounding box center [178, 291] width 8 height 8
click at [222, 290] on div at bounding box center [221, 291] width 8 height 8
click at [165, 288] on div at bounding box center [163, 291] width 8 height 8
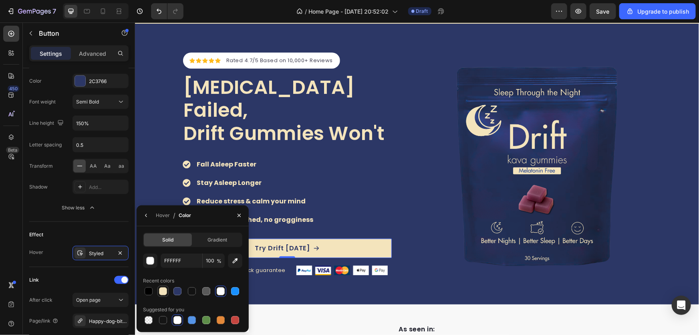
type input "F4E4BC"
click at [84, 224] on div "Effect Hover Styled" at bounding box center [78, 244] width 99 height 45
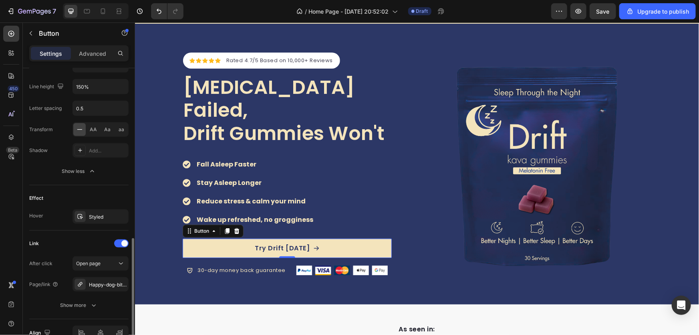
scroll to position [516, 0]
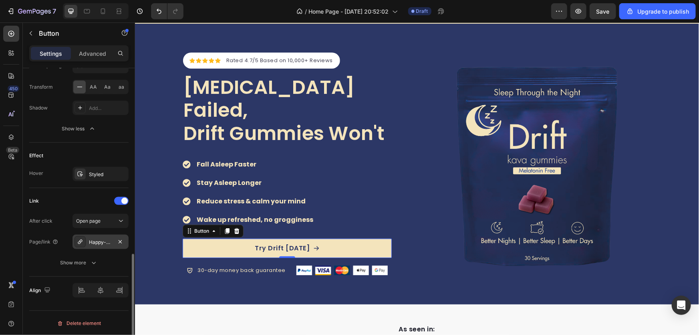
click at [97, 244] on div "Happy-dog-bites" at bounding box center [100, 241] width 23 height 7
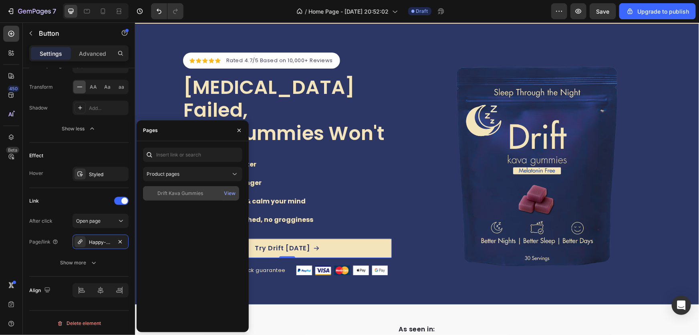
click at [186, 196] on div "Drift Kava Gummies" at bounding box center [181, 193] width 46 height 7
click at [21, 209] on div "450 Beta" at bounding box center [11, 178] width 23 height 312
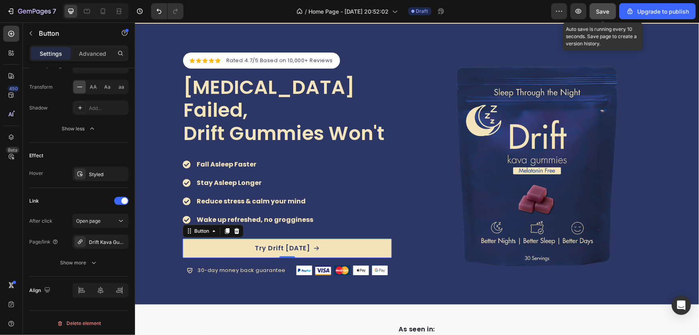
click at [605, 16] on button "Save" at bounding box center [603, 11] width 26 height 16
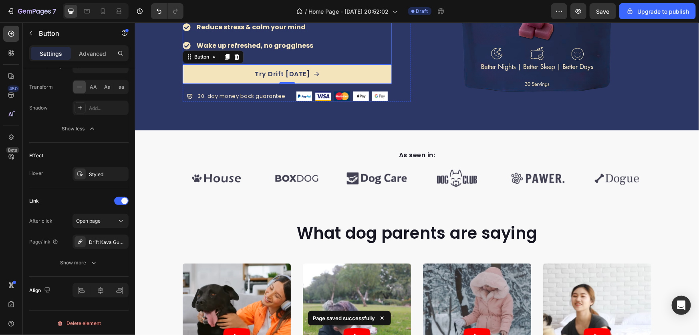
scroll to position [255, 0]
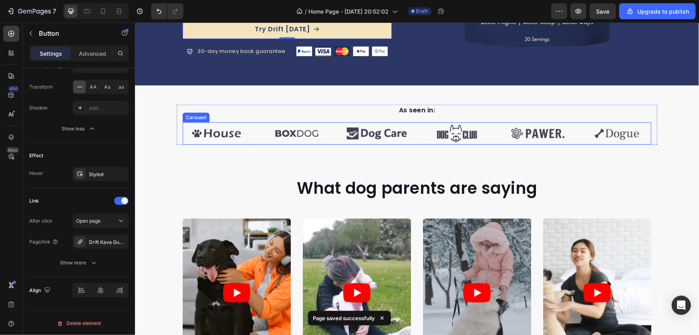
click at [415, 136] on div "Image Image Image Image Image Image" at bounding box center [416, 133] width 469 height 22
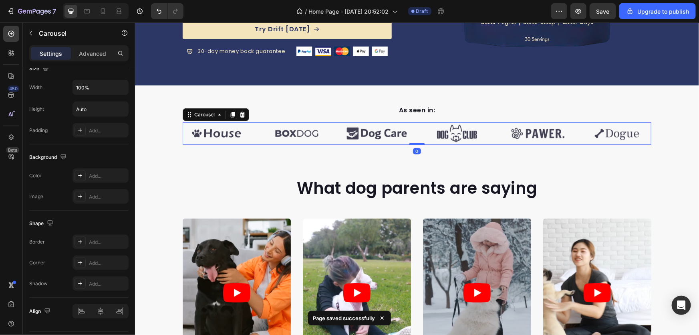
scroll to position [0, 0]
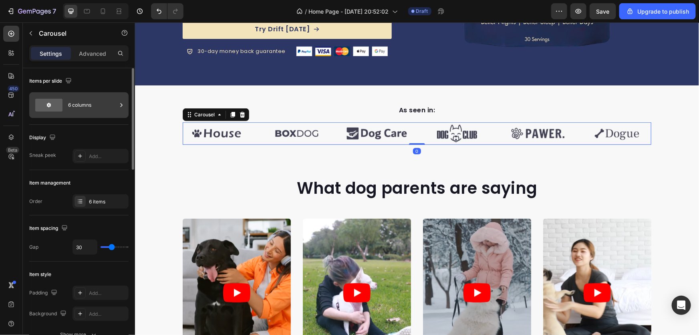
click at [78, 104] on div "6 columns" at bounding box center [92, 105] width 49 height 18
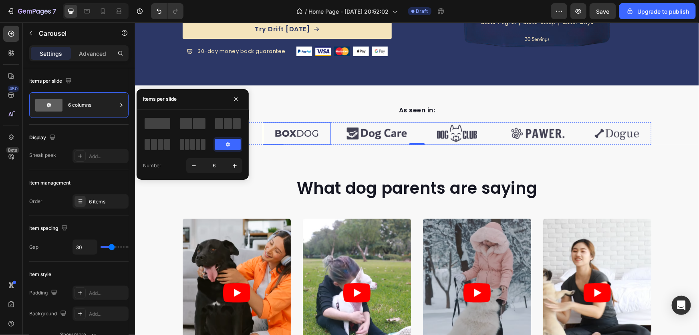
click at [302, 131] on img at bounding box center [297, 133] width 68 height 22
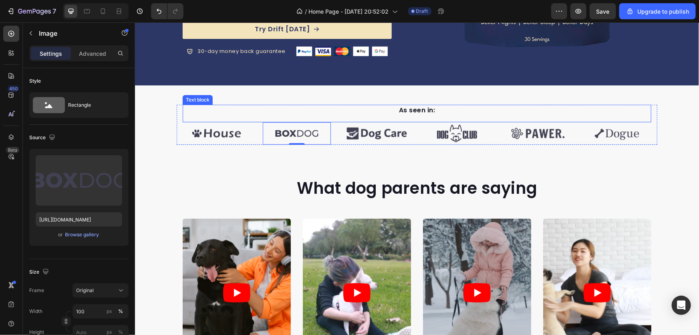
click at [231, 108] on p "As seen in:" at bounding box center [416, 110] width 467 height 10
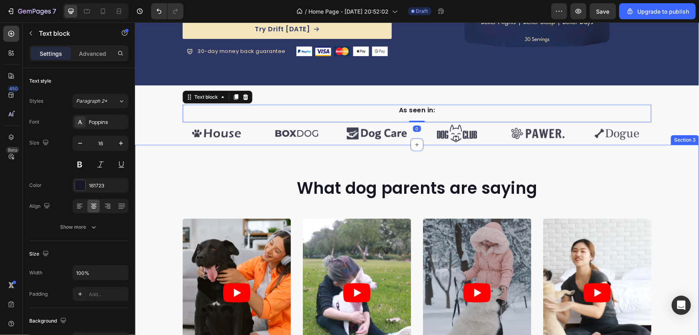
click at [166, 164] on div "What dog parents are saying Heading Video Video Video Video Video Carousel Row …" at bounding box center [417, 280] width 564 height 272
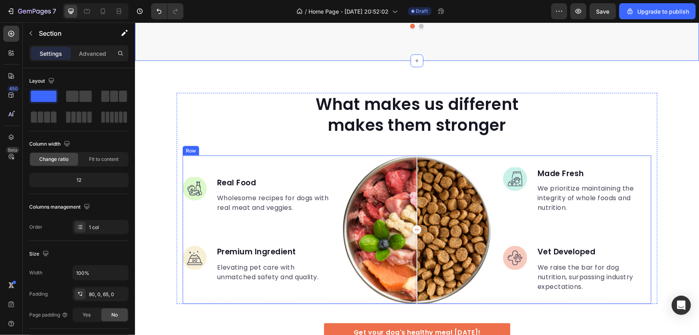
scroll to position [656, 0]
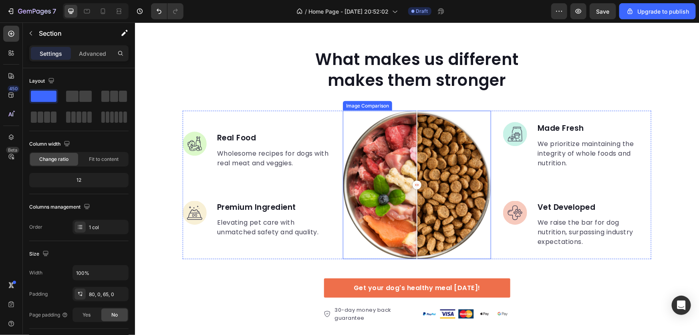
click at [423, 162] on div at bounding box center [417, 184] width 148 height 148
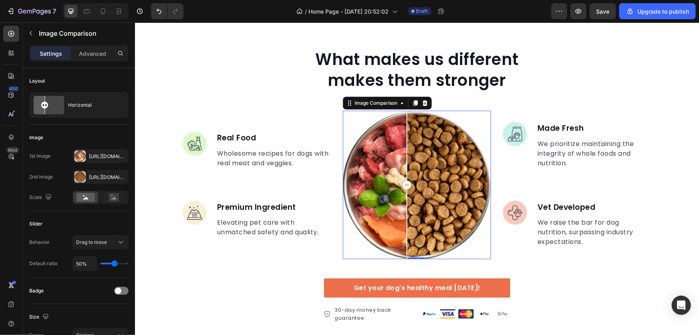
drag, startPoint x: 423, startPoint y: 182, endPoint x: 463, endPoint y: 175, distance: 40.7
click at [411, 180] on div at bounding box center [406, 184] width 9 height 9
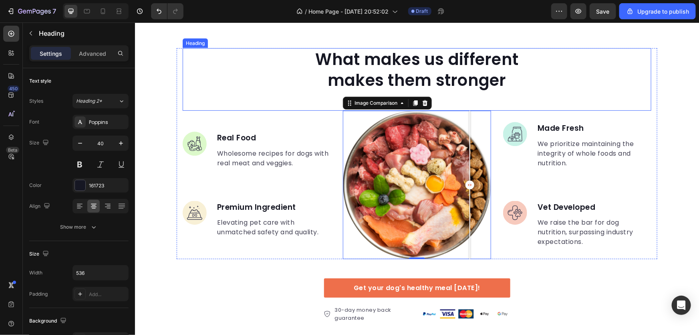
click at [263, 82] on div "What makes us different makes them stronger" at bounding box center [416, 69] width 469 height 43
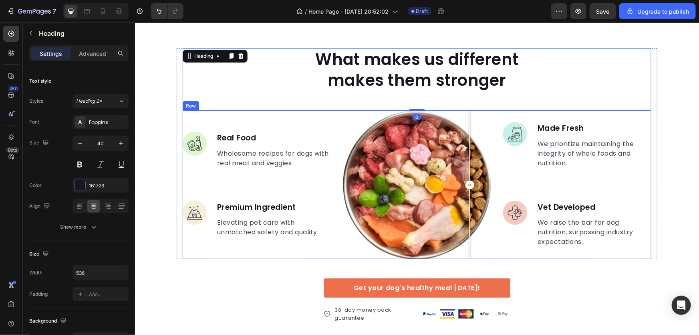
click at [185, 134] on img at bounding box center [194, 143] width 24 height 24
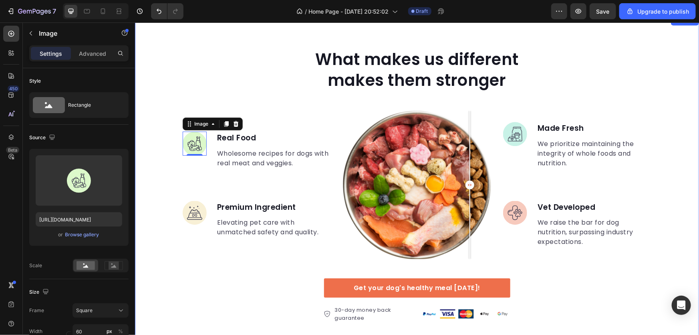
click at [164, 127] on div "What makes us different makes them stronger Heading Image 0 Real Food Text bloc…" at bounding box center [417, 185] width 564 height 275
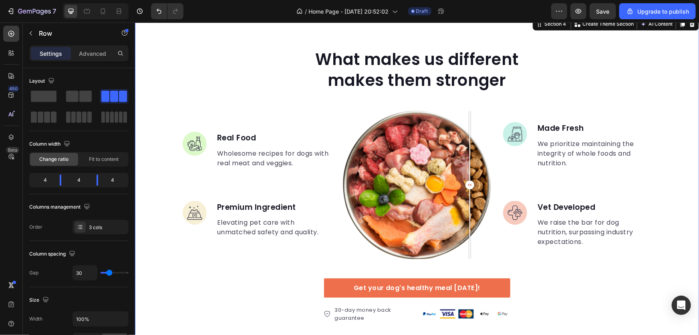
click at [190, 127] on div "Image Real Food Text block Wholesome recipes for dogs with real meat and veggie…" at bounding box center [256, 184] width 148 height 148
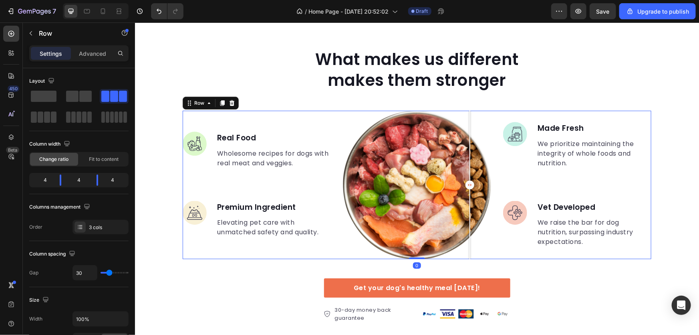
click at [212, 101] on div "Row" at bounding box center [210, 102] width 56 height 13
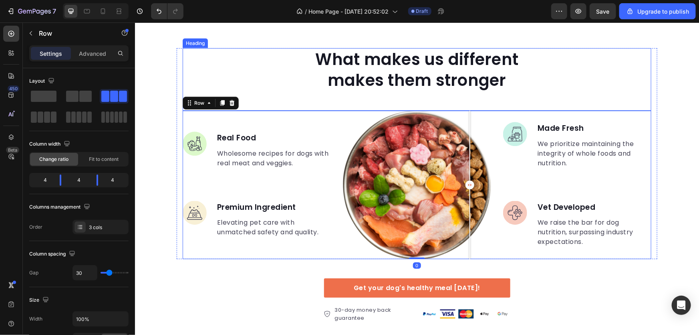
click at [289, 80] on div "What makes us different makes them stronger" at bounding box center [416, 69] width 469 height 43
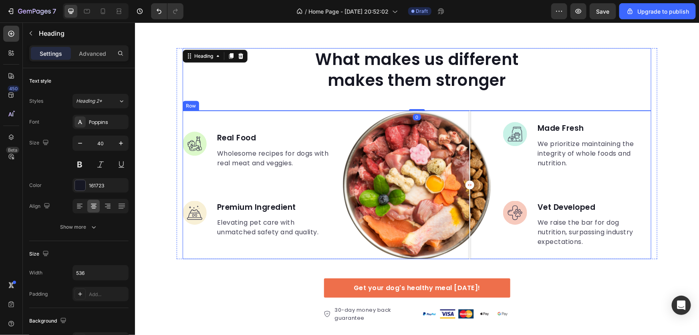
click at [299, 127] on div "Image Real Food Text block Wholesome recipes for dogs with real meat and veggie…" at bounding box center [256, 184] width 148 height 148
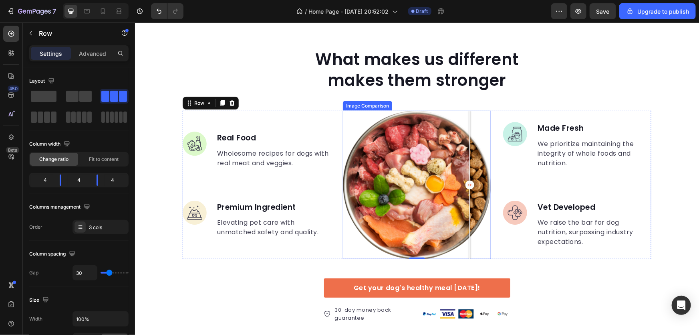
click at [417, 143] on div at bounding box center [417, 184] width 148 height 148
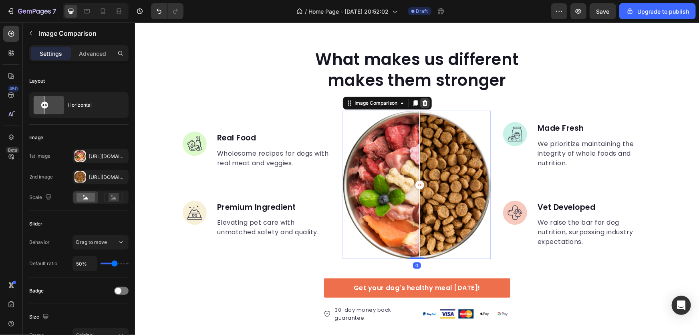
click at [422, 104] on icon at bounding box center [425, 102] width 6 height 6
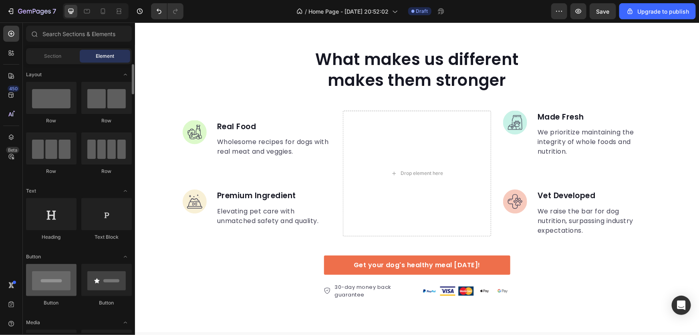
scroll to position [109, 0]
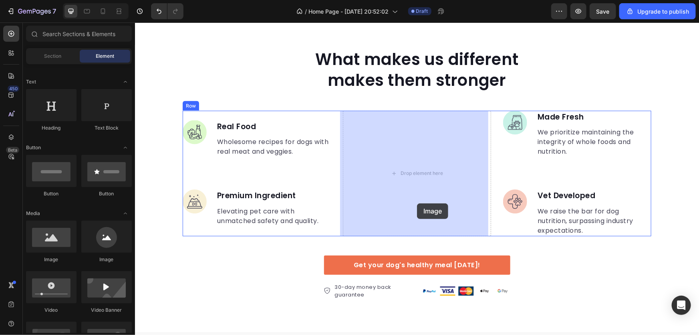
drag, startPoint x: 203, startPoint y: 267, endPoint x: 425, endPoint y: 186, distance: 236.9
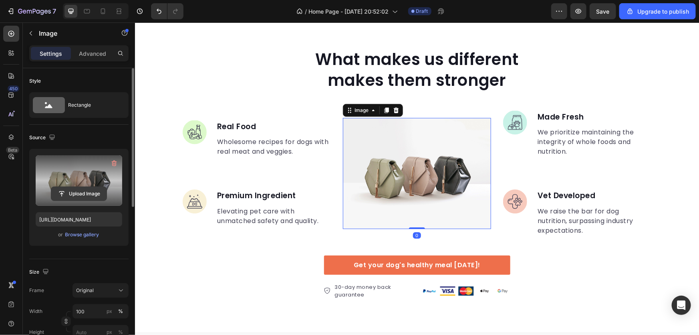
click at [78, 190] on input "file" at bounding box center [78, 194] width 55 height 14
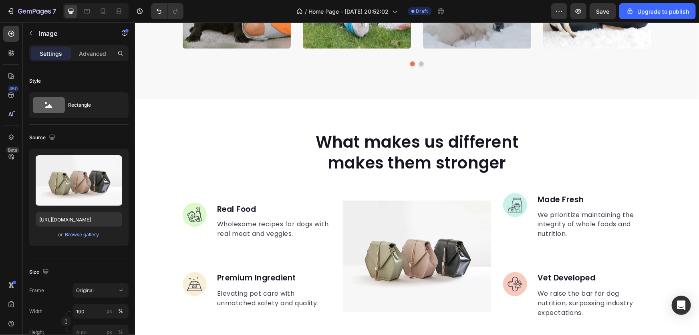
scroll to position [576, 0]
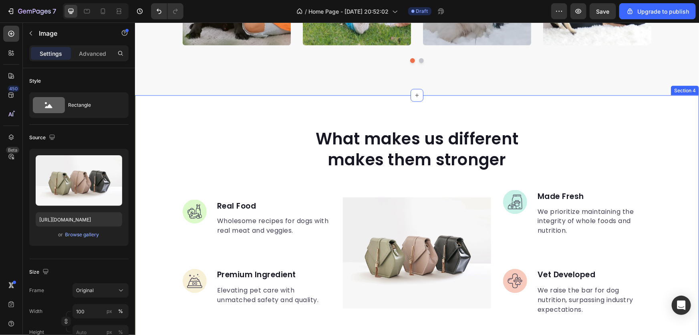
click at [165, 172] on div "What makes us different makes them stronger Heading Image Real Food Text block …" at bounding box center [417, 253] width 564 height 252
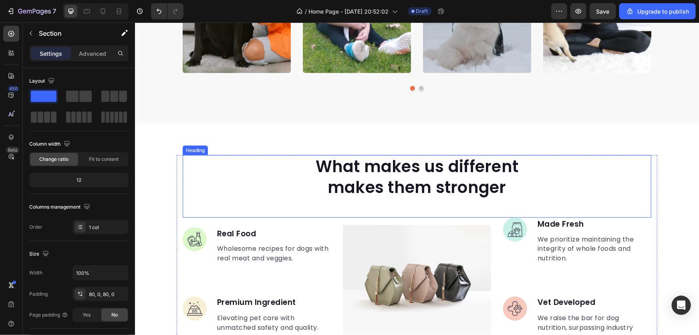
scroll to position [546, 0]
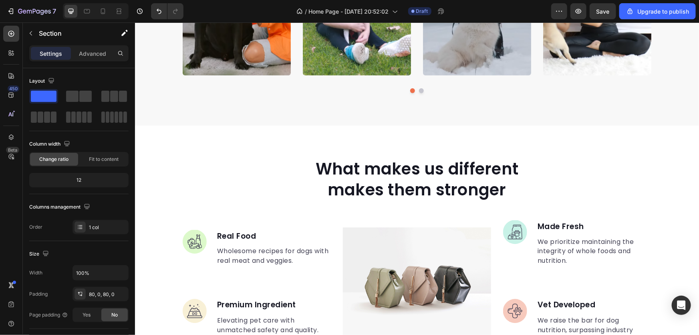
click at [402, 132] on div "What makes us different makes them stronger Heading Image Real Food Text block …" at bounding box center [417, 283] width 564 height 316
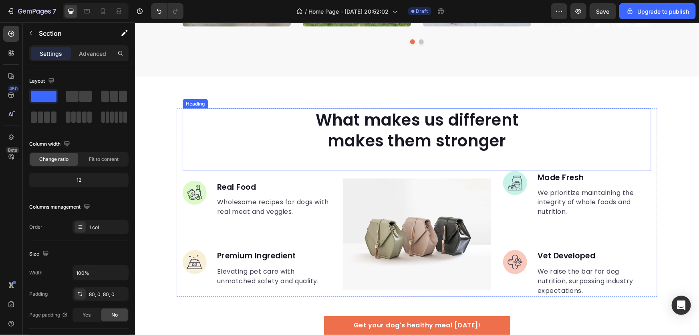
scroll to position [584, 0]
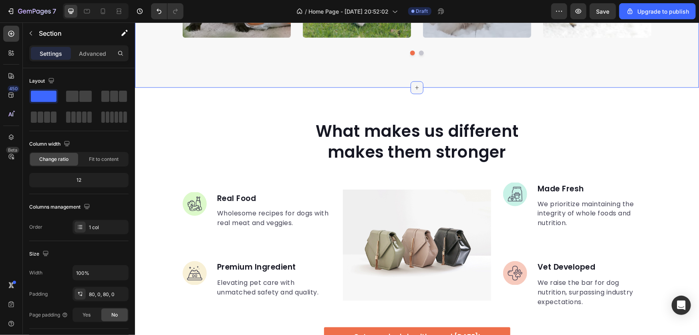
click at [416, 87] on icon at bounding box center [417, 87] width 6 height 6
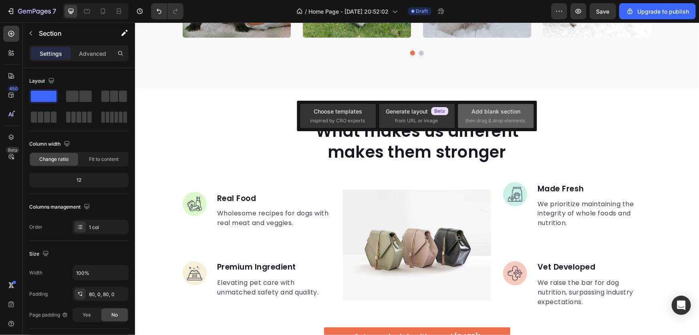
click at [509, 122] on span "then drag & drop elements" at bounding box center [496, 120] width 60 height 7
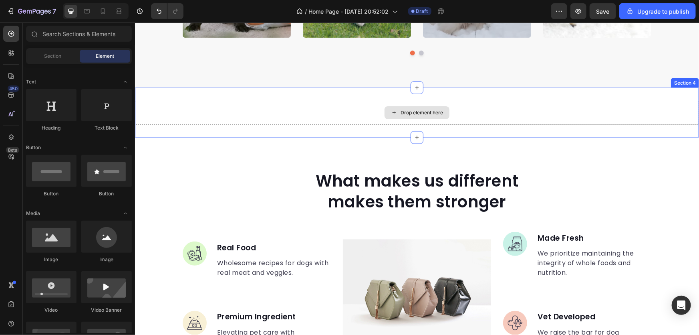
click at [411, 112] on div "Drop element here" at bounding box center [421, 112] width 42 height 6
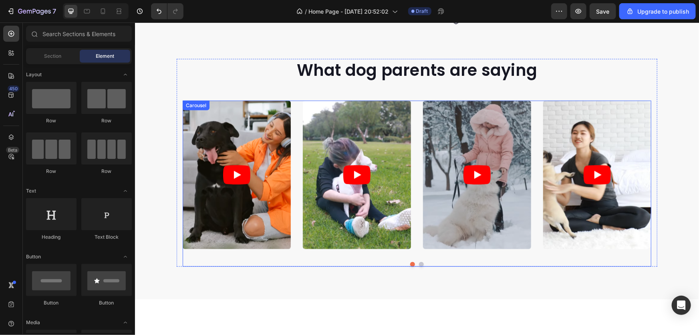
scroll to position [293, 0]
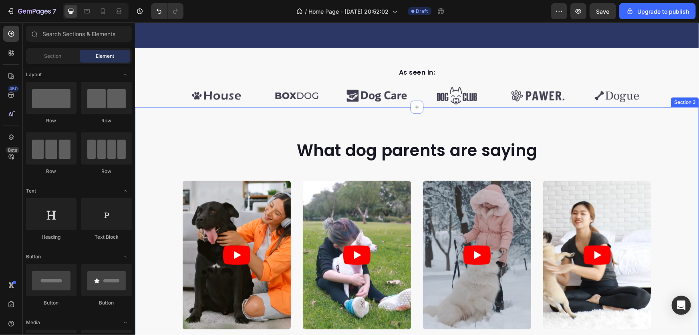
click at [668, 164] on div "What dog parents are saying Heading Video Video Video Video Video Carousel Row" at bounding box center [417, 246] width 564 height 214
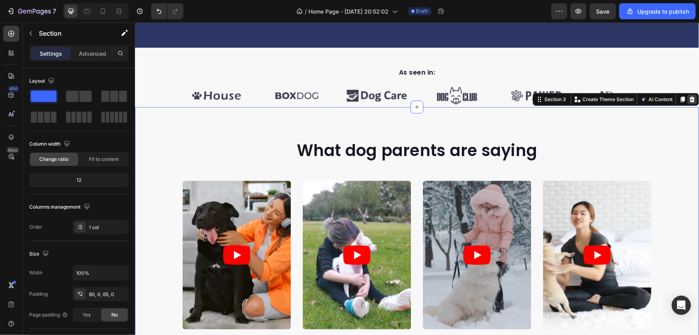
click at [687, 95] on div at bounding box center [692, 99] width 10 height 10
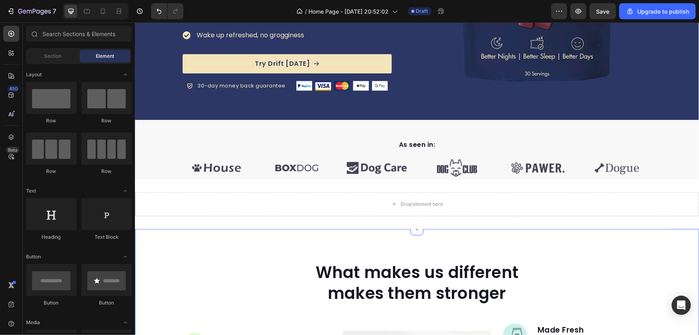
scroll to position [220, 0]
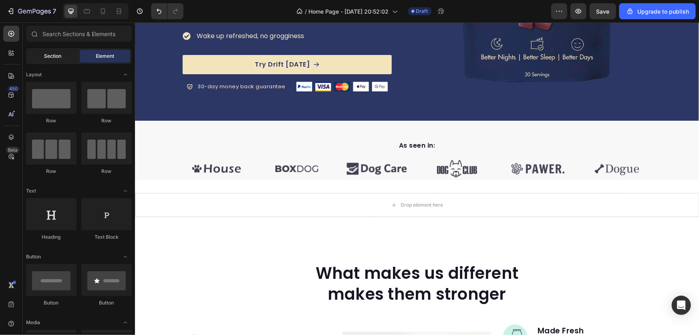
click at [57, 55] on span "Section" at bounding box center [52, 56] width 17 height 7
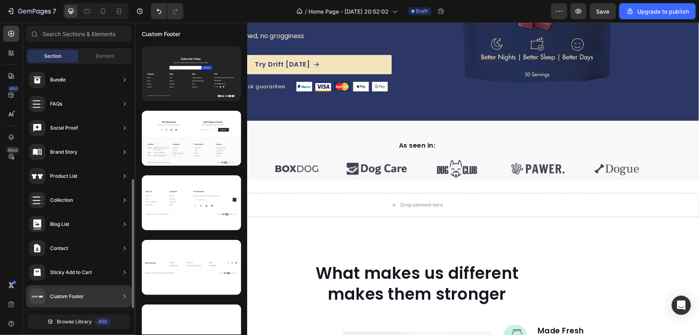
scroll to position [0, 0]
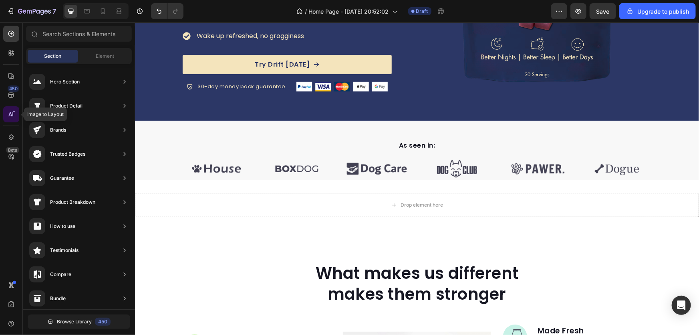
click at [9, 116] on icon at bounding box center [10, 114] width 4 height 4
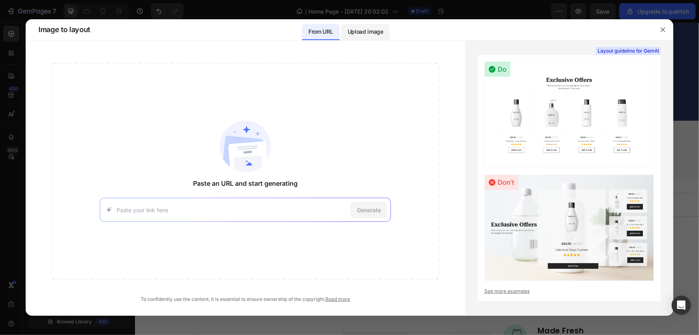
click at [352, 33] on p "Upload image" at bounding box center [366, 32] width 36 height 10
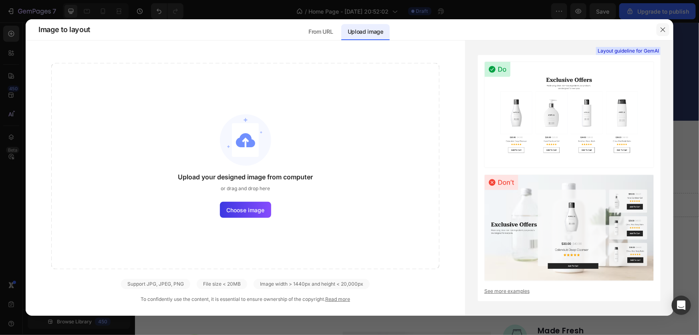
click at [661, 30] on icon "button" at bounding box center [663, 29] width 6 height 6
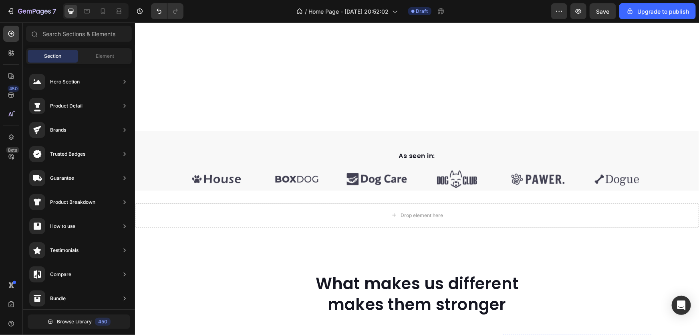
scroll to position [182, 0]
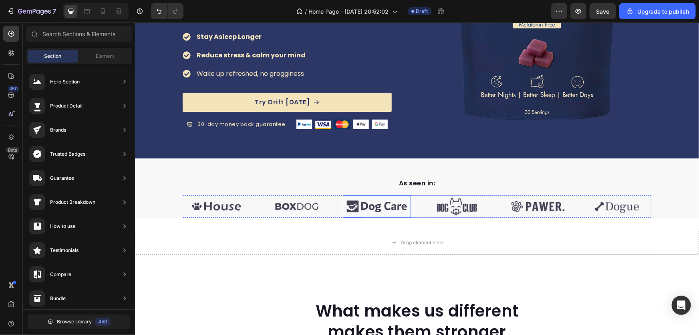
click at [407, 205] on img at bounding box center [377, 206] width 68 height 22
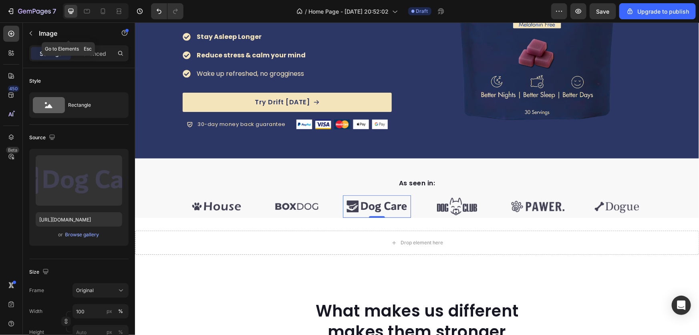
click at [33, 30] on button "button" at bounding box center [30, 33] width 13 height 13
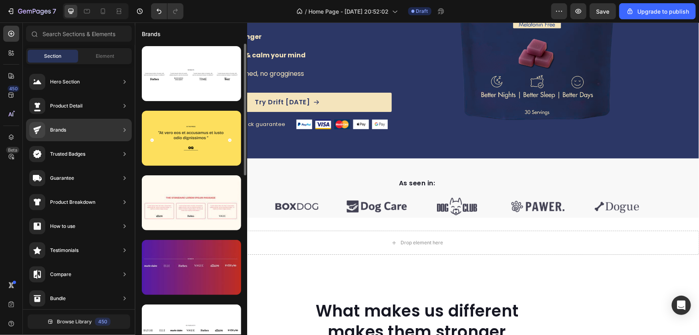
scroll to position [109, 0]
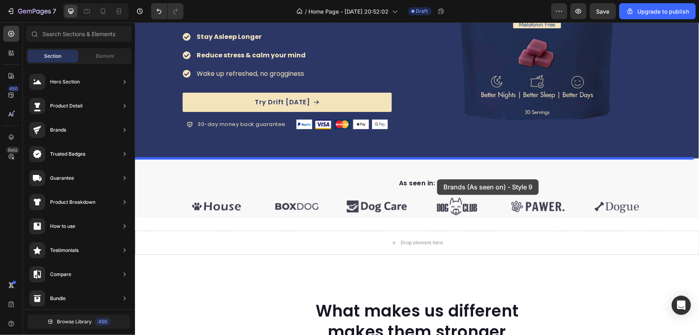
drag, startPoint x: 320, startPoint y: 255, endPoint x: 437, endPoint y: 179, distance: 139.1
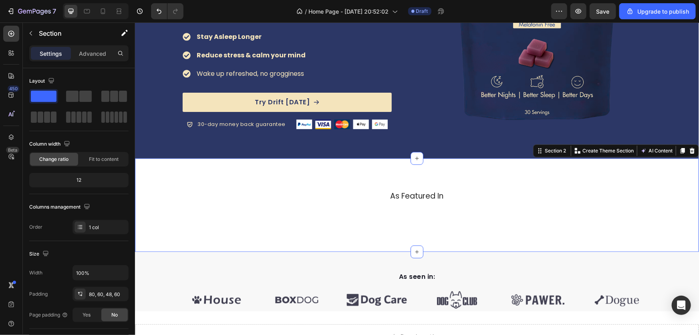
scroll to position [218, 0]
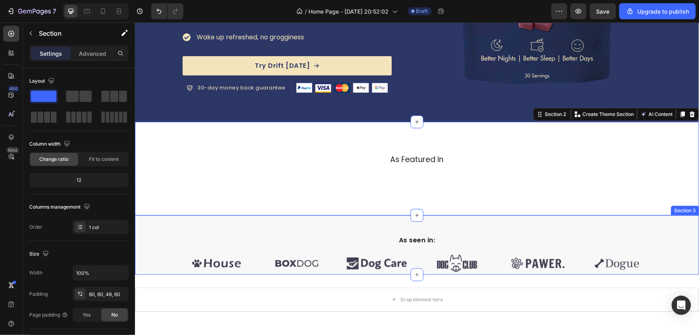
click at [620, 249] on div "As seen in: Text block Image Image Image Image Image Image Carousel Row Section…" at bounding box center [417, 244] width 564 height 59
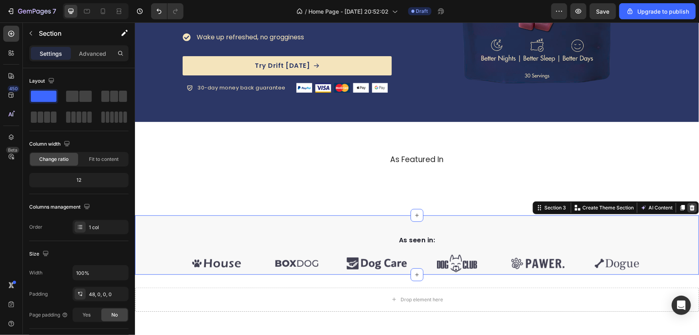
click at [690, 210] on icon at bounding box center [692, 207] width 5 height 6
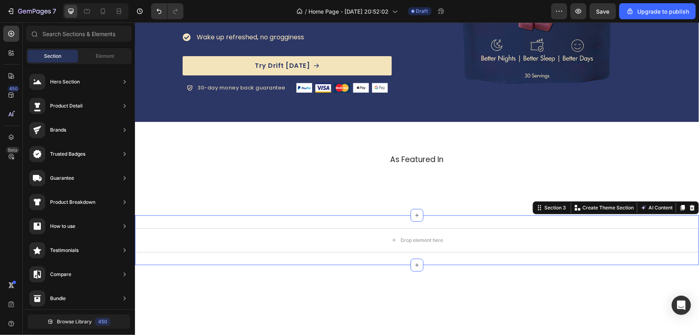
click at [643, 241] on div "Drop element here Section 3 You can create reusable sections Create Theme Secti…" at bounding box center [417, 240] width 564 height 50
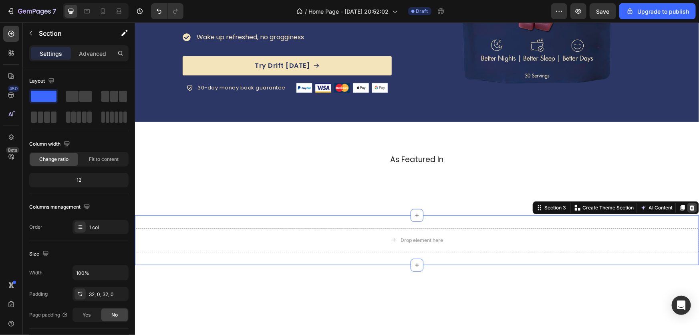
click at [690, 210] on icon at bounding box center [692, 207] width 5 height 6
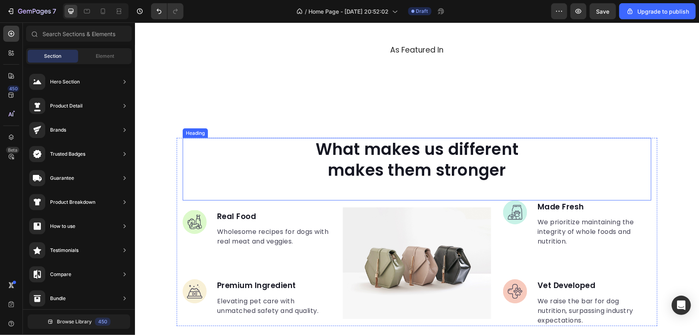
scroll to position [255, 0]
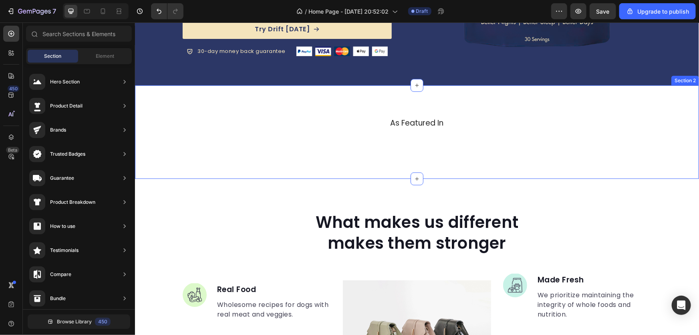
click at [435, 178] on div "As Featured In Heading Image Image Image Image Image Image Image Carousel Row S…" at bounding box center [417, 131] width 564 height 93
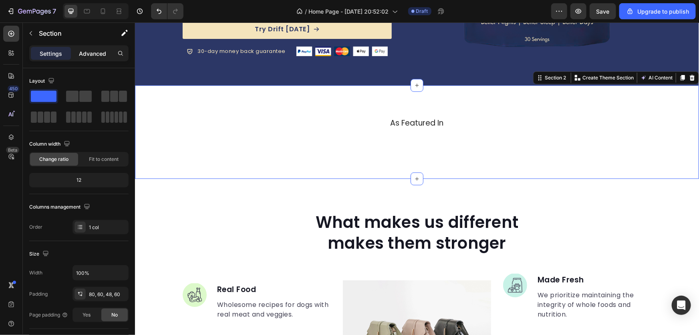
click at [96, 55] on p "Advanced" at bounding box center [92, 53] width 27 height 8
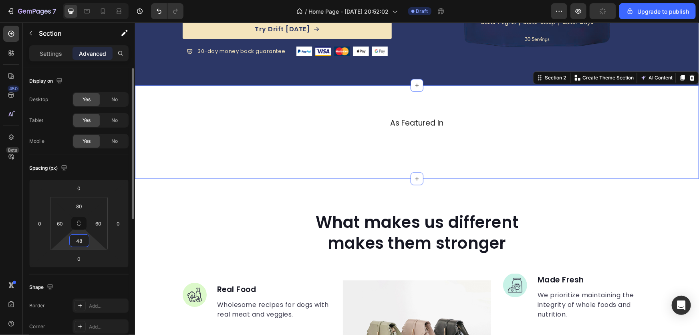
click at [84, 245] on input "48" at bounding box center [79, 240] width 16 height 12
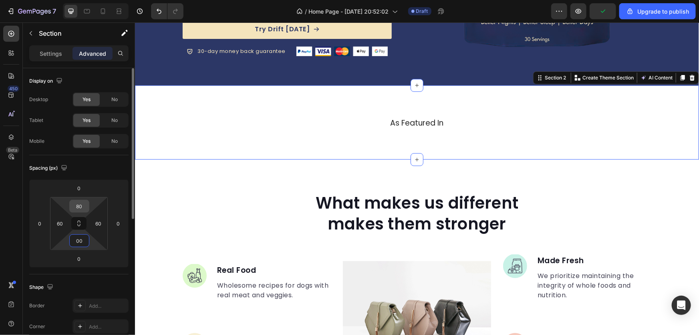
type input "0"
click at [88, 204] on div "80" at bounding box center [79, 206] width 20 height 13
click at [83, 204] on input "80" at bounding box center [79, 206] width 16 height 12
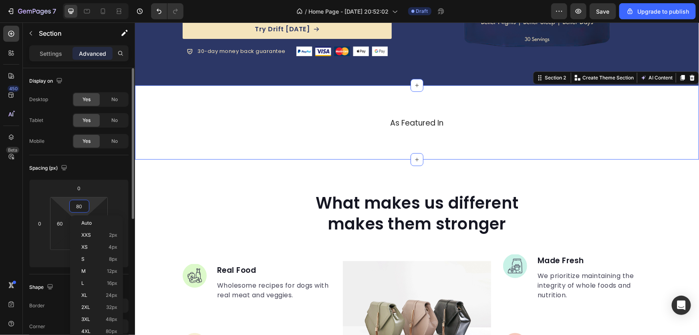
click at [83, 204] on input "80" at bounding box center [79, 206] width 16 height 12
click at [77, 206] on input "80" at bounding box center [79, 206] width 16 height 12
type input "30"
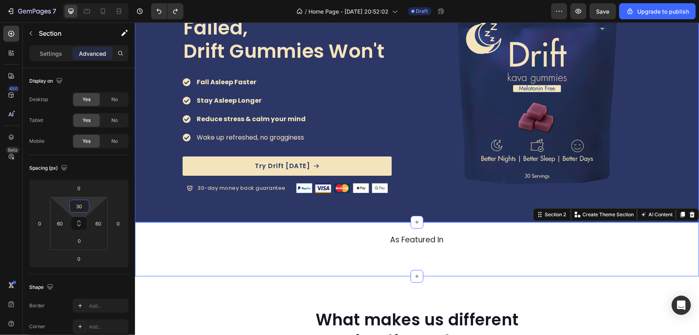
scroll to position [73, 0]
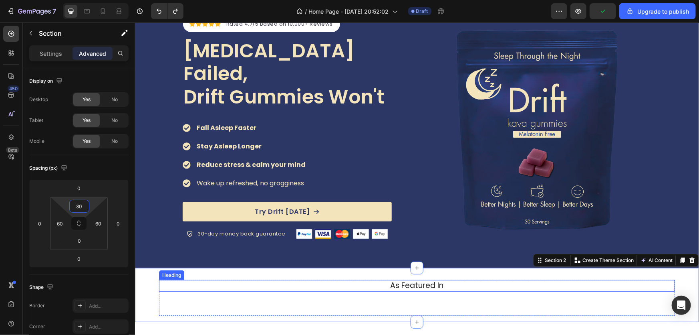
click at [565, 288] on h2 "As Featured In" at bounding box center [417, 285] width 516 height 12
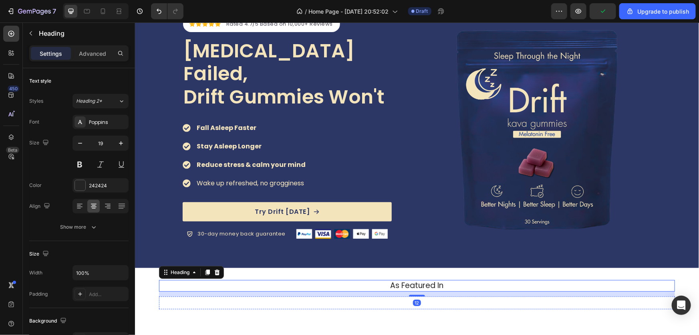
click at [588, 299] on div "Image Image Image Image Image Image Image Carousel" at bounding box center [417, 302] width 516 height 13
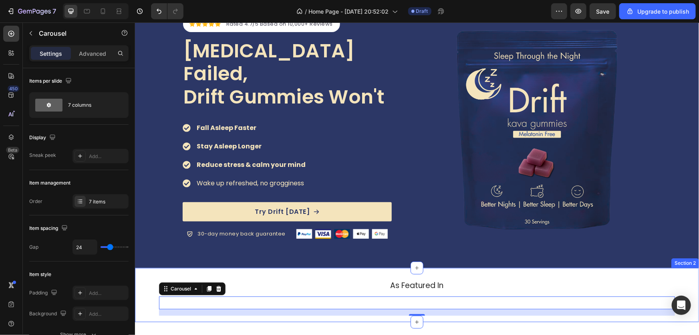
click at [680, 288] on div "As Featured In Heading Image Image Image Image Image Image Image Carousel 16 Ro…" at bounding box center [417, 294] width 564 height 54
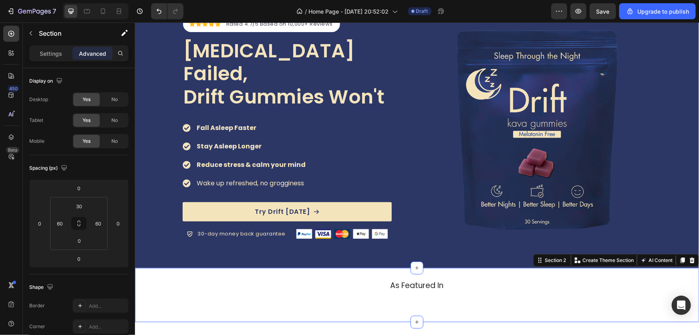
drag, startPoint x: 687, startPoint y: 257, endPoint x: 681, endPoint y: 263, distance: 8.8
click at [690, 257] on icon at bounding box center [692, 260] width 5 height 6
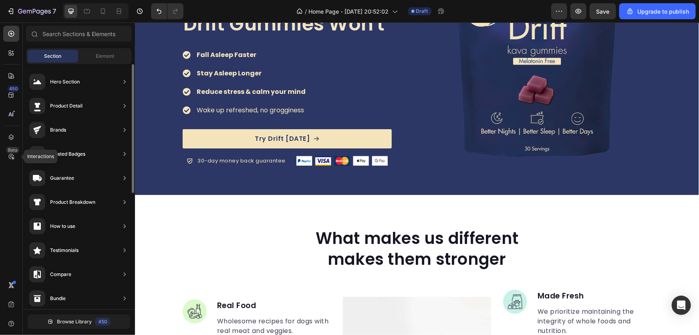
scroll to position [91, 0]
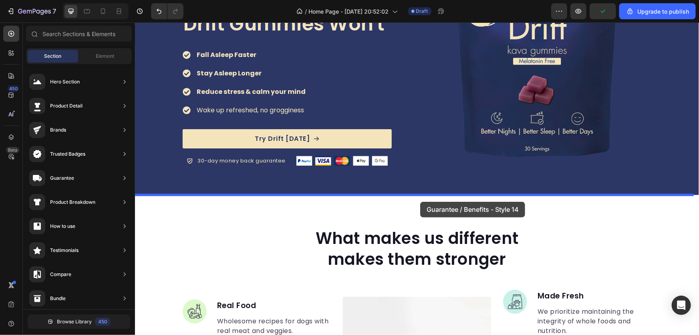
drag, startPoint x: 340, startPoint y: 198, endPoint x: 420, endPoint y: 201, distance: 80.6
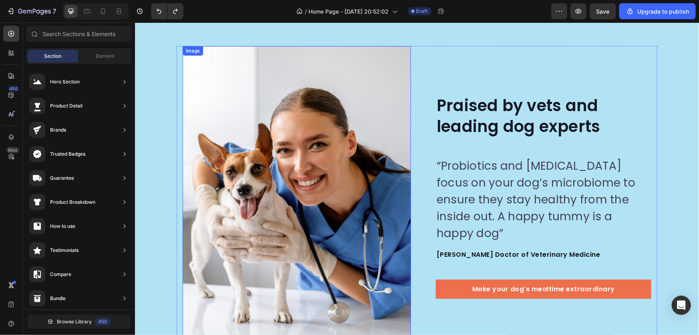
scroll to position [1859, 0]
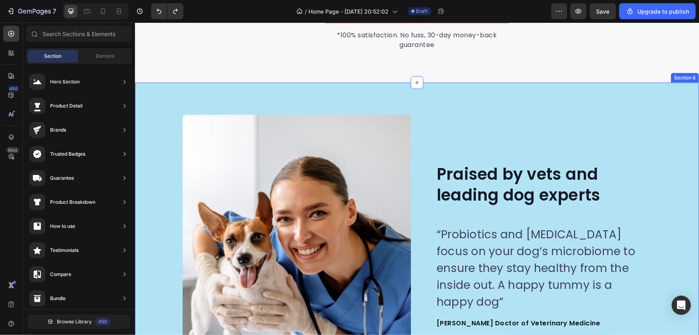
click at [352, 103] on div "Image Image Praised by vets and leading dog experts Heading “Probiotics and pre…" at bounding box center [417, 264] width 564 height 365
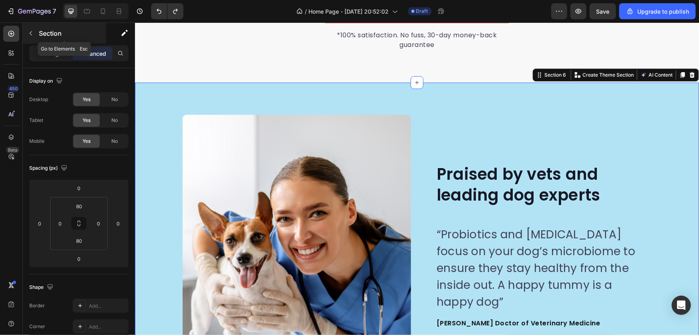
click at [34, 36] on button "button" at bounding box center [30, 33] width 13 height 13
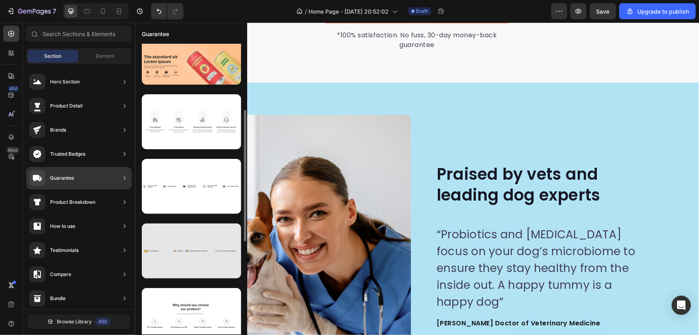
scroll to position [291, 0]
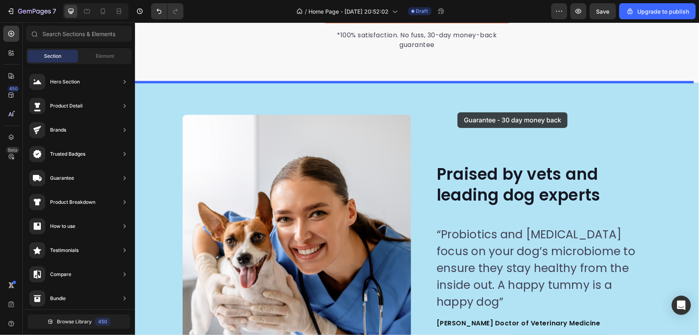
drag, startPoint x: 330, startPoint y: 335, endPoint x: 457, endPoint y: 112, distance: 256.5
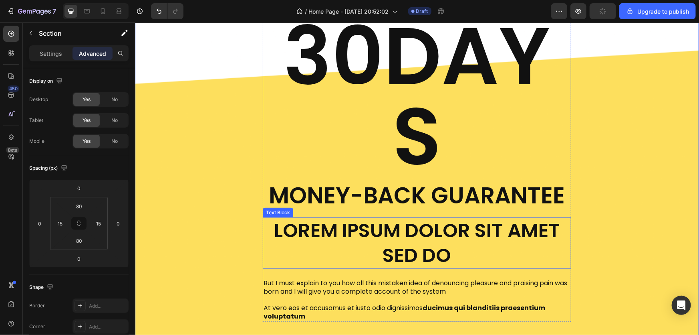
scroll to position [1891, 0]
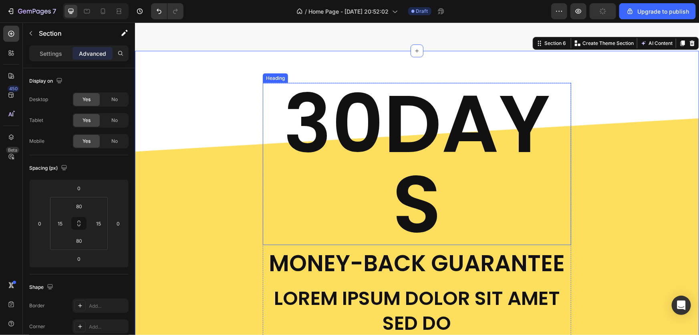
click at [390, 171] on h2 "30DAYS" at bounding box center [417, 164] width 309 height 162
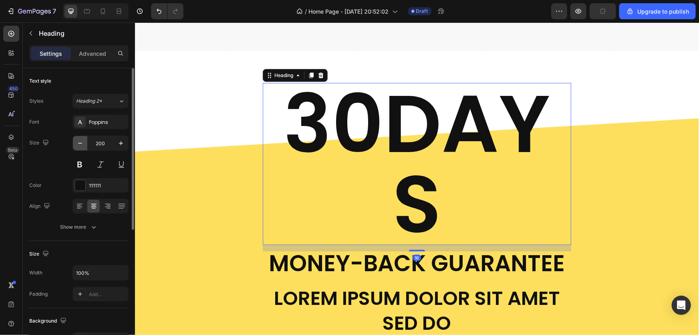
click at [80, 146] on icon "button" at bounding box center [80, 143] width 8 height 8
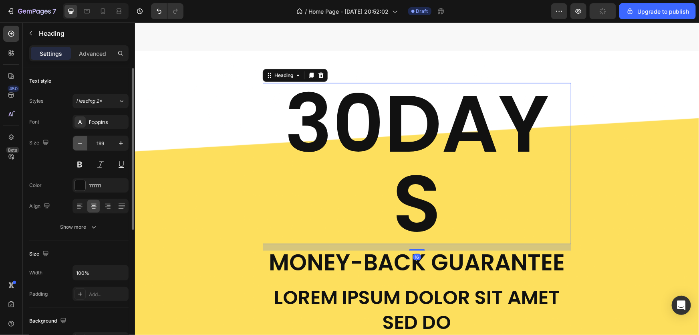
click at [80, 146] on icon "button" at bounding box center [80, 143] width 8 height 8
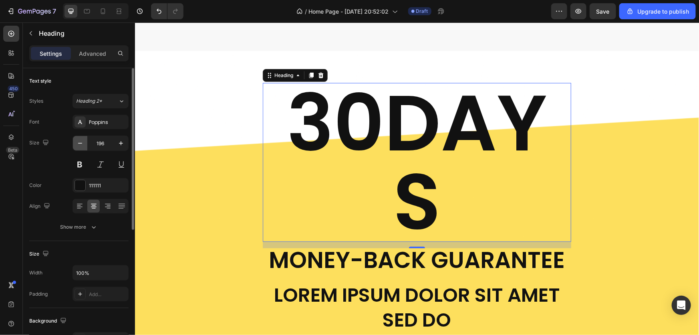
click at [80, 146] on icon "button" at bounding box center [80, 143] width 8 height 8
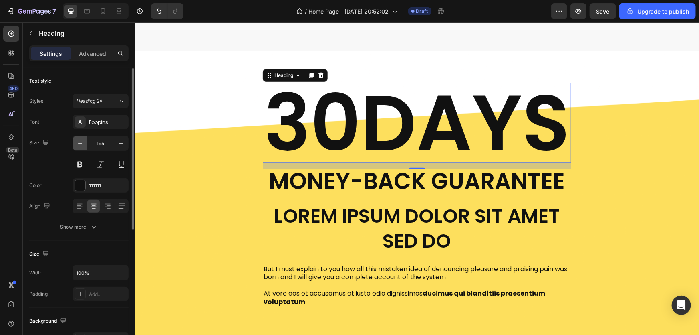
click at [80, 146] on icon "button" at bounding box center [80, 143] width 8 height 8
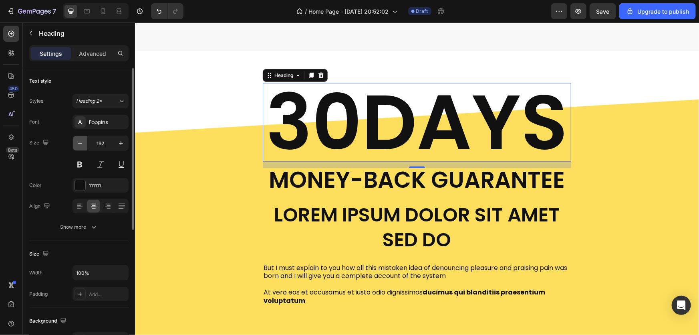
click at [80, 146] on icon "button" at bounding box center [80, 143] width 8 height 8
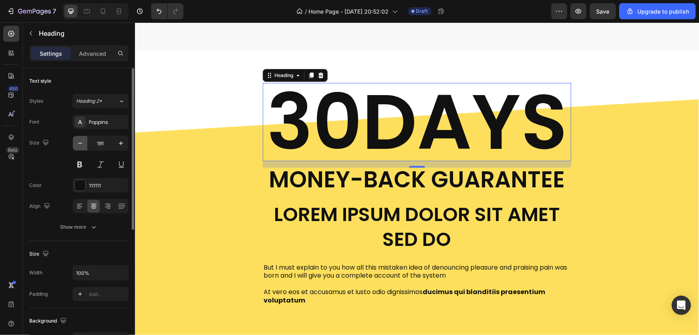
type input "190"
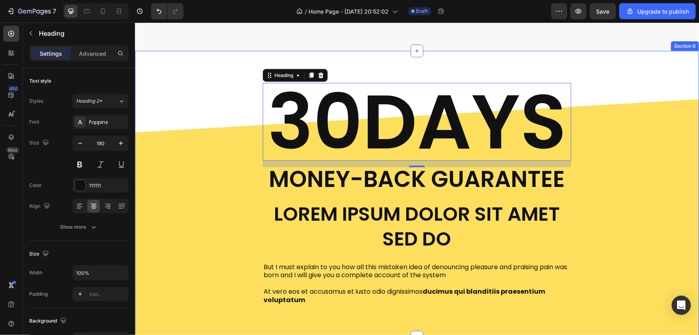
click at [684, 230] on div "30DAYS Heading 16 Money-Back Guarantee Text Block Lorem ipsum dolor sit amet se…" at bounding box center [417, 194] width 552 height 222
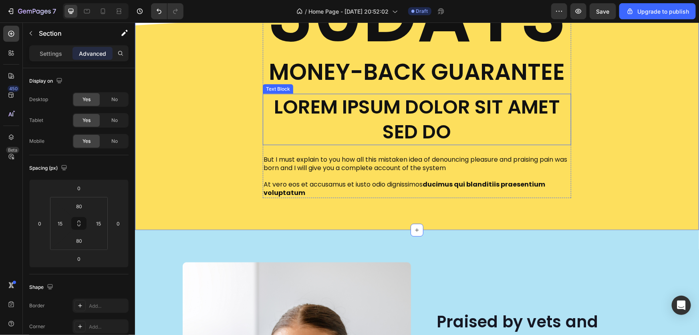
scroll to position [2000, 0]
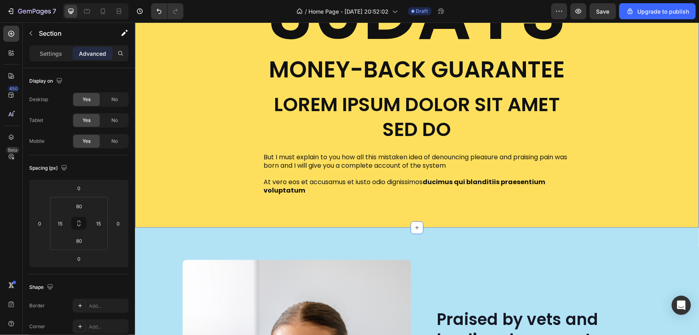
click at [234, 168] on div "30DAYS Heading Money-Back Guarantee Text Block Lorem ipsum dolor sit amet sed d…" at bounding box center [417, 84] width 552 height 222
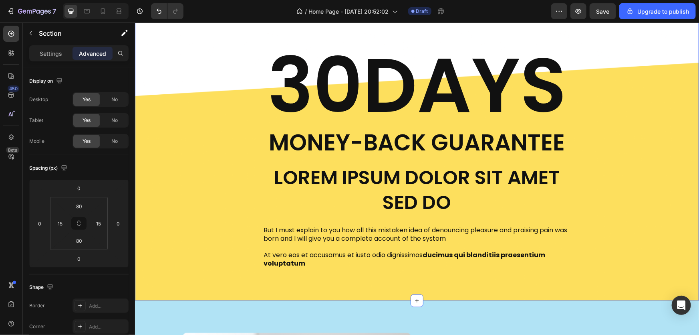
click at [684, 168] on div "30DAYS Heading Money-Back Guarantee Text Block Lorem ipsum dolor sit amet sed d…" at bounding box center [417, 157] width 552 height 222
click at [636, 154] on div "30DAYS Heading Money-Back Guarantee Text Block Lorem ipsum dolor sit amet sed d…" at bounding box center [417, 157] width 552 height 222
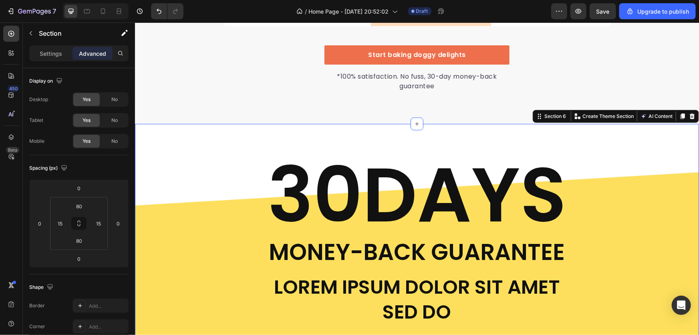
click at [179, 238] on div "30DAYS Heading Money-Back Guarantee Text Block Lorem ipsum dolor sit amet sed d…" at bounding box center [417, 267] width 552 height 222
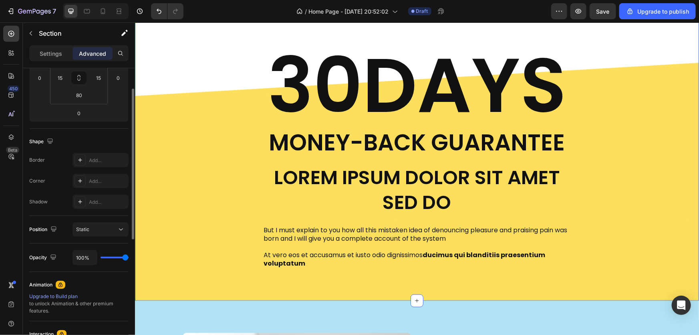
scroll to position [0, 0]
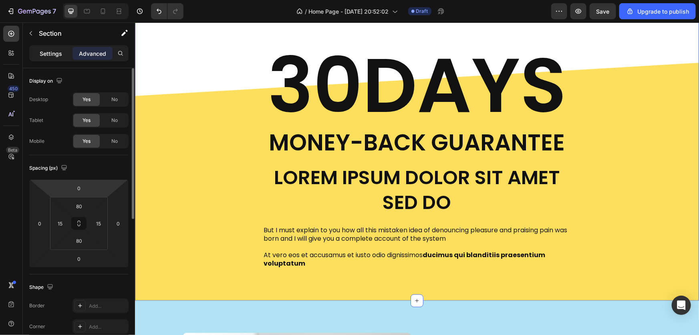
click at [64, 51] on div "Settings" at bounding box center [51, 53] width 40 height 13
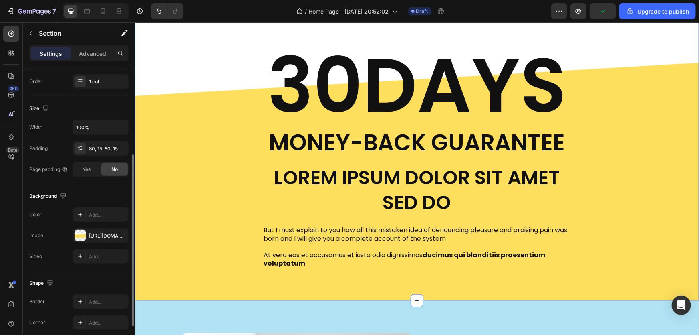
scroll to position [182, 0]
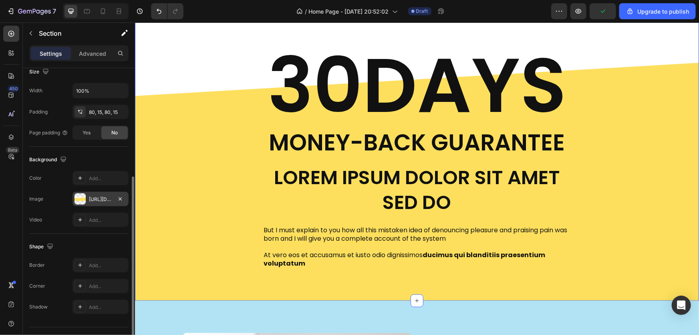
click at [97, 199] on div "https://cdn.shopify.com/s/files/1/0631/6536/6343/files/gempages_585148150625338…" at bounding box center [100, 199] width 23 height 7
click at [55, 230] on div "Background The changes might be hidden by the video. Color Add... Image https:/…" at bounding box center [78, 190] width 99 height 87
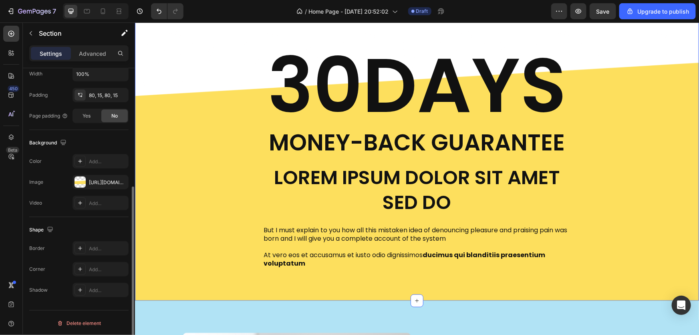
scroll to position [16, 0]
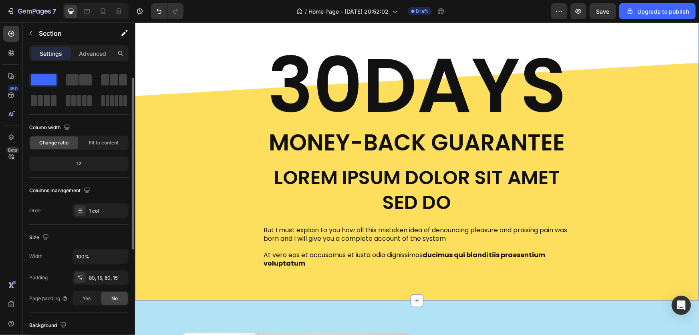
click at [672, 143] on div "30DAYS Heading Money-Back Guarantee Text Block Lorem ipsum dolor sit amet sed d…" at bounding box center [417, 157] width 552 height 222
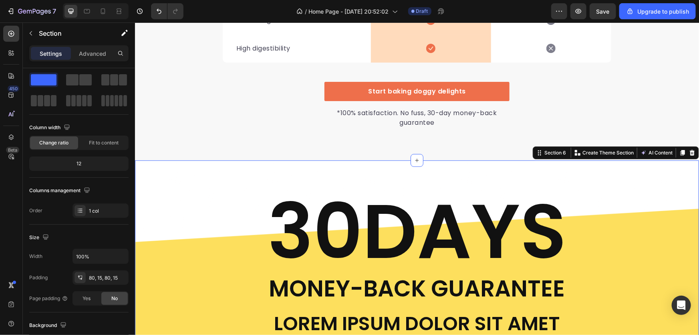
scroll to position [1891, 0]
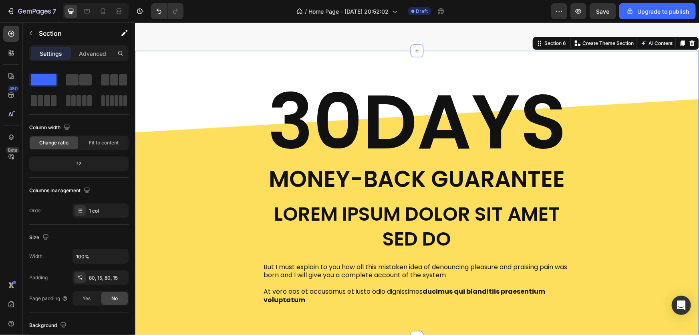
click at [173, 207] on div "30DAYS Heading Money-Back Guarantee Text Block Lorem ipsum dolor sit amet sed d…" at bounding box center [417, 194] width 552 height 222
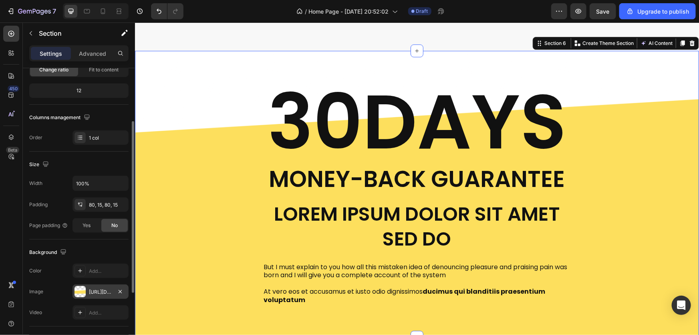
click at [97, 292] on div "https://cdn.shopify.com/s/files/1/0631/6536/6343/files/gempages_585148150625338…" at bounding box center [100, 291] width 23 height 7
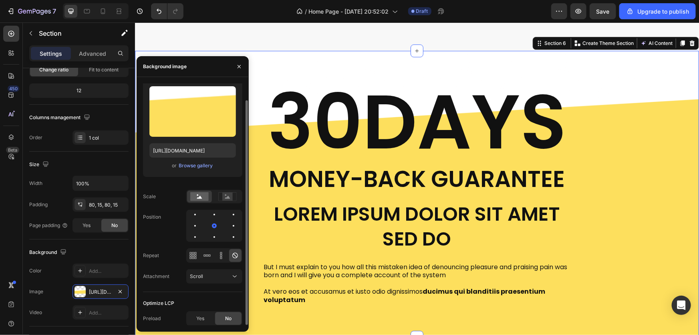
scroll to position [0, 0]
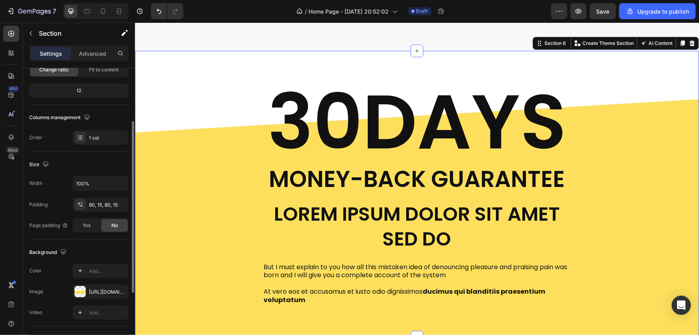
click at [24, 251] on div "Layout Column width Change ratio Fit to content 12 Columns management Order 1 c…" at bounding box center [79, 223] width 112 height 489
click at [109, 269] on div "Add..." at bounding box center [108, 270] width 38 height 7
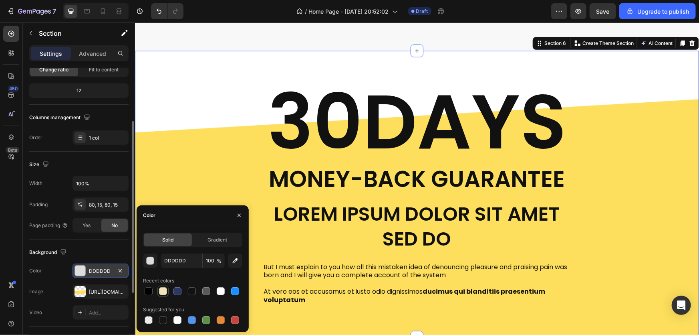
click at [160, 294] on div at bounding box center [163, 291] width 8 height 8
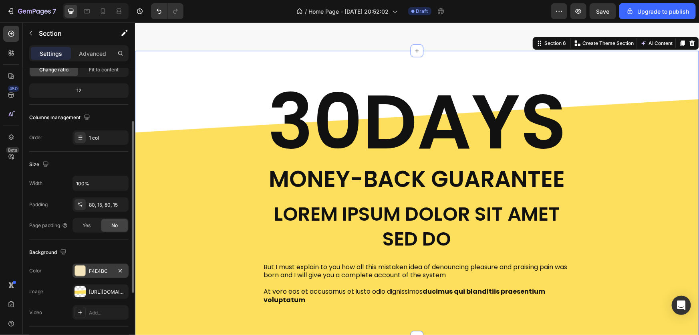
click at [12, 211] on div "450 Beta" at bounding box center [11, 151] width 16 height 251
click at [79, 273] on div at bounding box center [80, 270] width 10 height 10
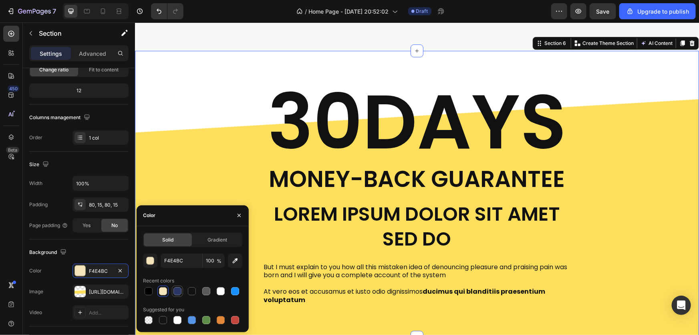
click at [180, 287] on div at bounding box center [178, 291] width 8 height 8
type input "2C3766"
click at [18, 250] on div "450 Beta" at bounding box center [11, 151] width 16 height 251
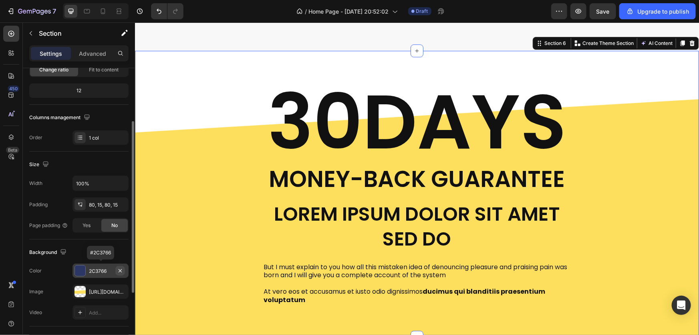
click at [121, 269] on icon "button" at bounding box center [120, 270] width 6 height 6
click at [76, 248] on div "Background" at bounding box center [78, 252] width 99 height 13
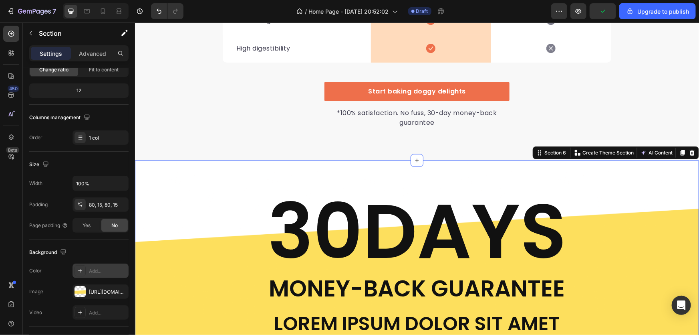
click at [622, 207] on div "30DAYS Heading Money-Back Guarantee Text Block Lorem ipsum dolor sit amet sed d…" at bounding box center [417, 303] width 552 height 222
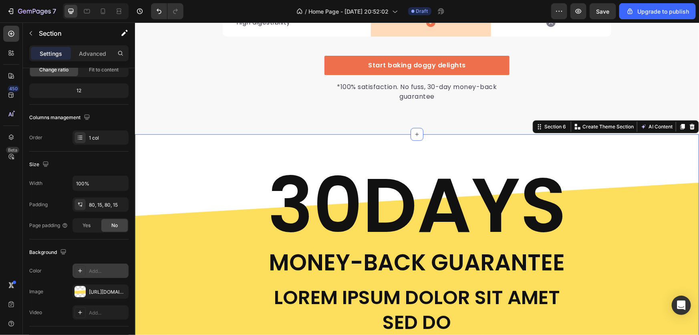
scroll to position [1964, 0]
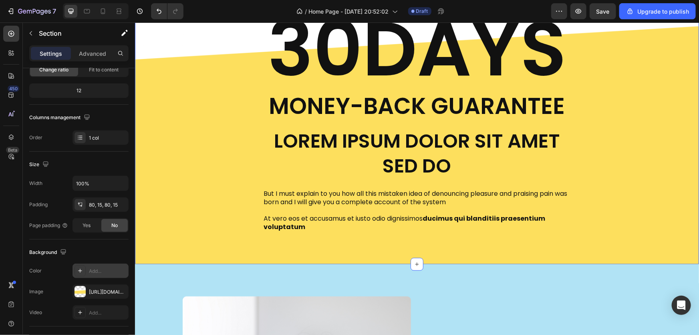
click at [621, 212] on div "30DAYS Heading Money-Back Guarantee Text Block Lorem ipsum dolor sit amet sed d…" at bounding box center [417, 121] width 552 height 222
click at [517, 238] on div "30DAYS Heading Money-Back Guarantee Text Block Lorem ipsum dolor sit amet sed d…" at bounding box center [417, 121] width 564 height 286
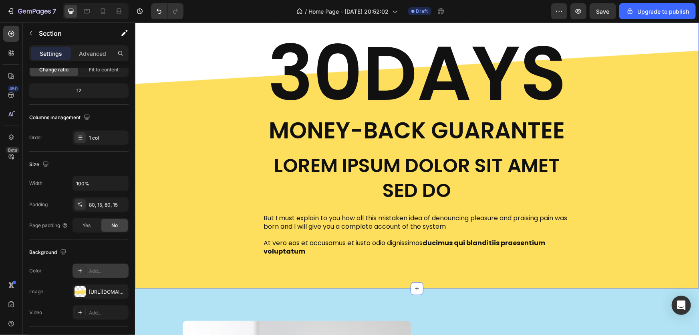
scroll to position [1891, 0]
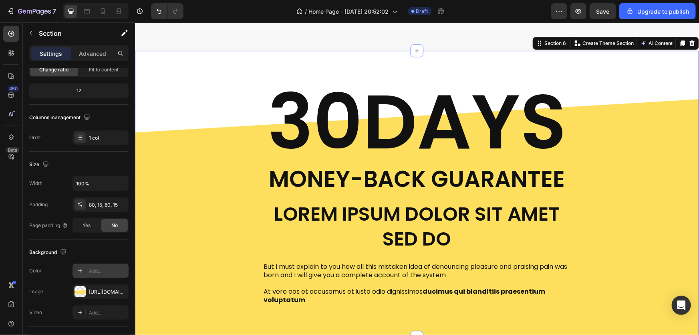
click at [191, 200] on div "30DAYS Heading Money-Back Guarantee Text Block Lorem ipsum dolor sit amet sed d…" at bounding box center [417, 194] width 552 height 222
click at [221, 211] on div "30DAYS Heading Money-Back Guarantee Text Block Lorem ipsum dolor sit amet sed d…" at bounding box center [417, 194] width 552 height 222
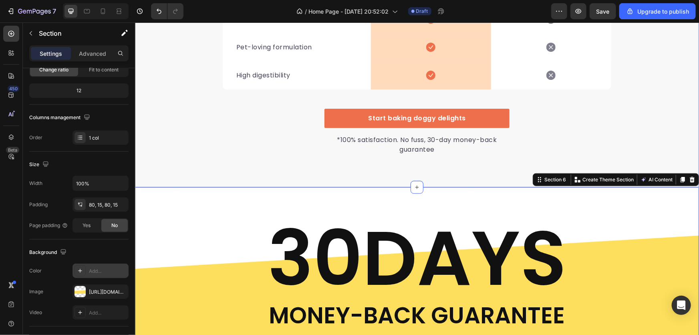
scroll to position [1927, 0]
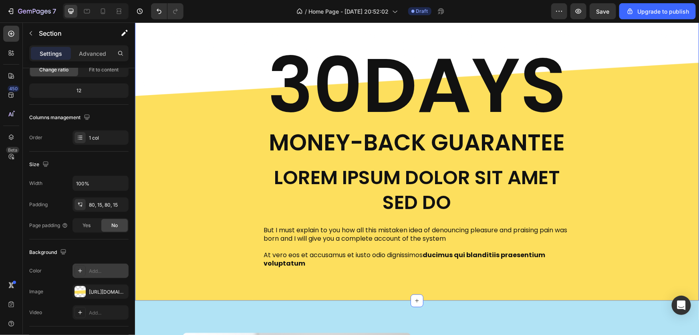
click at [204, 211] on div "30DAYS Heading Money-Back Guarantee Text Block Lorem ipsum dolor sit amet sed d…" at bounding box center [417, 157] width 552 height 222
click at [89, 289] on div "https://cdn.shopify.com/s/files/1/0631/6536/6343/files/gempages_585148150625338…" at bounding box center [100, 291] width 23 height 7
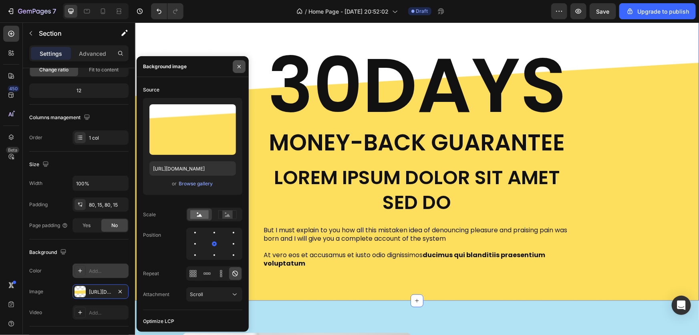
click at [236, 65] on icon "button" at bounding box center [239, 66] width 6 height 6
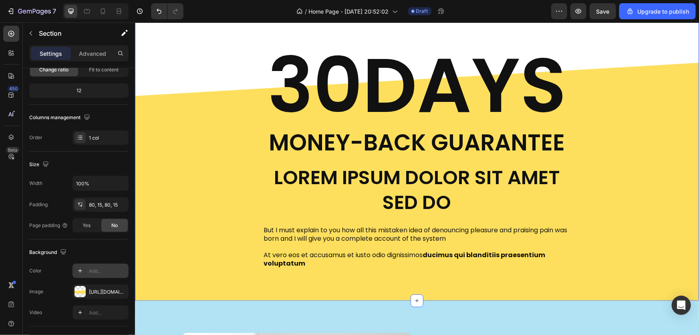
scroll to position [1781, 0]
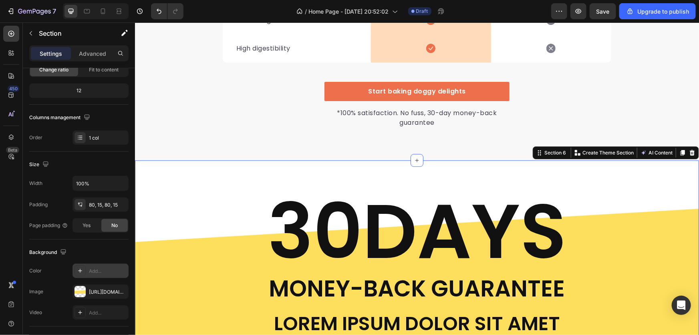
click at [689, 152] on icon at bounding box center [692, 152] width 6 height 6
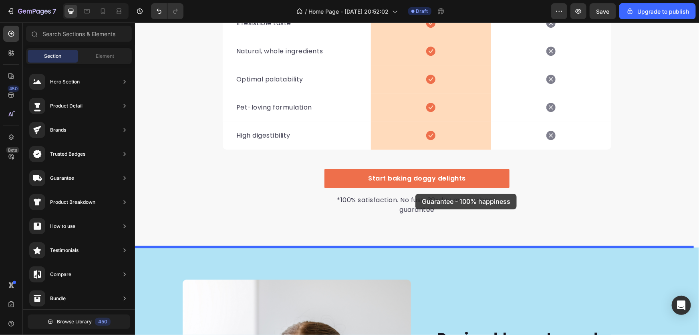
scroll to position [1672, 0]
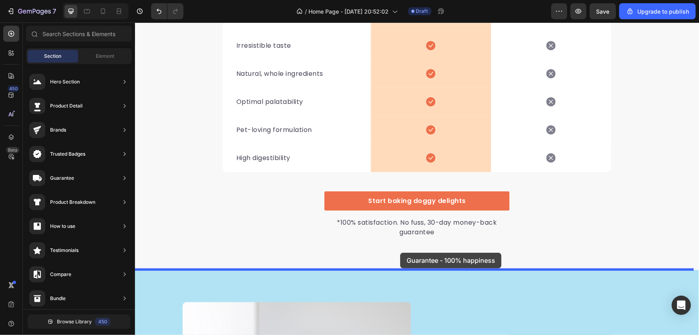
drag, startPoint x: 334, startPoint y: 265, endPoint x: 399, endPoint y: 252, distance: 66.5
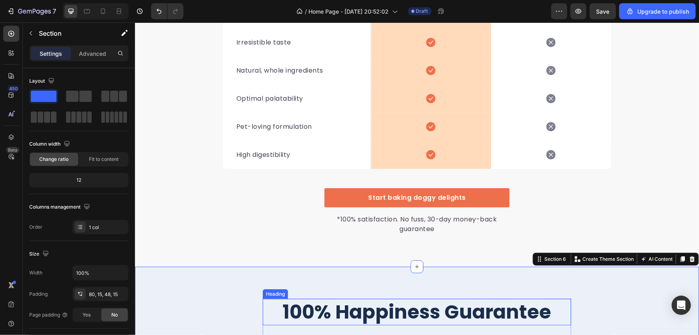
scroll to position [1891, 0]
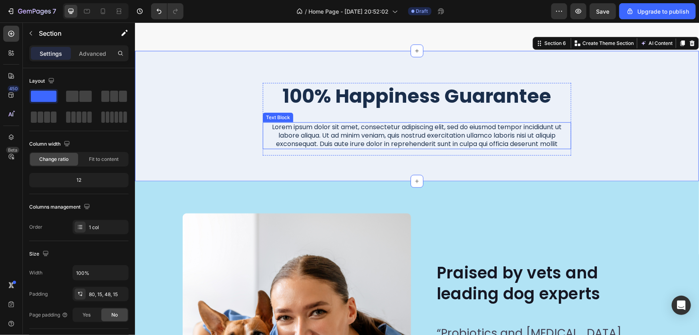
click at [389, 143] on p "Lorem ipsum dolor sit amet, consectetur adipiscing elit, sed do eiusmod tempor …" at bounding box center [416, 135] width 307 height 25
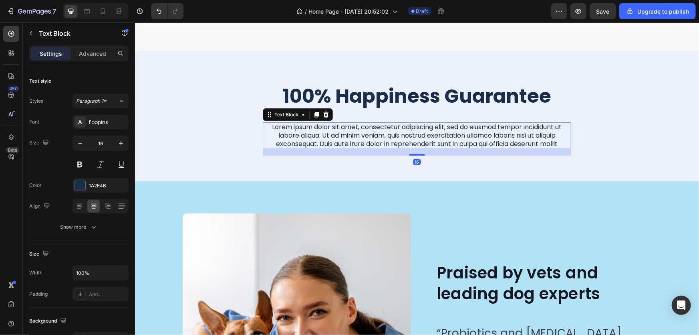
click at [391, 83] on h2 "100% Happiness Guarantee" at bounding box center [417, 96] width 309 height 26
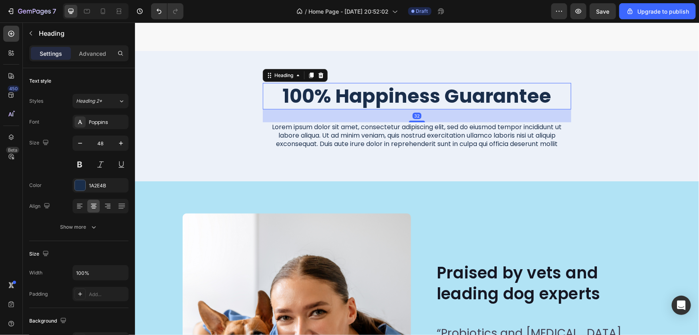
click at [391, 95] on h2 "100% Happiness Guarantee" at bounding box center [417, 96] width 309 height 26
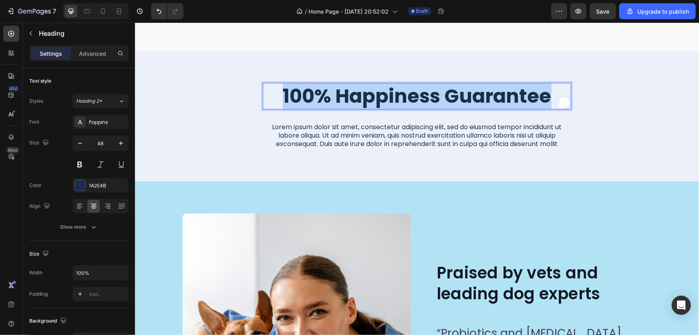
click at [391, 95] on p "100% Happiness Guarantee" at bounding box center [416, 95] width 307 height 25
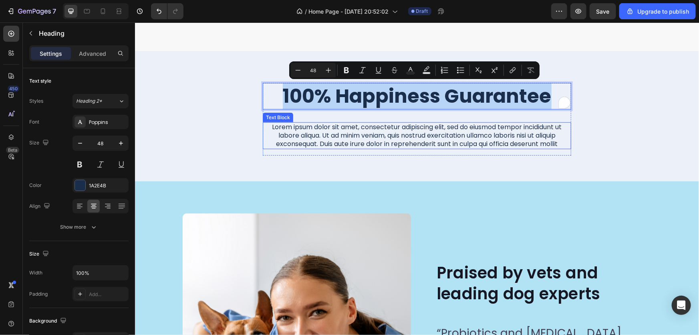
click at [394, 123] on p "Lorem ipsum dolor sit amet, consectetur adipiscing elit, sed do eiusmod tempor …" at bounding box center [416, 135] width 307 height 25
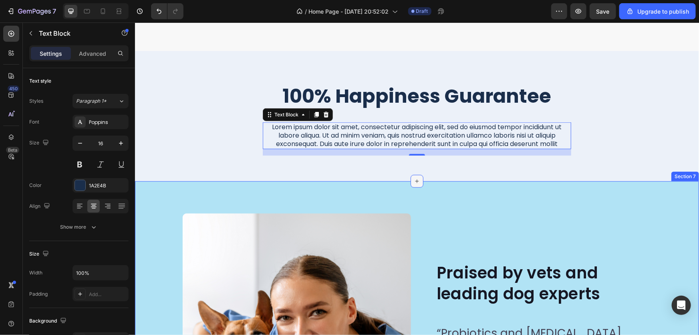
click at [414, 181] on icon at bounding box center [417, 181] width 6 height 6
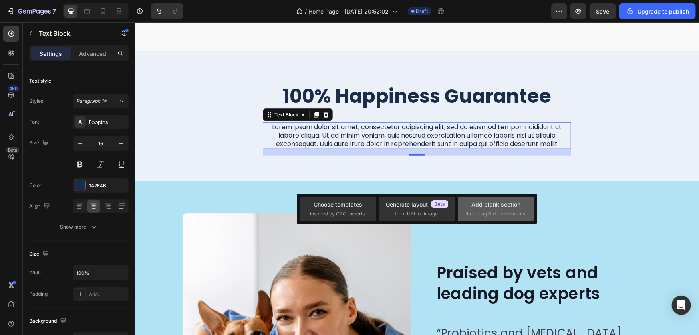
click at [491, 209] on div "Add blank section then drag & drop elements" at bounding box center [496, 208] width 61 height 17
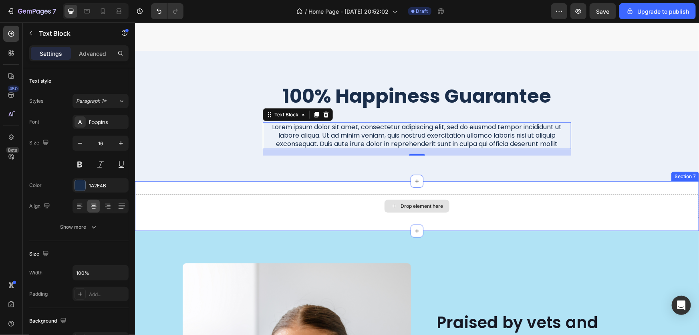
click at [226, 204] on div "Drop element here" at bounding box center [417, 206] width 564 height 24
click at [415, 194] on div "Drop element here" at bounding box center [417, 206] width 564 height 24
click at [416, 205] on div "Drop element here" at bounding box center [421, 205] width 42 height 6
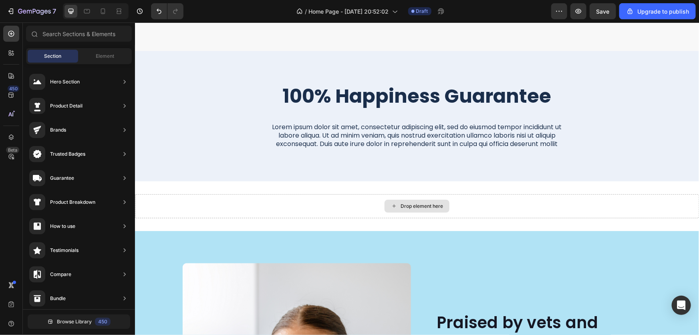
click at [416, 205] on div "Drop element here" at bounding box center [421, 205] width 42 height 6
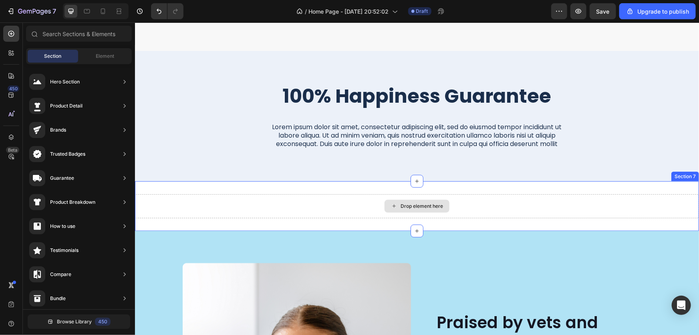
click at [416, 205] on div "Drop element here" at bounding box center [421, 205] width 42 height 6
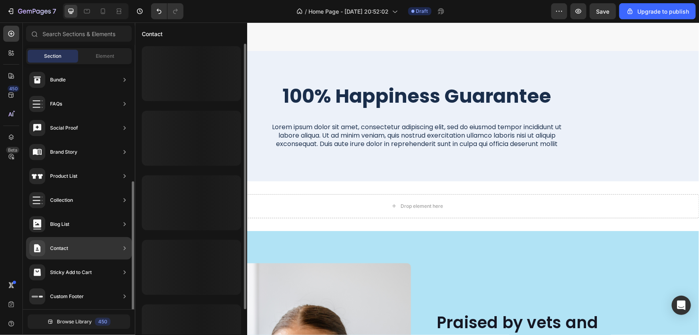
scroll to position [220, 0]
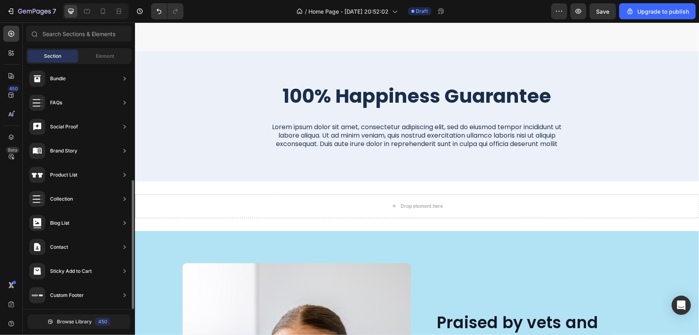
drag, startPoint x: 95, startPoint y: 56, endPoint x: 95, endPoint y: 64, distance: 8.0
click at [96, 56] on div "Element" at bounding box center [105, 56] width 51 height 13
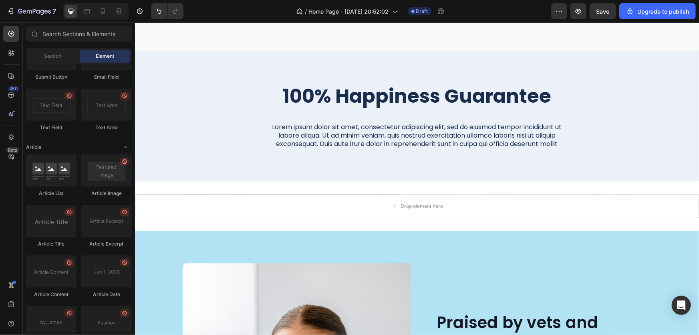
scroll to position [2107, 0]
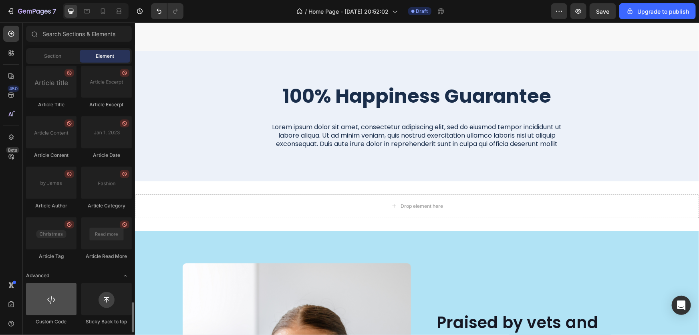
click at [59, 312] on div at bounding box center [51, 299] width 51 height 32
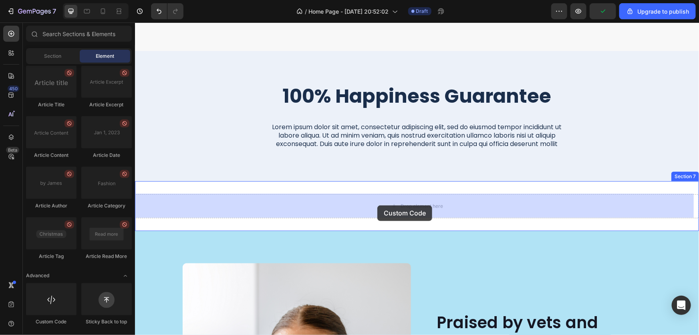
drag, startPoint x: 203, startPoint y: 313, endPoint x: 377, endPoint y: 205, distance: 205.2
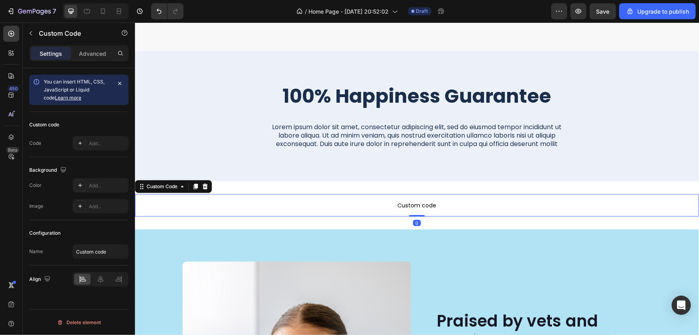
click at [383, 208] on span "Custom code" at bounding box center [417, 205] width 564 height 10
click at [98, 147] on div "Add..." at bounding box center [101, 143] width 56 height 14
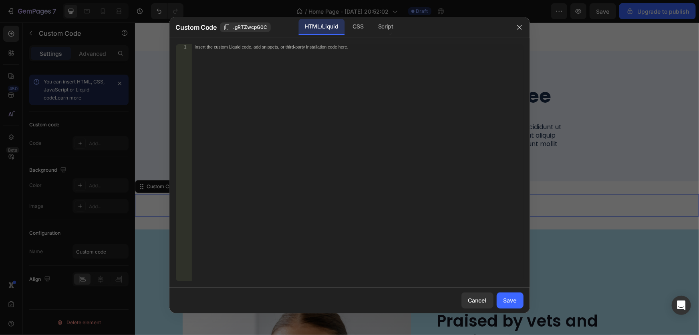
click at [204, 72] on div "Insert the custom Liquid code, add snippets, or third-party installation code h…" at bounding box center [358, 168] width 332 height 248
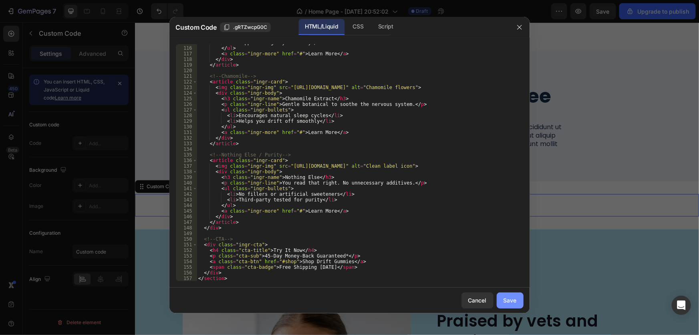
click at [513, 305] on button "Save" at bounding box center [510, 300] width 27 height 16
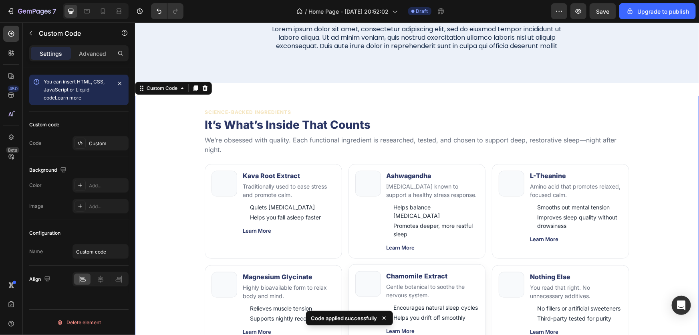
scroll to position [2036, 0]
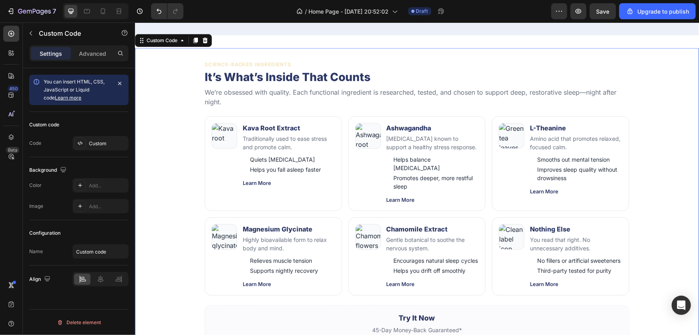
click at [256, 82] on h2 "It’s What’s Inside That Counts" at bounding box center [416, 77] width 425 height 14
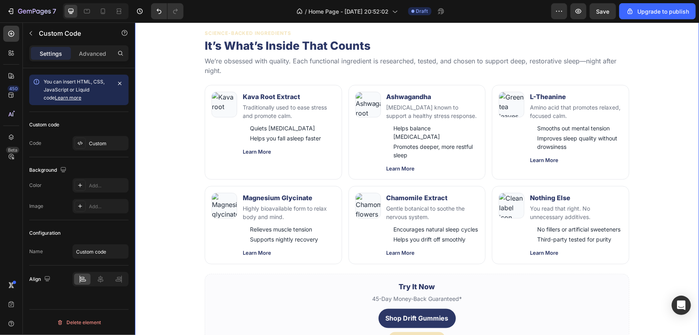
scroll to position [2146, 0]
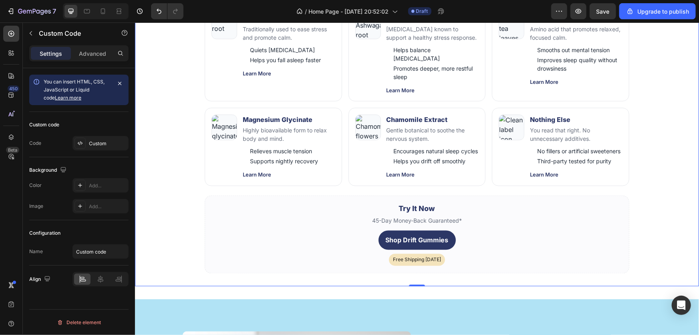
click at [415, 242] on link "Shop Drift Gummies" at bounding box center [416, 239] width 77 height 19
click at [399, 225] on div "Try It Now 45-Day Money-Back Guaranteed* Shop Drift Gummies Free Shipping Today" at bounding box center [416, 234] width 425 height 78
click at [395, 208] on h4 "Try It Now" at bounding box center [417, 208] width 410 height 11
click at [267, 228] on div "Try It Now 45-Day Money-Back Guaranteed* Shop Drift Gummies Free Shipping Today" at bounding box center [416, 234] width 425 height 78
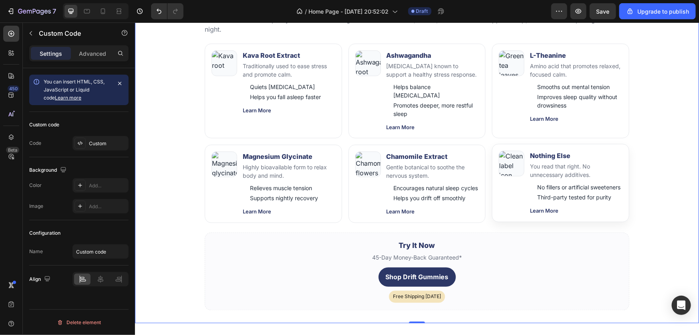
scroll to position [2109, 0]
click at [28, 30] on icon "button" at bounding box center [31, 33] width 6 height 6
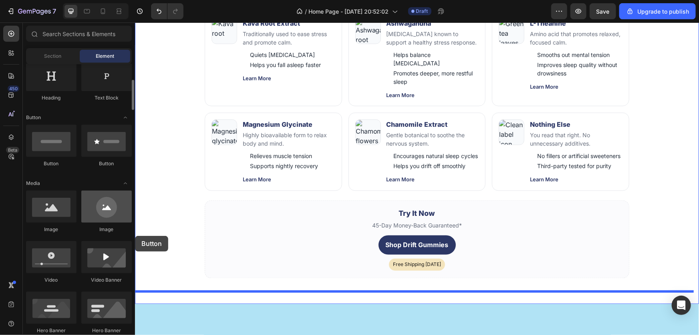
scroll to position [2151, 0]
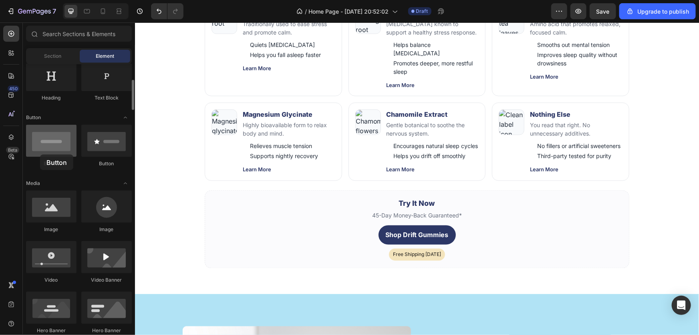
drag, startPoint x: 52, startPoint y: 147, endPoint x: 41, endPoint y: 153, distance: 12.9
click at [40, 154] on div at bounding box center [51, 141] width 51 height 32
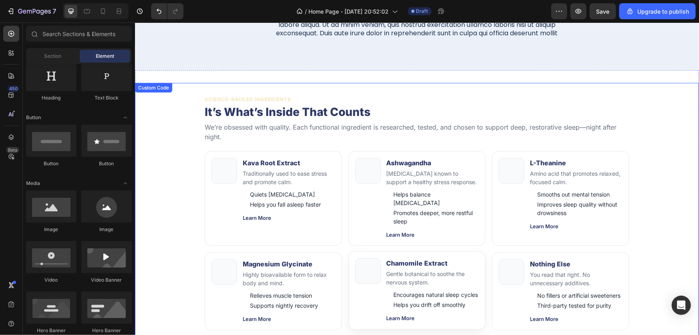
scroll to position [1932, 0]
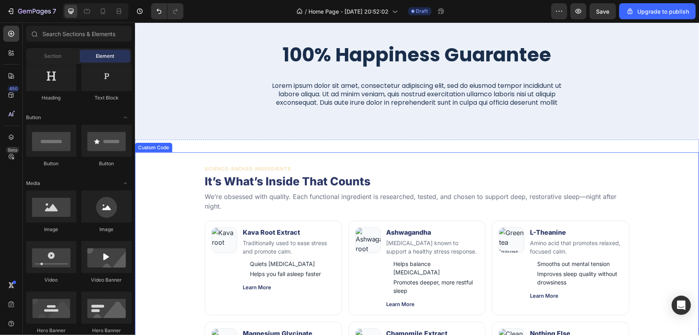
drag, startPoint x: 334, startPoint y: 217, endPoint x: 216, endPoint y: 203, distance: 119.1
click at [334, 217] on section "Science-Backed Ingredients It’s What’s Inside That Counts We’re obsessed with q…" at bounding box center [416, 326] width 441 height 348
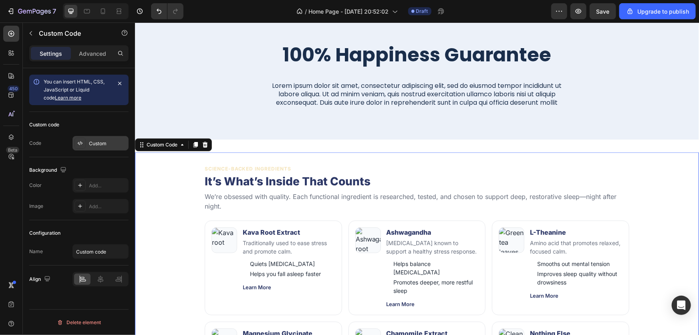
click at [99, 141] on div "Custom" at bounding box center [108, 143] width 38 height 7
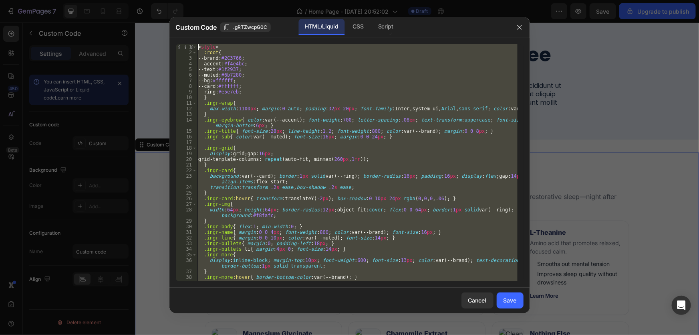
scroll to position [0, 0]
drag, startPoint x: 494, startPoint y: 277, endPoint x: 216, endPoint y: 4, distance: 390.0
click at [216, 4] on div "Custom Code .gRTZwcpG0C HTML/Liquid CSS Script <img class="ingr-img" src="https…" at bounding box center [349, 167] width 699 height 335
type textarea "<style> :root{"
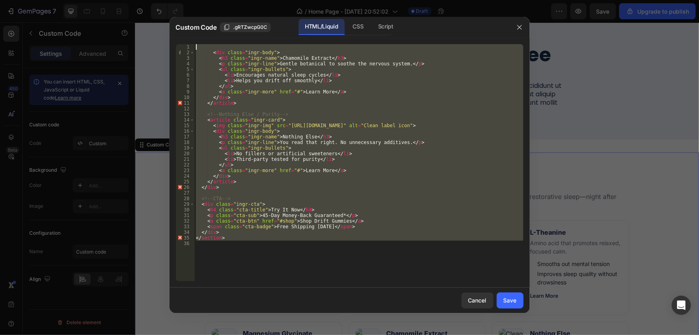
drag, startPoint x: 249, startPoint y: 245, endPoint x: 186, endPoint y: 41, distance: 213.1
click at [186, 41] on div "1 2 3 4 5 6 7 8 9 10 11 12 13 14 15 16 17 18 19 20 21 22 23 24 25 26 27 28 29 3…" at bounding box center [350, 163] width 361 height 250
type textarea "<div class="ingr-body">"
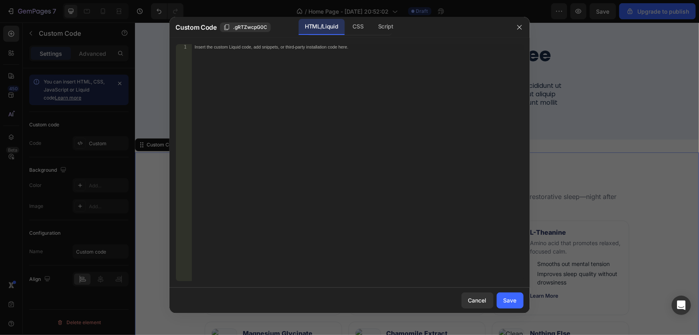
click at [295, 66] on div "Insert the custom Liquid code, add snippets, or third-party installation code h…" at bounding box center [358, 168] width 332 height 248
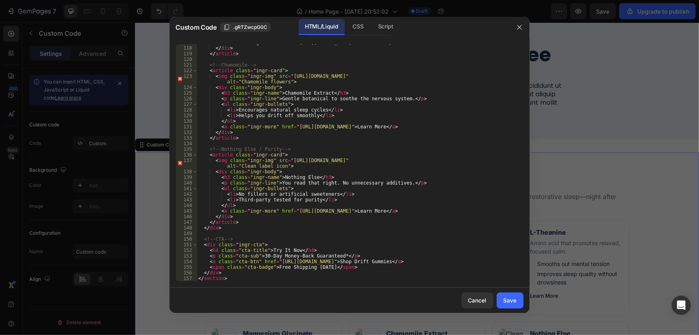
click at [508, 309] on div "Cancel Save" at bounding box center [350, 300] width 361 height 26
click at [508, 302] on div "Save" at bounding box center [510, 300] width 13 height 8
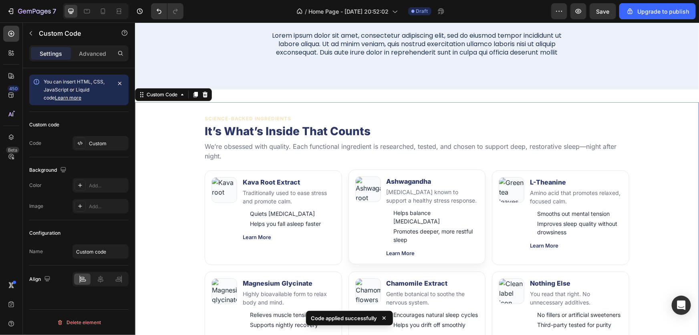
scroll to position [2041, 0]
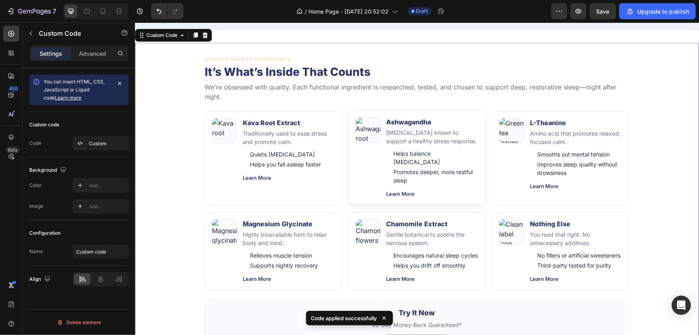
click at [366, 132] on img "Science-Backed Ingredients" at bounding box center [368, 130] width 26 height 26
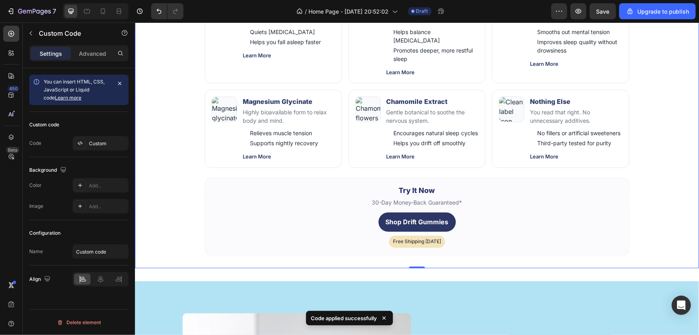
scroll to position [2224, 0]
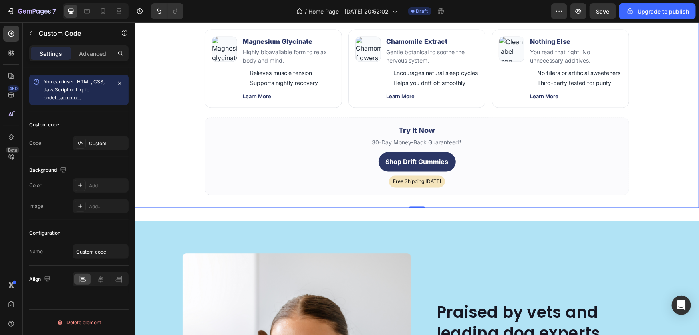
click at [416, 158] on link "Shop Drift Gummies" at bounding box center [416, 161] width 77 height 19
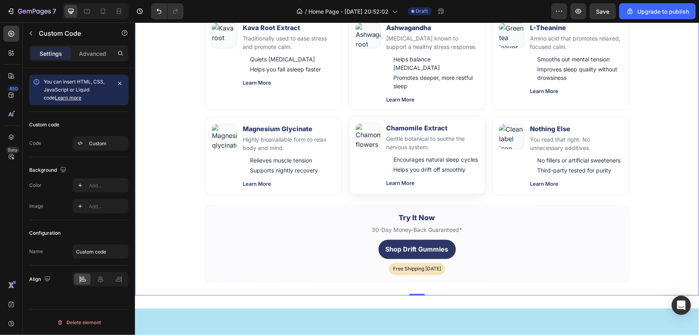
scroll to position [2078, 0]
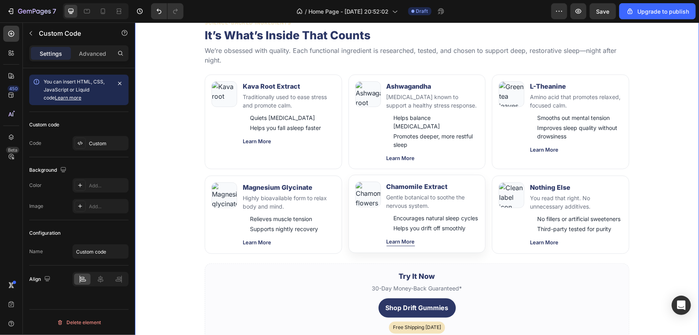
click at [396, 244] on link "Learn More" at bounding box center [400, 241] width 28 height 8
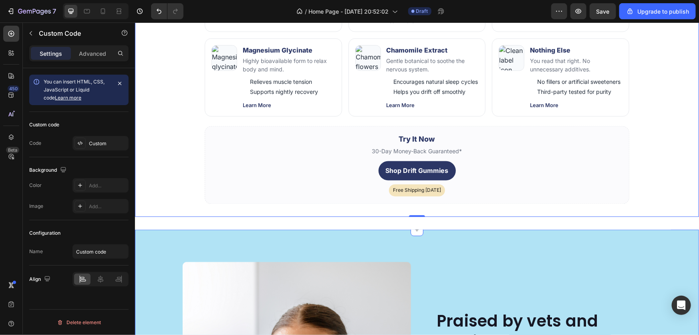
scroll to position [2224, 0]
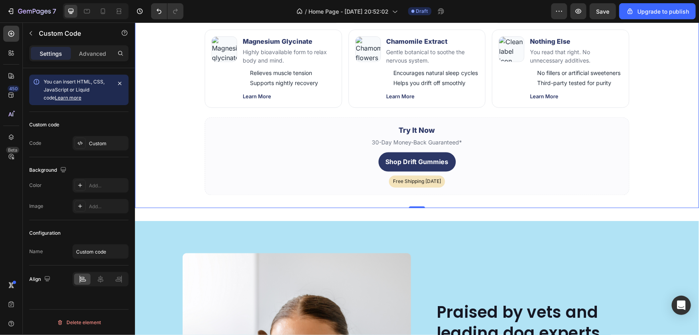
click at [411, 160] on link "Shop Drift Gummies" at bounding box center [416, 161] width 77 height 19
click at [582, 9] on icon "button" at bounding box center [579, 11] width 8 height 8
click at [422, 158] on link "Shop Drift Gummies" at bounding box center [416, 161] width 77 height 19
click at [420, 160] on link "Shop Drift Gummies" at bounding box center [416, 161] width 77 height 19
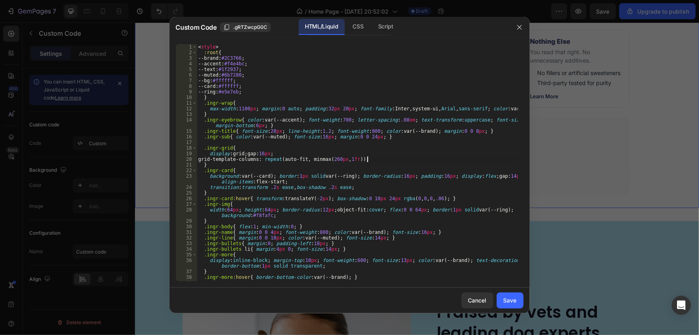
click at [421, 161] on div "< style > :root { --brand : #2C3766 ; --accent : #f4e4bc ; --text : #1f2937 ; -…" at bounding box center [357, 168] width 321 height 248
click at [520, 27] on icon "button" at bounding box center [520, 27] width 6 height 6
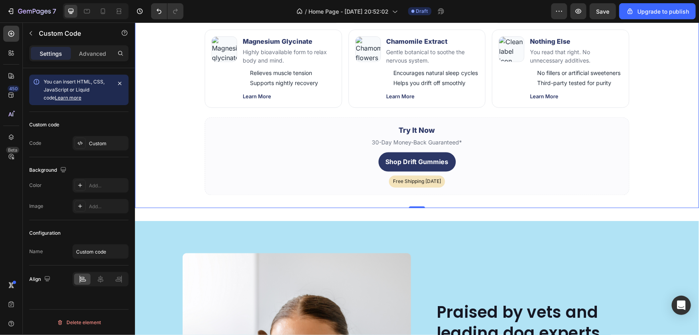
click at [428, 159] on link "Shop Drift Gummies" at bounding box center [416, 161] width 77 height 19
click at [580, 8] on icon "button" at bounding box center [579, 11] width 8 height 8
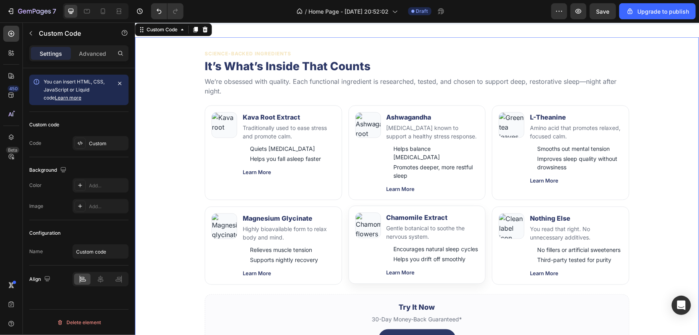
scroll to position [2078, 0]
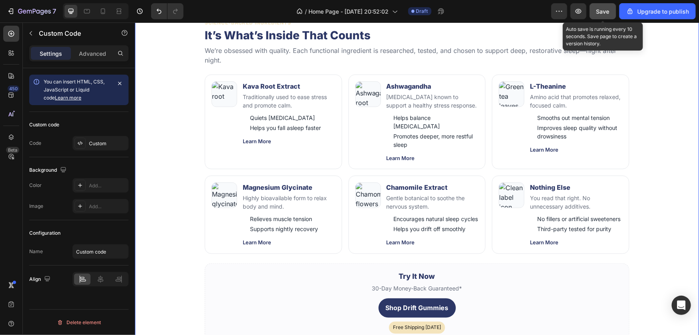
click at [608, 6] on button "Save" at bounding box center [603, 11] width 26 height 16
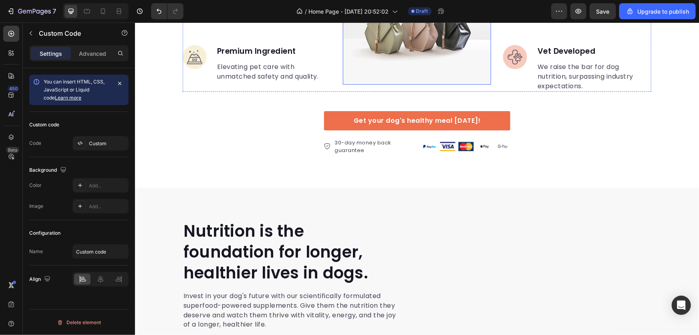
scroll to position [497, 0]
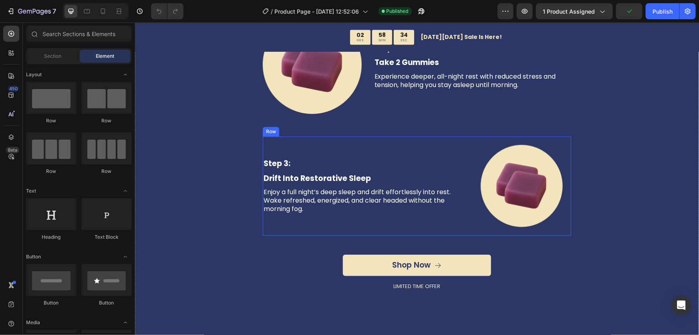
scroll to position [947, 0]
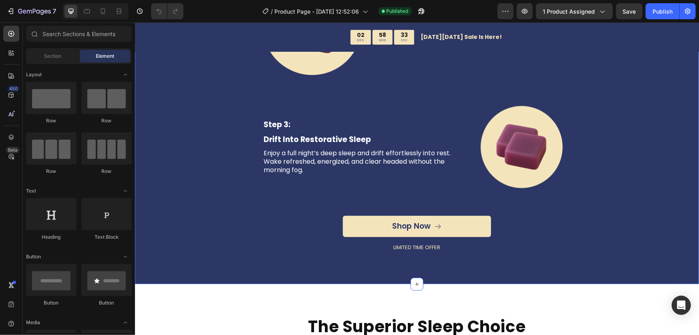
click at [254, 264] on div "How To Drift Heading Row Step 1: Text Block Take 1 Gummy Text Block Feel calm a…" at bounding box center [417, 67] width 552 height 393
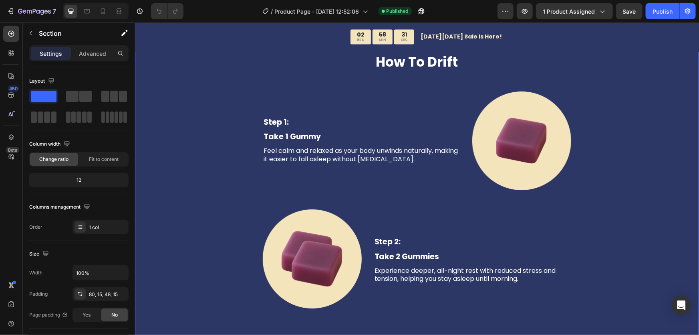
scroll to position [656, 0]
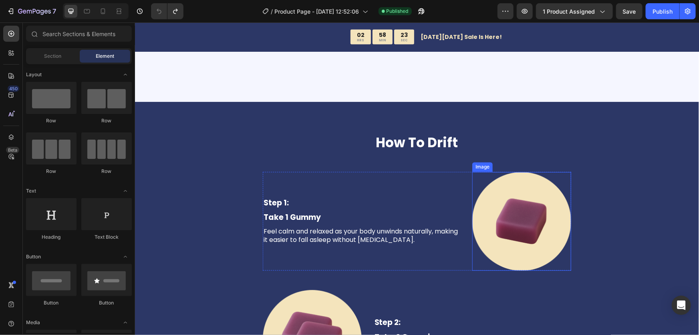
scroll to position [612, 0]
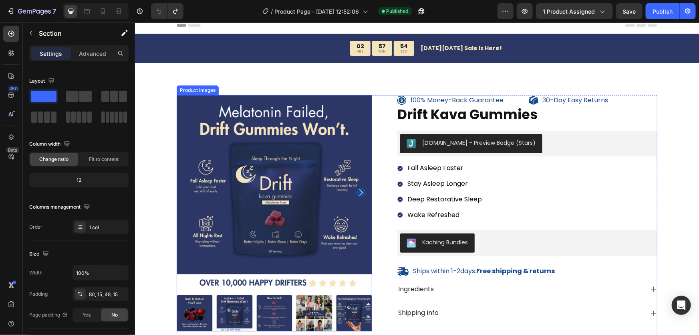
scroll to position [0, 0]
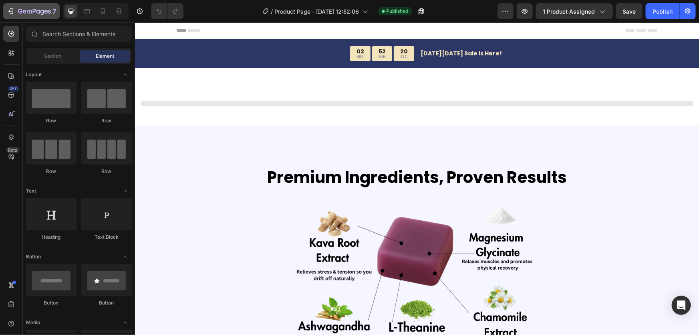
click at [12, 13] on icon "button" at bounding box center [12, 11] width 4 height 6
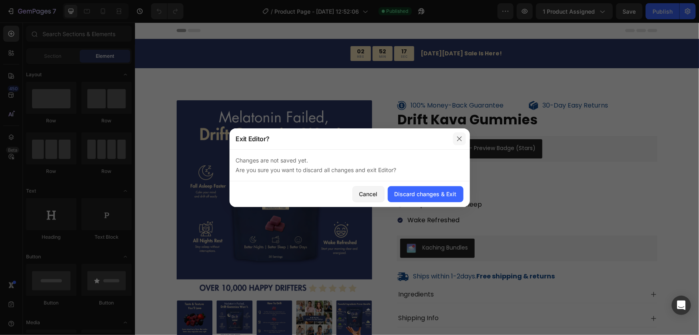
click at [460, 136] on button "button" at bounding box center [459, 138] width 13 height 13
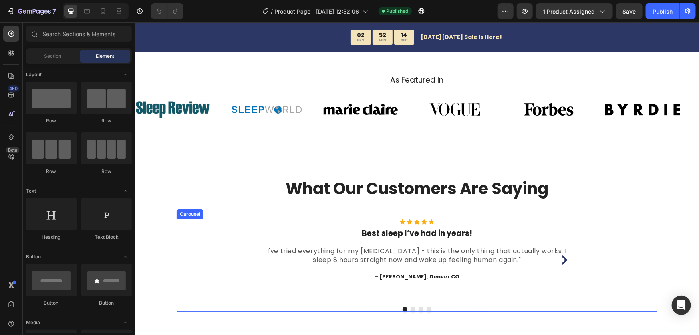
scroll to position [1603, 0]
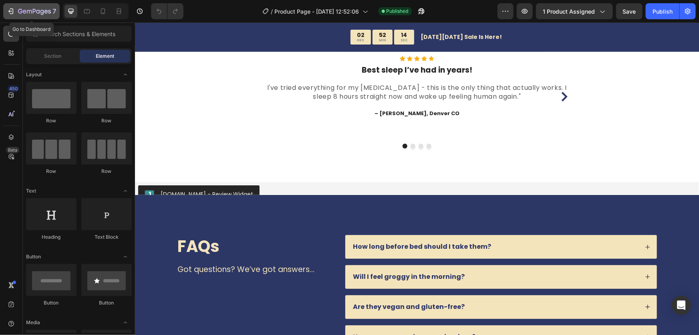
click at [15, 11] on div "7" at bounding box center [31, 11] width 49 height 10
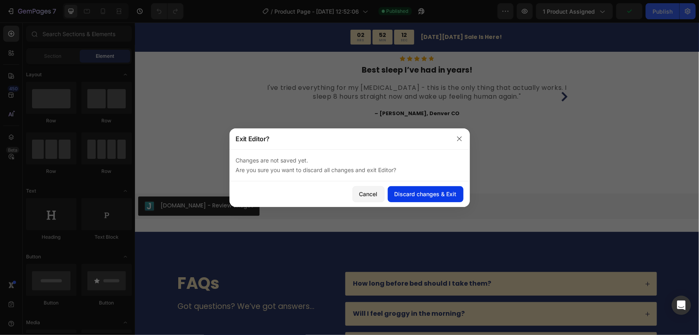
click at [415, 196] on div "Discard changes & Exit" at bounding box center [426, 194] width 62 height 8
